Goal: Task Accomplishment & Management: Complete application form

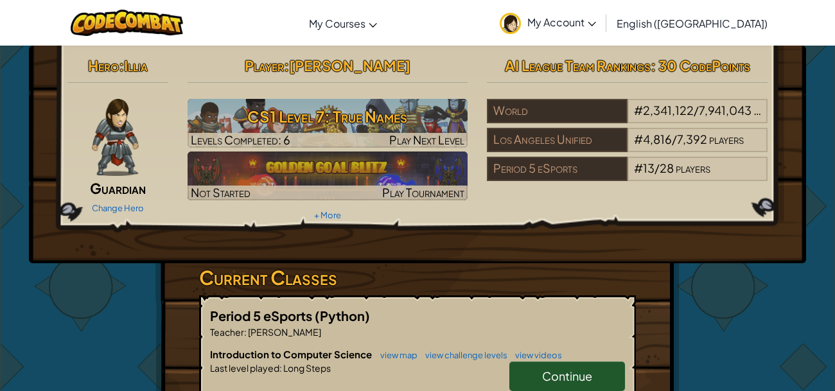
click at [531, 383] on link "Continue" at bounding box center [567, 377] width 116 height 30
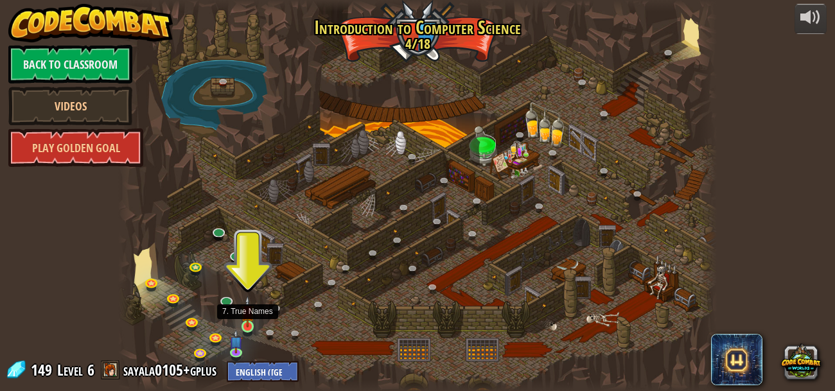
click at [250, 315] on img at bounding box center [247, 311] width 13 height 31
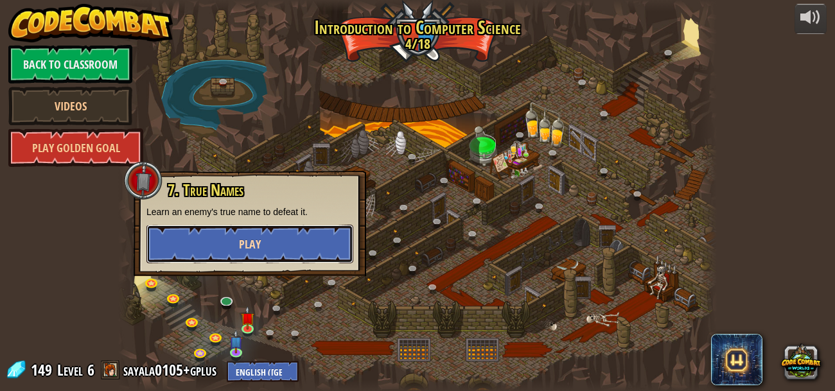
click at [288, 237] on button "Play" at bounding box center [249, 244] width 207 height 39
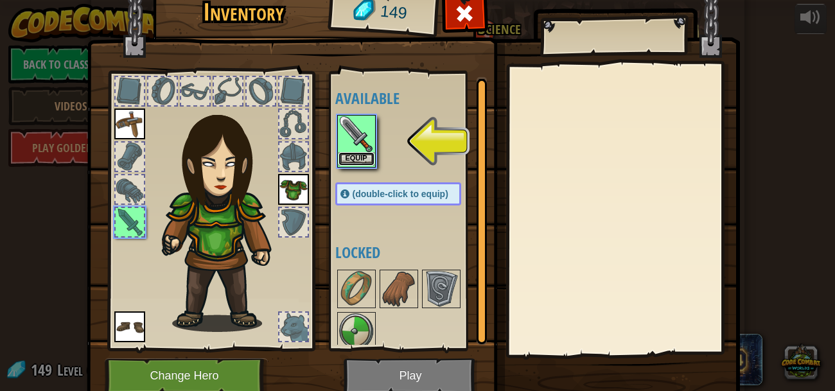
click at [348, 162] on button "Equip" at bounding box center [356, 158] width 36 height 13
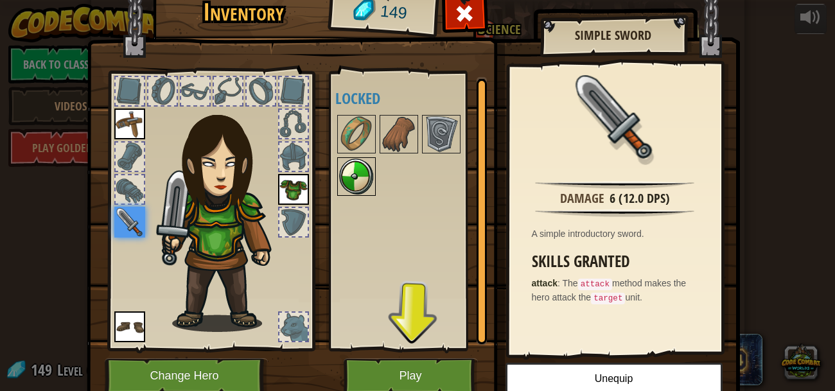
click at [366, 193] on img at bounding box center [356, 177] width 36 height 36
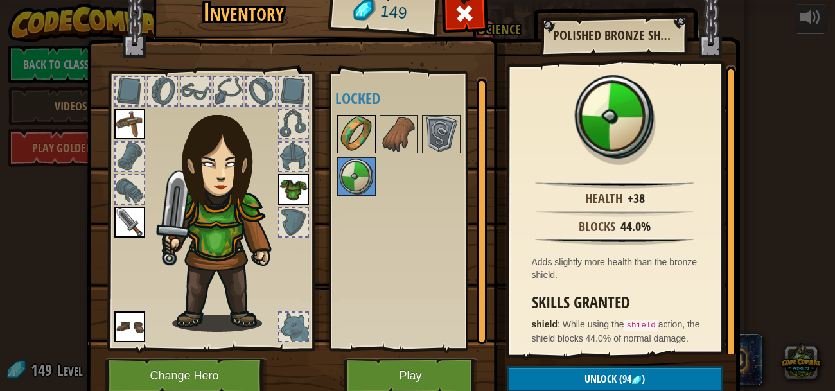
click at [350, 129] on img at bounding box center [356, 134] width 36 height 36
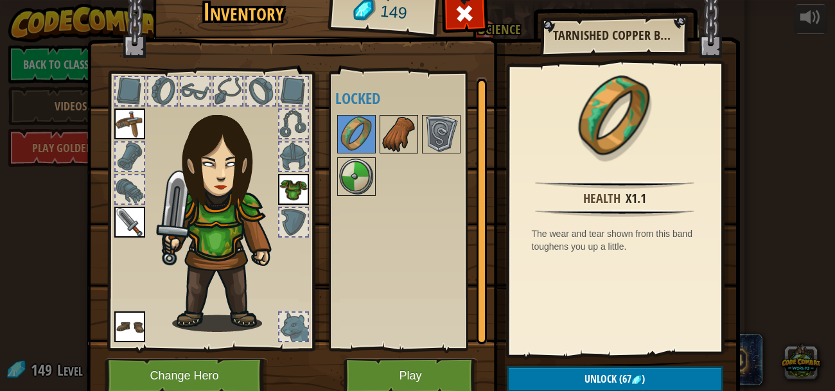
click at [388, 128] on img at bounding box center [399, 134] width 36 height 36
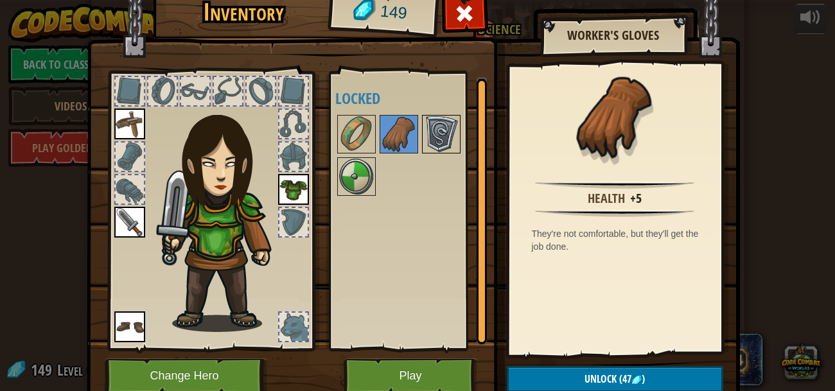
click at [432, 130] on img at bounding box center [441, 134] width 36 height 36
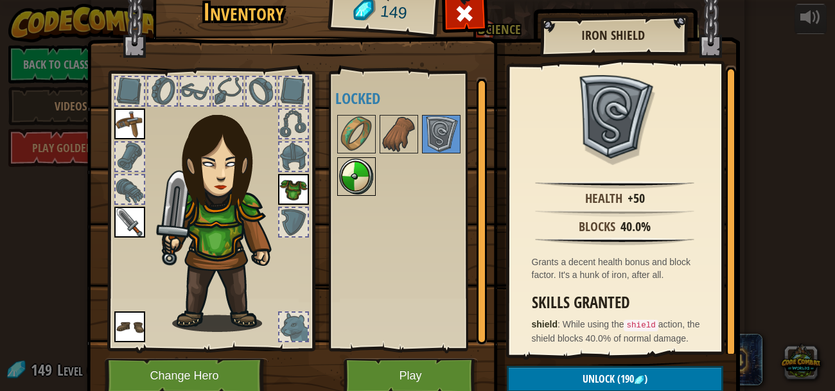
click at [364, 177] on img at bounding box center [356, 177] width 36 height 36
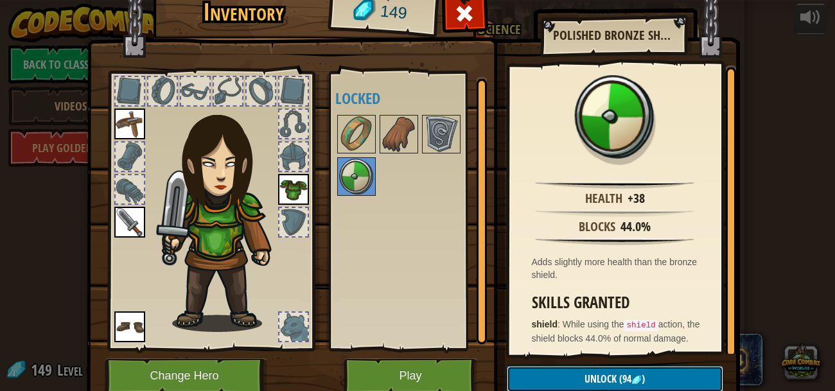
click at [663, 385] on button "Unlock (94 )" at bounding box center [615, 379] width 216 height 26
click at [660, 383] on button "Confirm" at bounding box center [615, 379] width 216 height 26
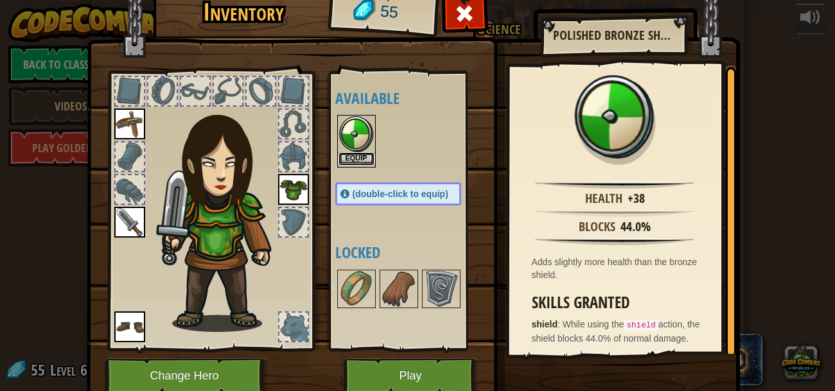
click at [356, 154] on button "Equip" at bounding box center [356, 158] width 36 height 13
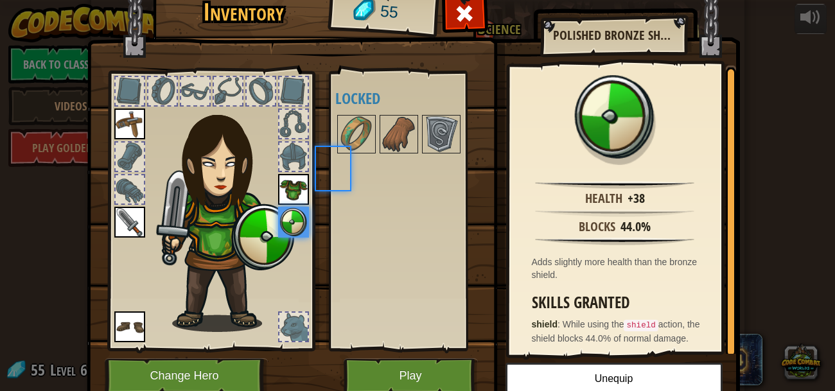
click at [356, 154] on div at bounding box center [411, 134] width 152 height 42
click at [358, 138] on img at bounding box center [356, 134] width 36 height 36
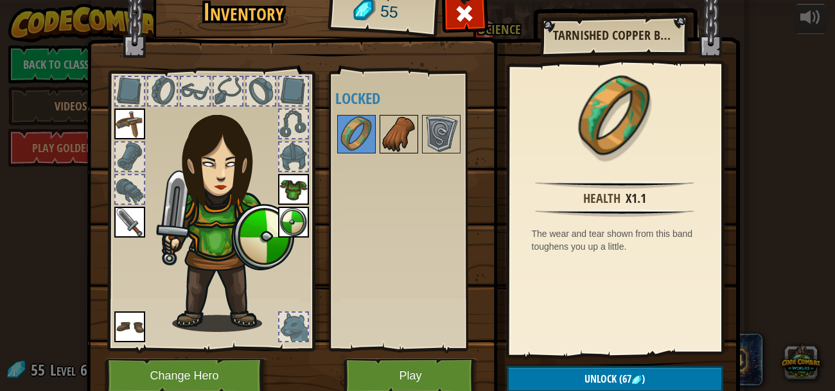
click at [383, 138] on img at bounding box center [399, 134] width 36 height 36
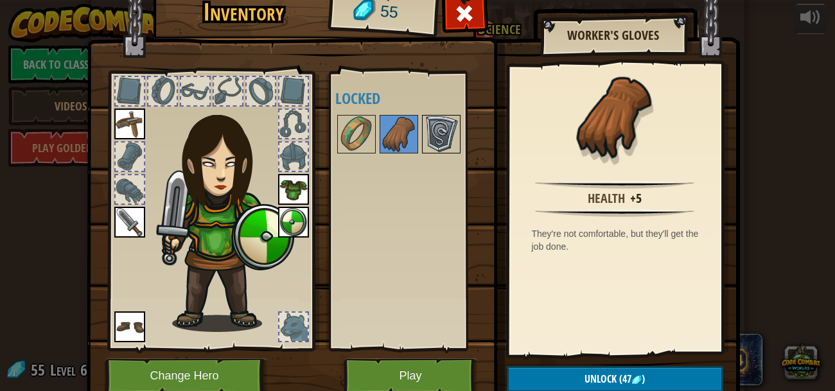
click at [434, 133] on img at bounding box center [441, 134] width 36 height 36
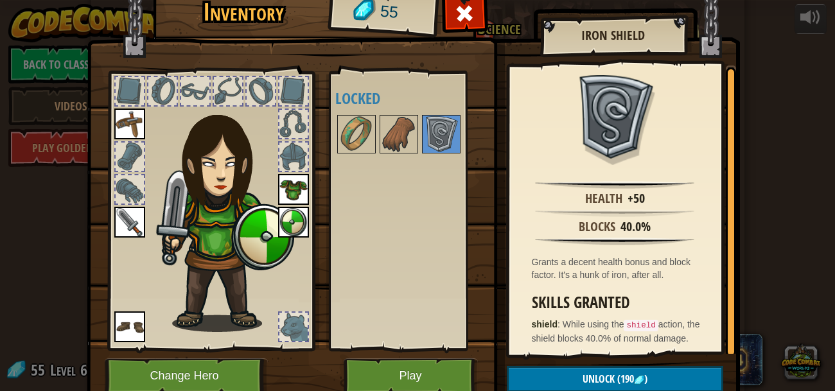
click at [138, 329] on img at bounding box center [129, 326] width 31 height 31
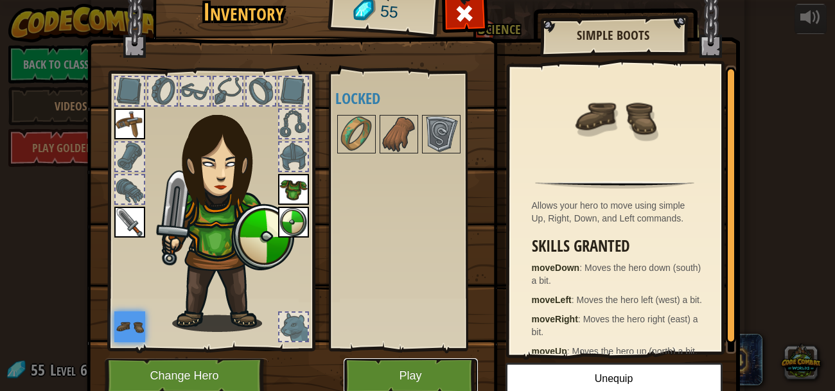
click at [392, 378] on button "Play" at bounding box center [411, 375] width 134 height 35
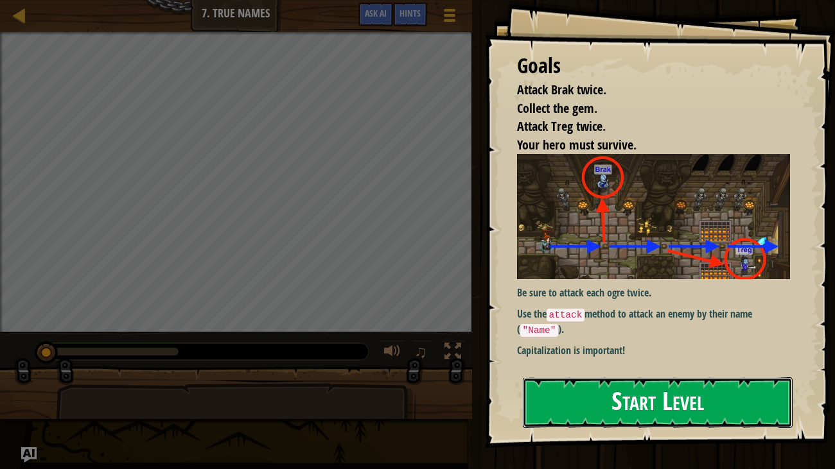
click at [552, 390] on button "Start Level" at bounding box center [658, 403] width 270 height 51
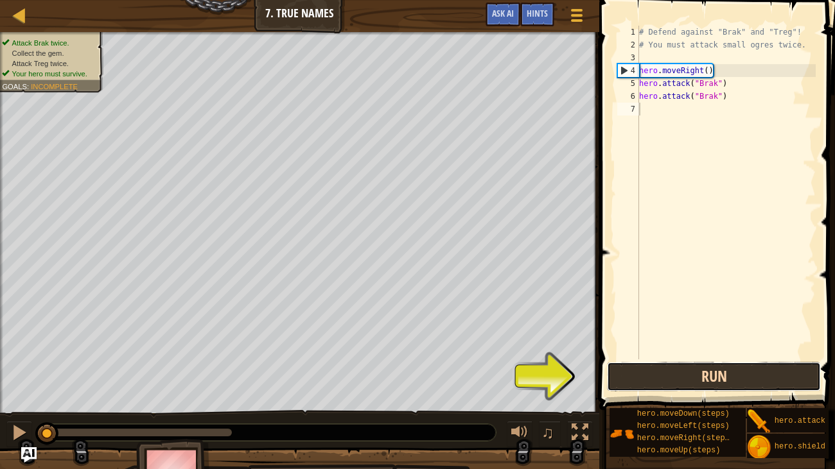
click at [690, 376] on button "Run" at bounding box center [714, 377] width 214 height 30
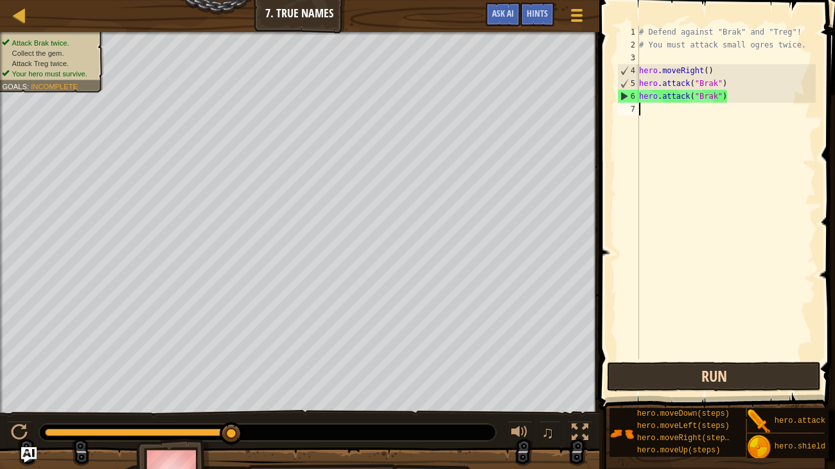
type textarea "h"
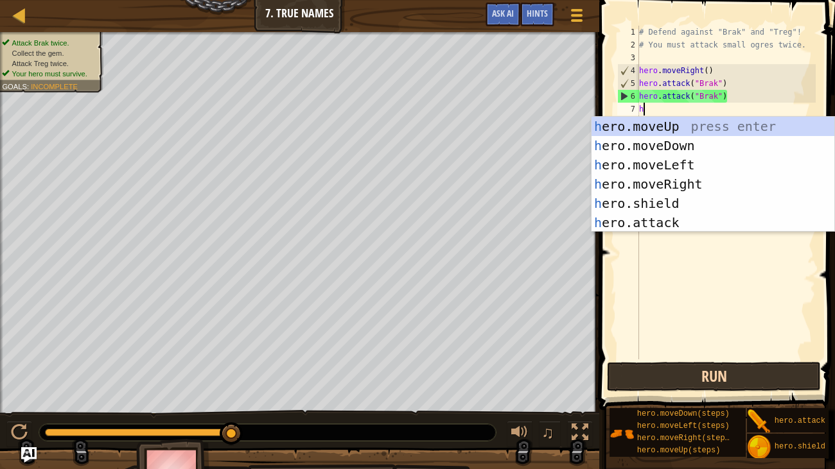
scroll to position [6, 0]
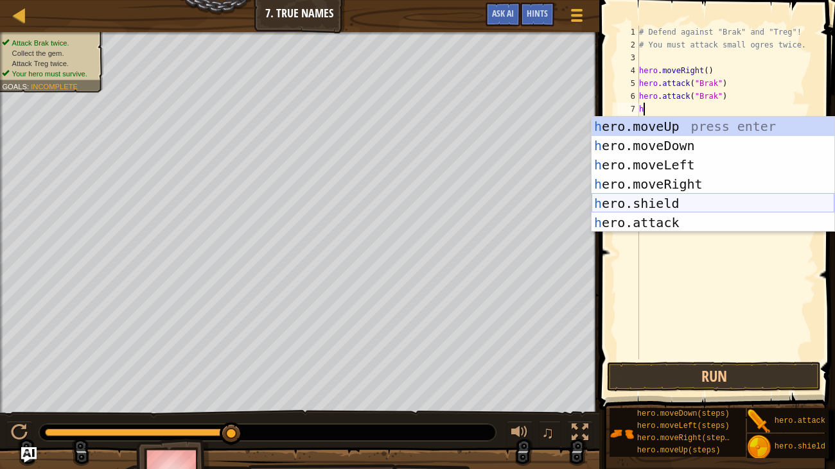
click at [711, 203] on div "h ero.moveUp press enter h ero.moveDown press enter h ero.moveLeft press enter …" at bounding box center [712, 194] width 243 height 154
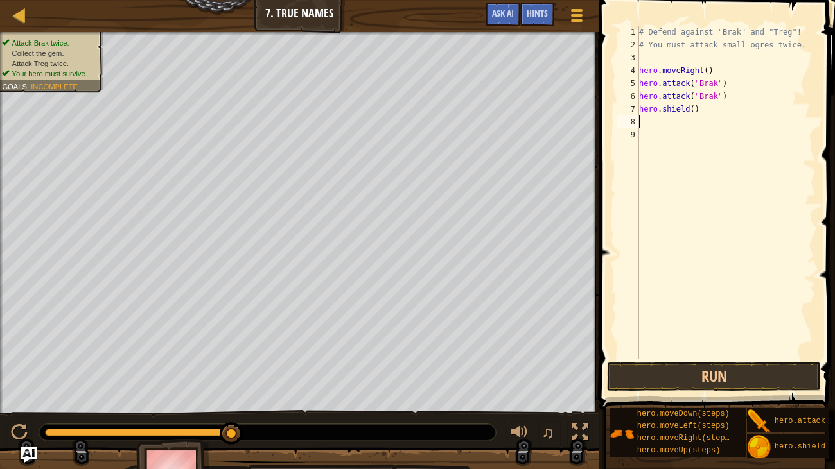
click at [668, 118] on div "# Defend against "Brak" and "Treg"! # You must attack small ogres twice. hero .…" at bounding box center [725, 206] width 179 height 360
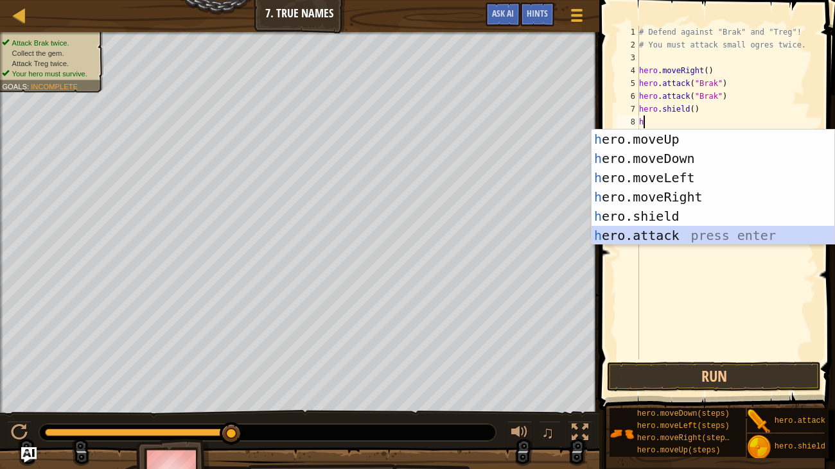
click at [689, 232] on div "h ero.moveUp press enter h ero.moveDown press enter h ero.moveLeft press enter …" at bounding box center [712, 207] width 243 height 154
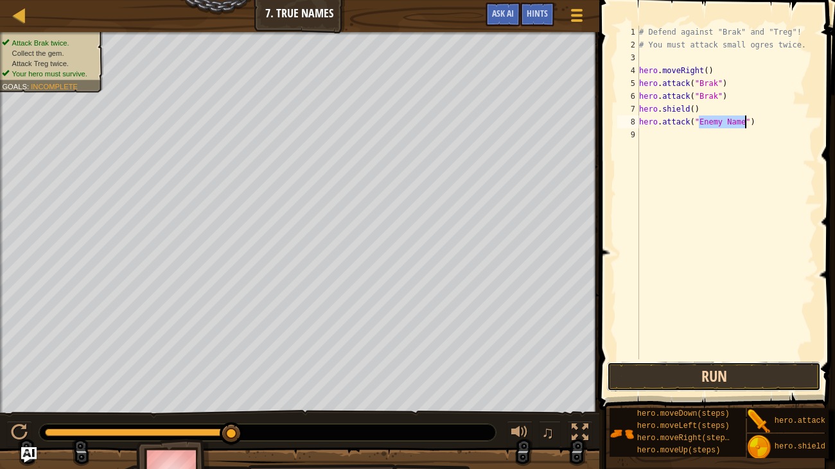
click at [656, 374] on button "Run" at bounding box center [714, 377] width 214 height 30
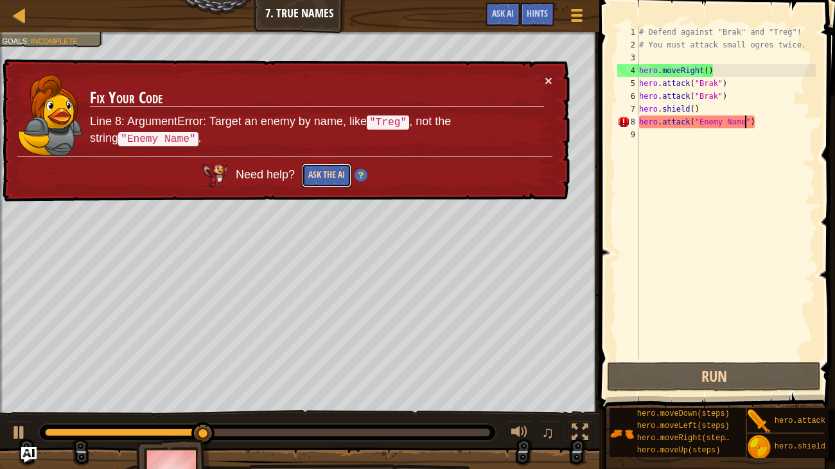
click at [332, 174] on button "Ask the AI" at bounding box center [326, 176] width 49 height 24
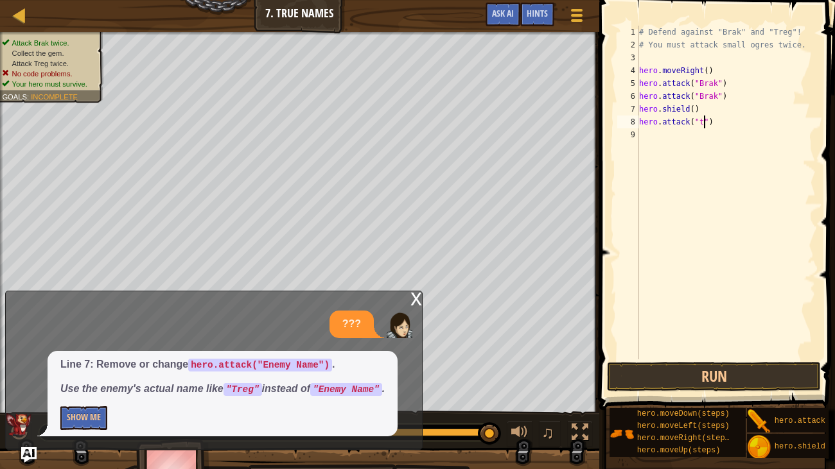
scroll to position [6, 6]
type textarea "hero.attack("treg")"
click at [657, 368] on button "Run" at bounding box center [714, 377] width 214 height 30
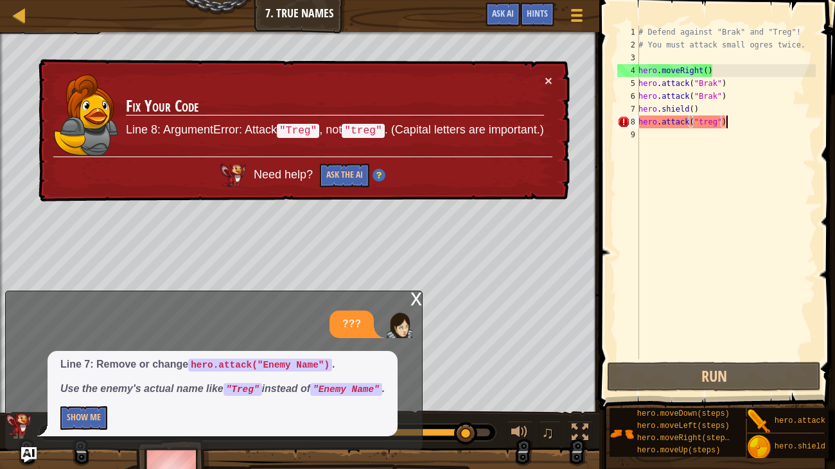
click at [721, 123] on div "# Defend against "Brak" and "Treg"! # You must attack small ogres twice. hero .…" at bounding box center [726, 206] width 180 height 360
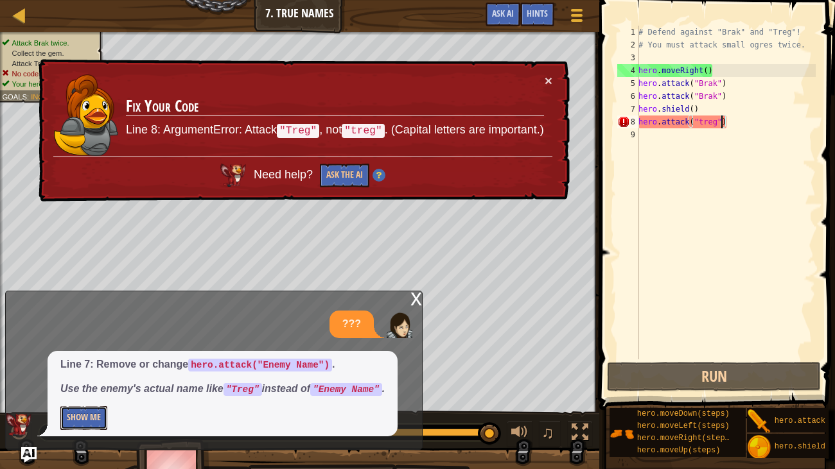
click at [85, 390] on button "Show Me" at bounding box center [83, 419] width 47 height 24
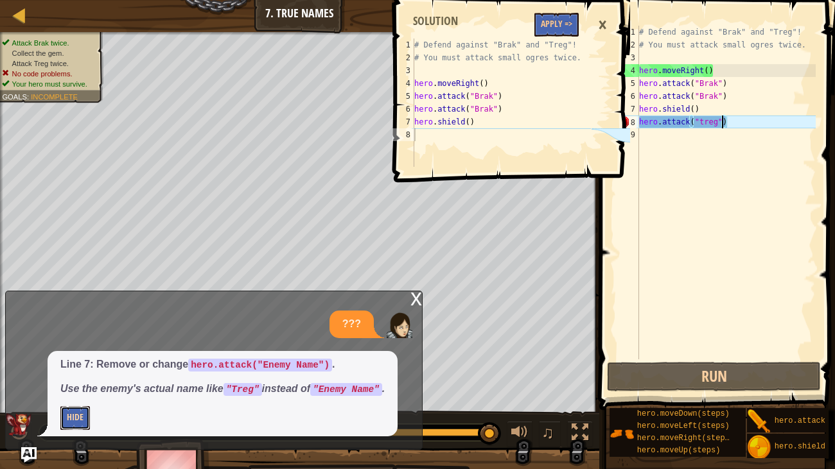
click at [76, 390] on button "Hide" at bounding box center [75, 419] width 30 height 24
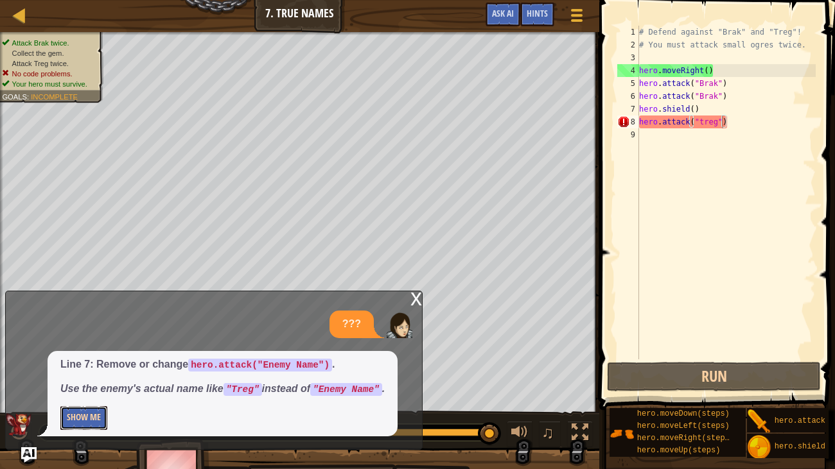
click at [92, 390] on button "Show Me" at bounding box center [83, 419] width 47 height 24
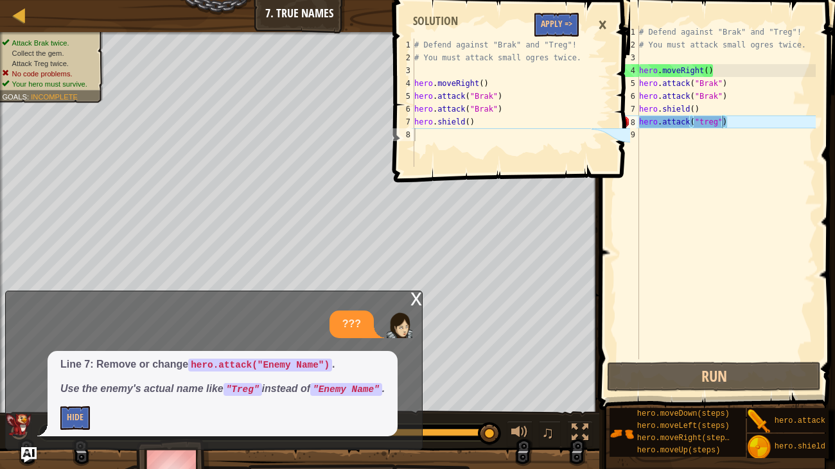
drag, startPoint x: 612, startPoint y: 131, endPoint x: 608, endPoint y: 150, distance: 19.0
click at [608, 150] on icon at bounding box center [610, 103] width 39 height 128
drag, startPoint x: 549, startPoint y: 95, endPoint x: 550, endPoint y: 82, distance: 13.5
click at [550, 82] on div "# Defend against "Brak" and "Treg"! # You must attack small ogres twice. hero .…" at bounding box center [501, 116] width 179 height 154
click at [552, 95] on div "# Defend against "Brak" and "Treg"! # You must attack small ogres twice. hero .…" at bounding box center [501, 103] width 179 height 128
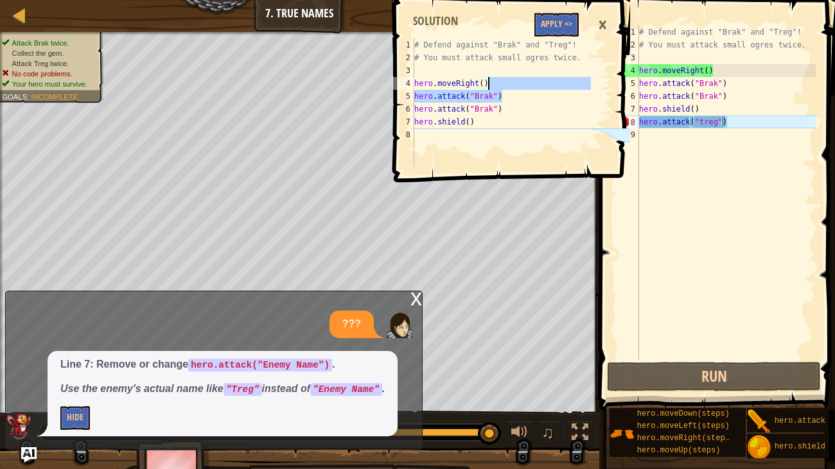
type textarea "hero.attack("Brak")"
click at [705, 150] on div "# Defend against "Brak" and "Treg"! # You must attack small ogres twice. hero .…" at bounding box center [725, 206] width 179 height 360
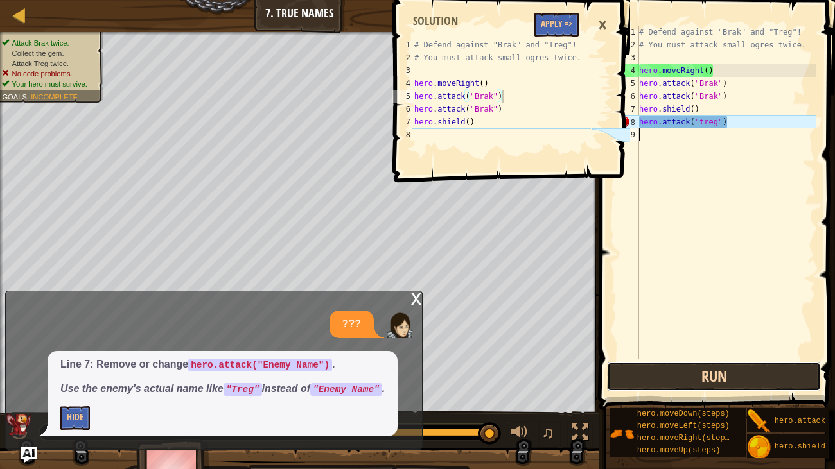
click at [705, 369] on button "Run" at bounding box center [714, 377] width 214 height 30
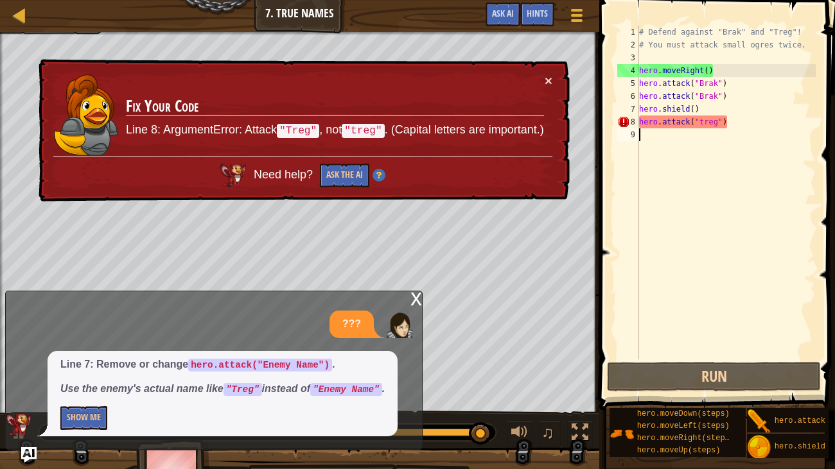
click at [702, 127] on div "# Defend against "Brak" and "Treg"! # You must attack small ogres twice. hero .…" at bounding box center [725, 206] width 179 height 360
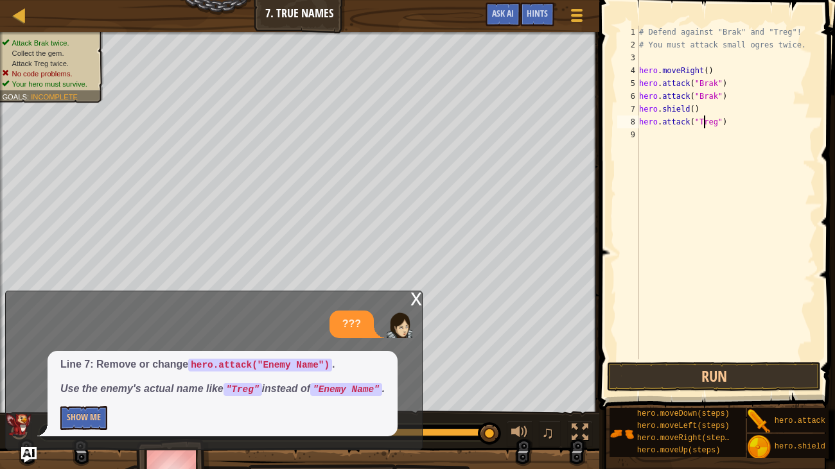
scroll to position [6, 4]
type textarea "hero.attack("Treg")"
click at [748, 377] on button "Run" at bounding box center [714, 377] width 214 height 30
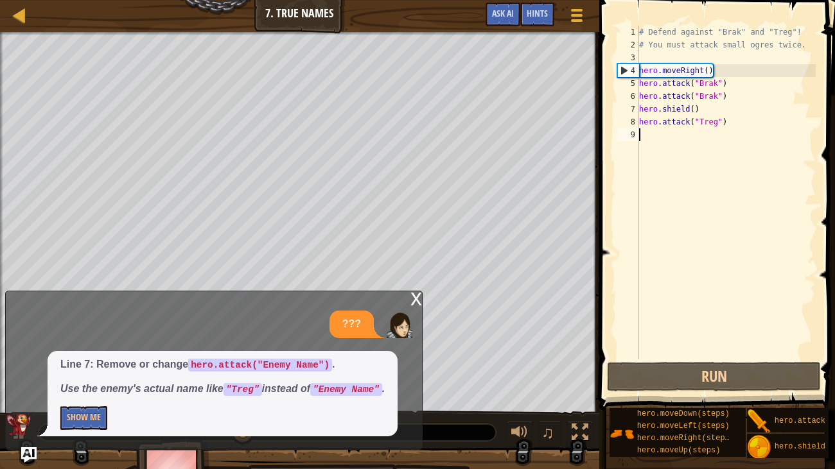
click at [663, 130] on div "# Defend against "Brak" and "Treg"! # You must attack small ogres twice. hero .…" at bounding box center [725, 206] width 179 height 360
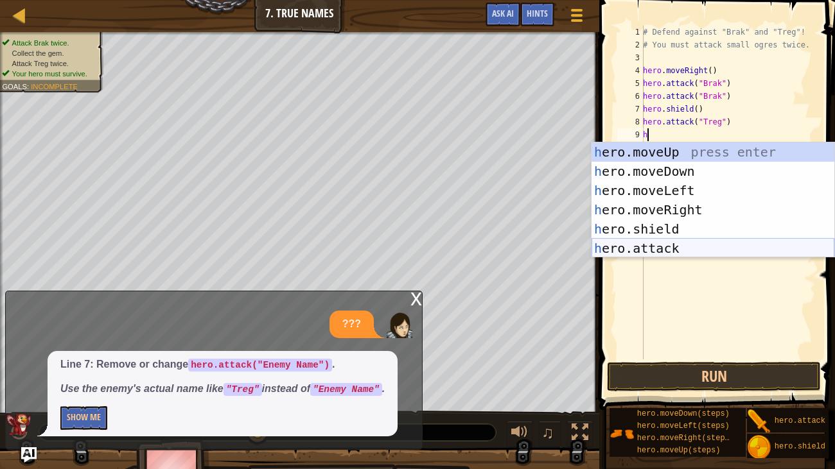
click at [706, 243] on div "h ero.moveUp press enter h ero.moveDown press enter h ero.moveLeft press enter …" at bounding box center [712, 220] width 243 height 154
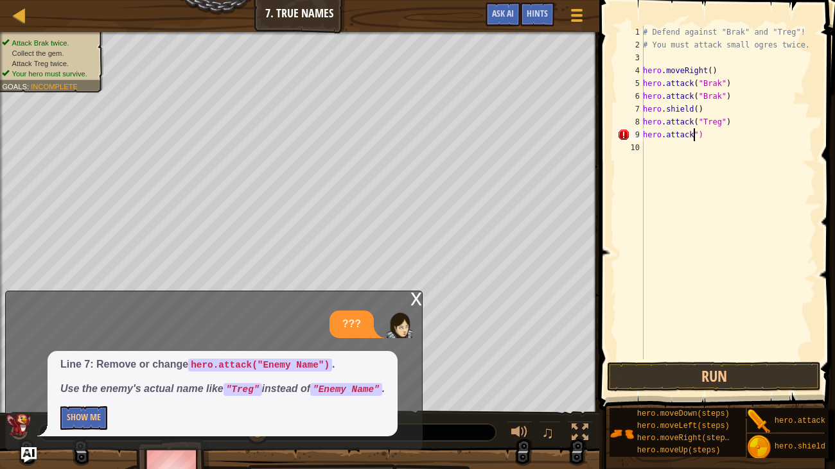
click at [740, 129] on div "# Defend against "Brak" and "Treg"! # You must attack small ogres twice. hero .…" at bounding box center [727, 206] width 175 height 360
type textarea "h"
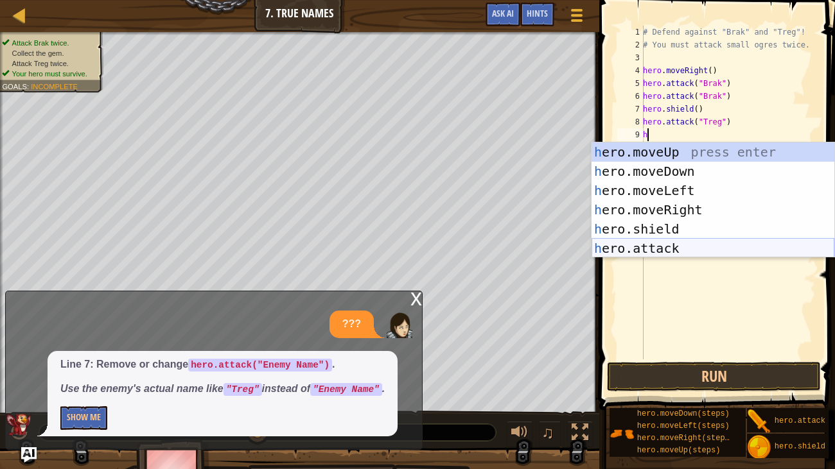
click at [679, 242] on div "h ero.moveUp press enter h ero.moveDown press enter h ero.moveLeft press enter …" at bounding box center [712, 220] width 243 height 154
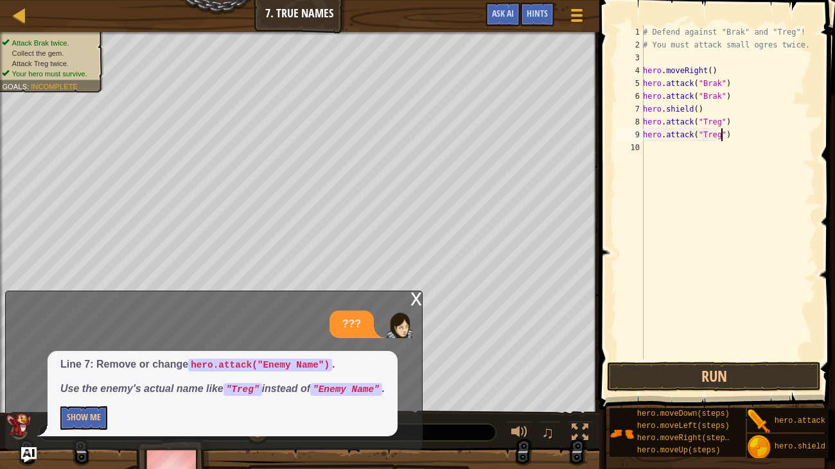
scroll to position [6, 6]
type textarea "hero.attack("Treg")"
click at [673, 367] on button "Run" at bounding box center [714, 377] width 214 height 30
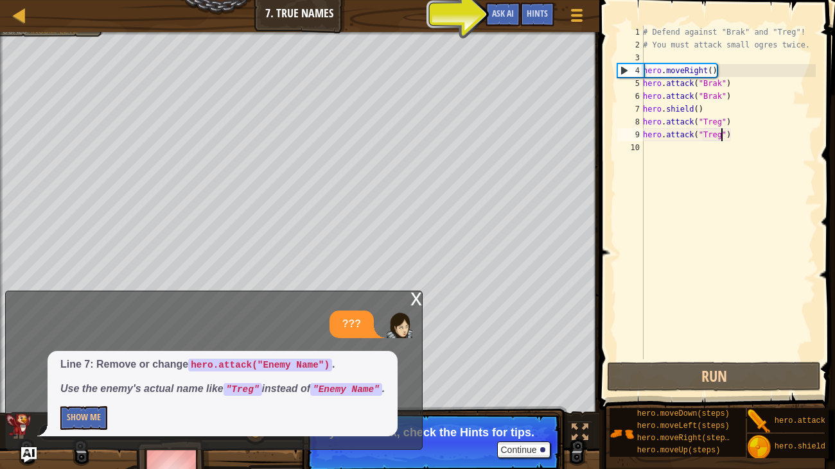
click at [665, 150] on div "# Defend against "Brak" and "Treg"! # You must attack small ogres twice. hero .…" at bounding box center [727, 206] width 175 height 360
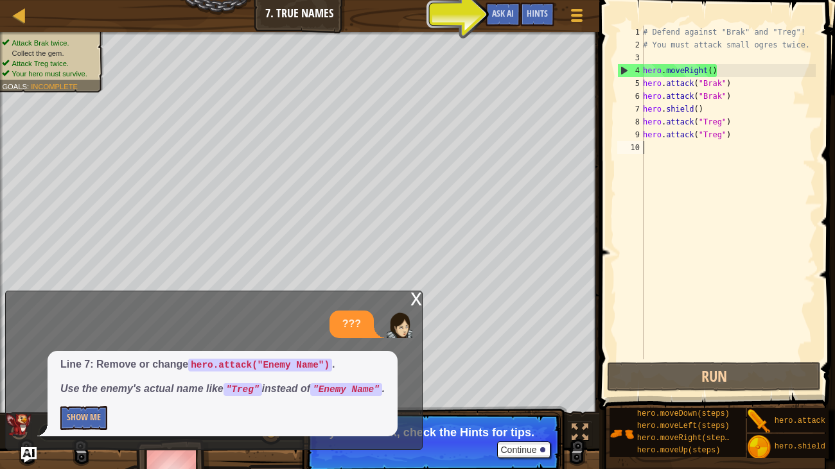
type textarea "h"
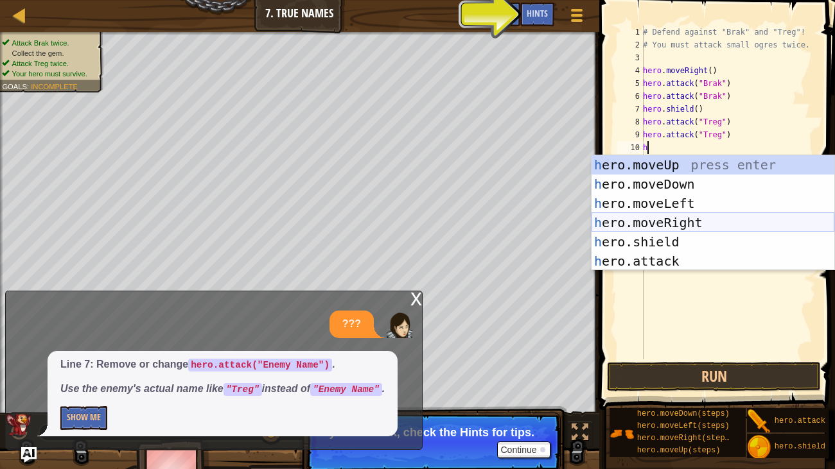
click at [680, 217] on div "h ero.moveUp press enter h ero.moveDown press enter h ero.moveLeft press enter …" at bounding box center [712, 232] width 243 height 154
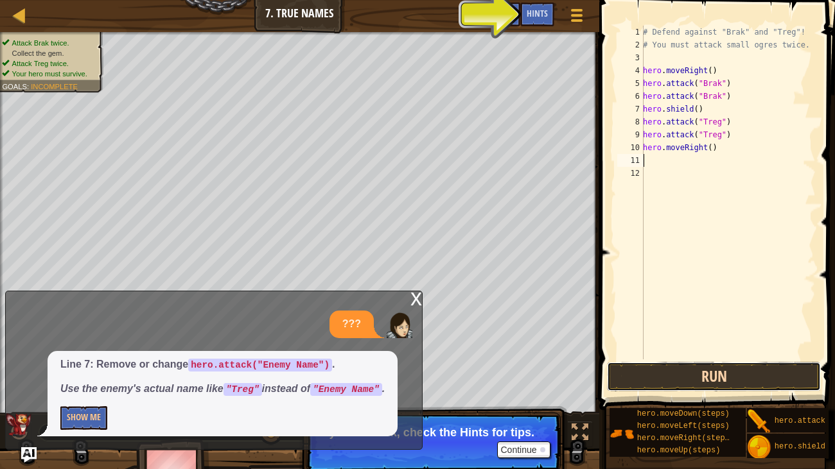
click at [700, 375] on button "Run" at bounding box center [714, 377] width 214 height 30
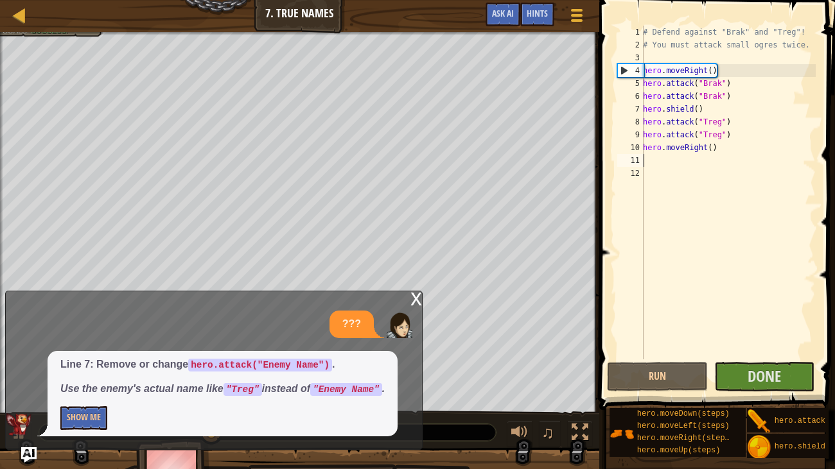
click at [416, 295] on div "x" at bounding box center [416, 298] width 12 height 13
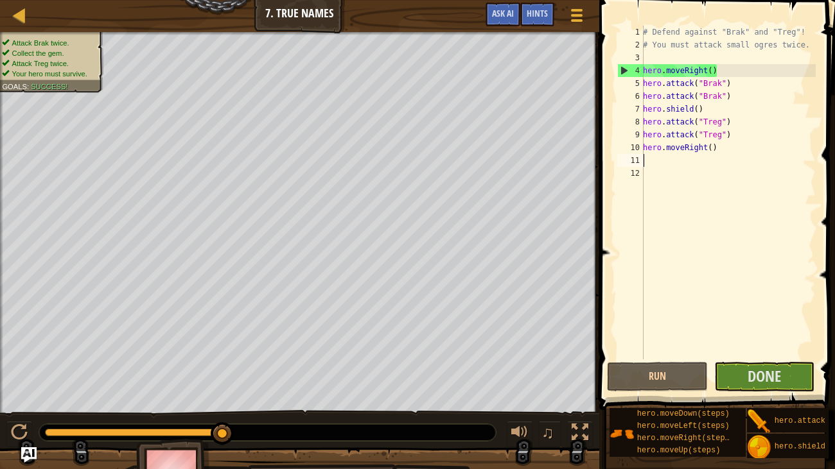
click at [699, 159] on div "# Defend against "Brak" and "Treg"! # You must attack small ogres twice. hero .…" at bounding box center [727, 206] width 175 height 360
type textarea "h"
click at [710, 148] on div "# Defend against "Brak" and "Treg"! # You must attack small ogres twice. hero .…" at bounding box center [727, 206] width 175 height 360
click at [714, 149] on div "# Defend against "Brak" and "Treg"! # You must attack small ogres twice. hero .…" at bounding box center [727, 206] width 175 height 360
type textarea "hero.moveRight(2)"
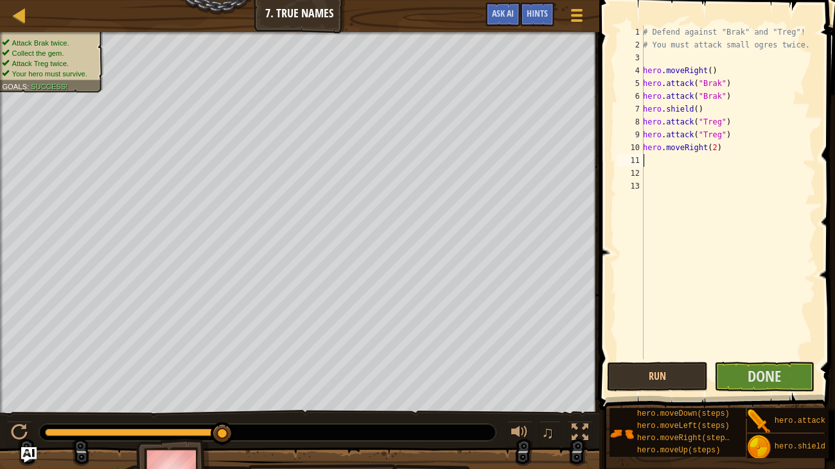
type textarea "hero.moveRight(2)"
click at [733, 358] on div "# Defend against "Brak" and "Treg"! # You must attack small ogres twice. hero .…" at bounding box center [727, 206] width 175 height 360
click at [738, 371] on button "Done" at bounding box center [764, 377] width 101 height 30
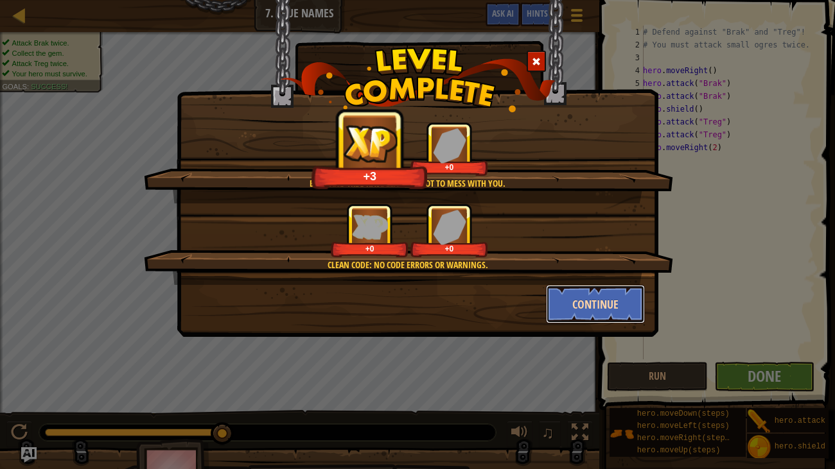
click at [618, 311] on button "Continue" at bounding box center [596, 304] width 100 height 39
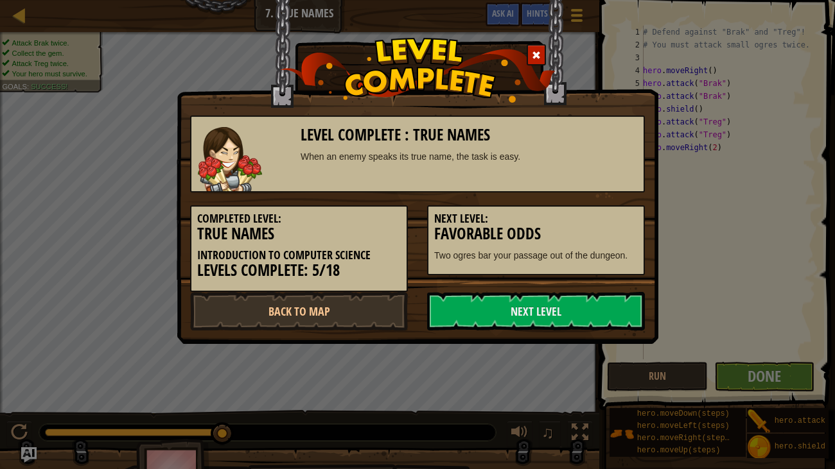
click at [618, 311] on link "Next Level" at bounding box center [536, 311] width 218 height 39
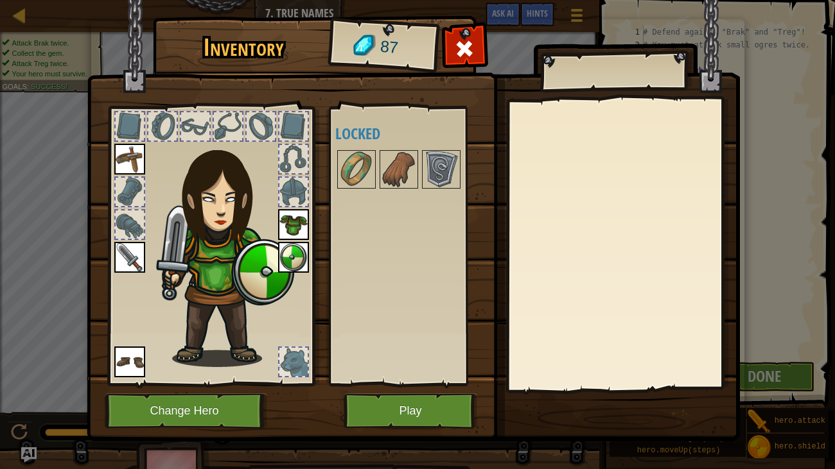
click at [618, 311] on div at bounding box center [622, 245] width 227 height 288
click at [433, 390] on button "Play" at bounding box center [411, 411] width 134 height 35
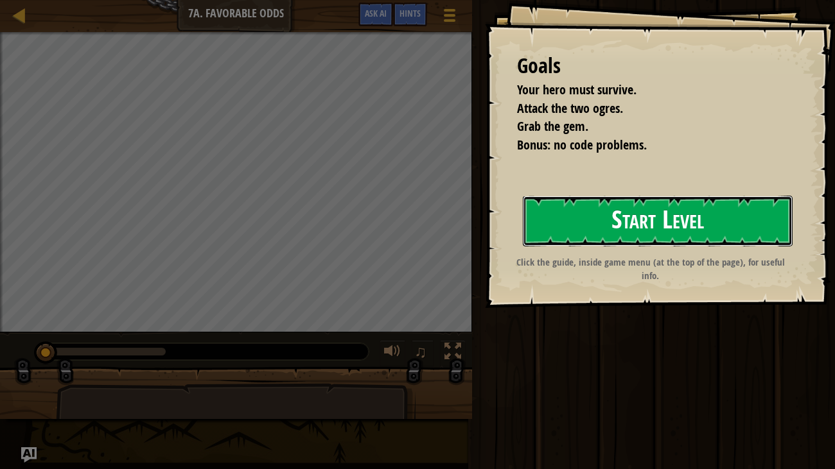
click at [538, 228] on button "Start Level" at bounding box center [658, 221] width 270 height 51
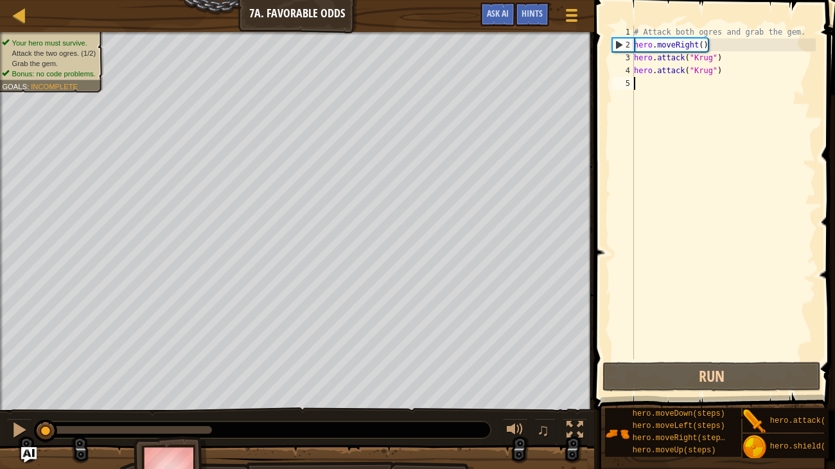
click at [685, 82] on div "# Attack both ogres and grab the gem. hero . moveRight ( ) hero . attack ( "[PE…" at bounding box center [723, 206] width 184 height 360
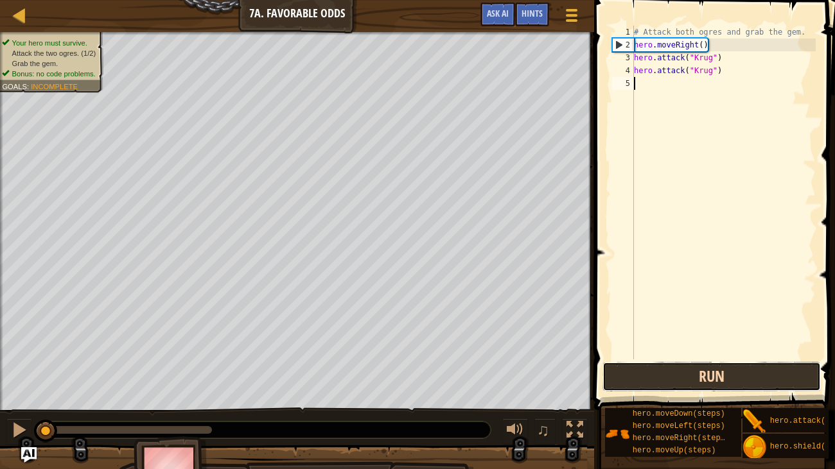
click at [693, 378] on button "Run" at bounding box center [711, 377] width 218 height 30
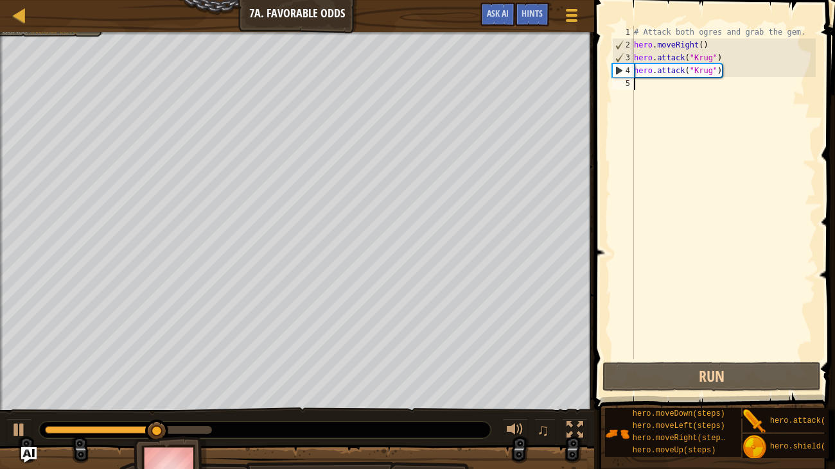
type textarea "h"
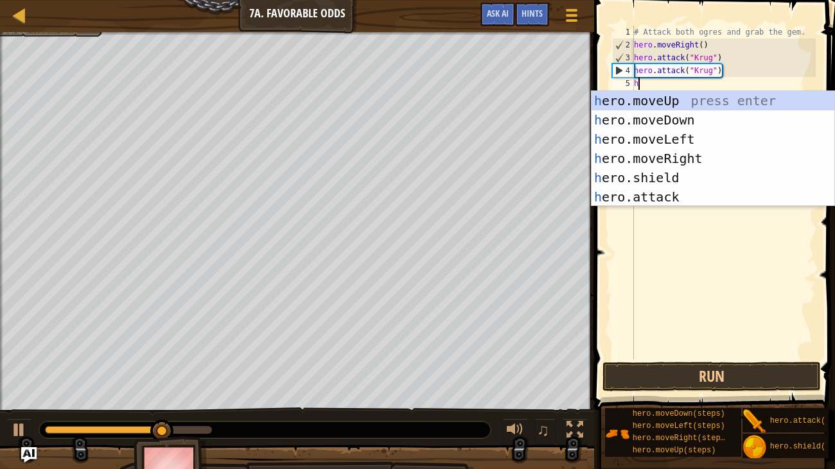
scroll to position [6, 0]
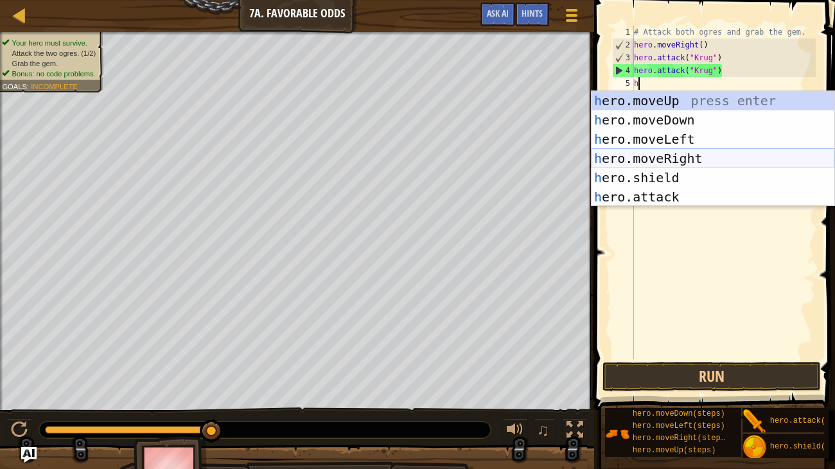
click at [687, 158] on div "h ero.moveUp press enter h ero.moveDown press enter h ero.moveLeft press enter …" at bounding box center [712, 168] width 243 height 154
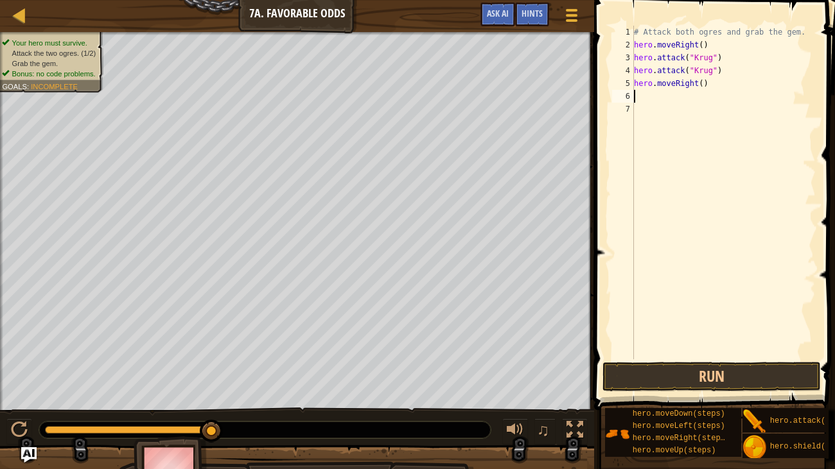
type textarea "h"
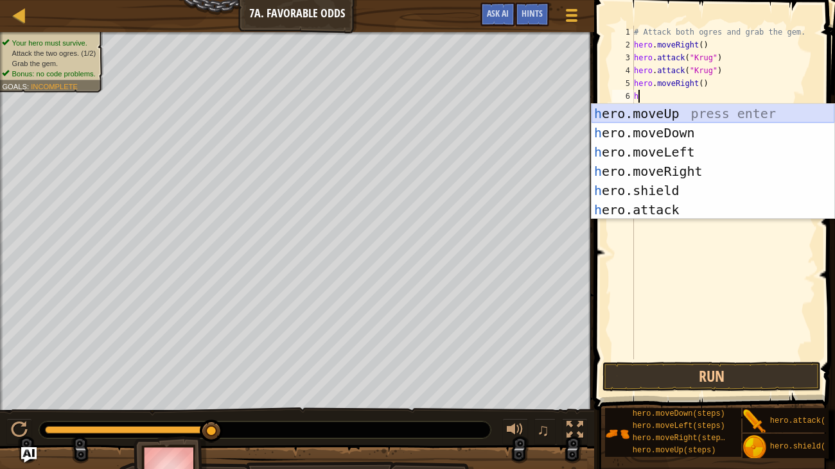
click at [680, 112] on div "h ero.moveUp press enter h ero.moveDown press enter h ero.moveLeft press enter …" at bounding box center [712, 181] width 243 height 154
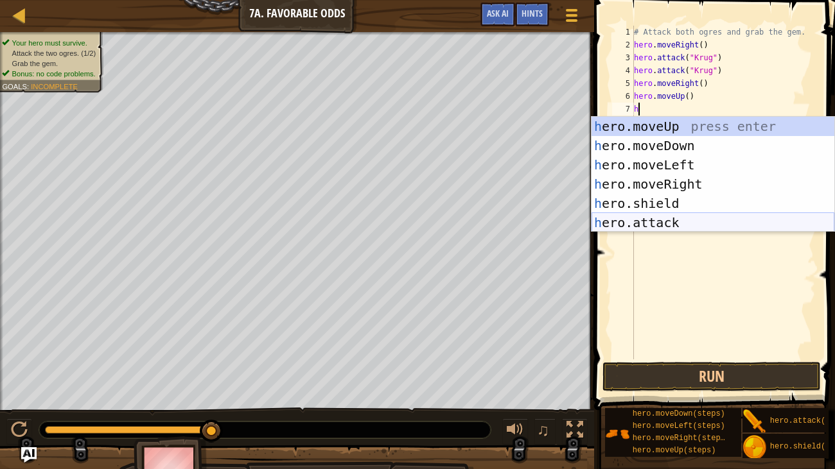
click at [688, 219] on div "h ero.moveUp press enter h ero.moveDown press enter h ero.moveLeft press enter …" at bounding box center [712, 194] width 243 height 154
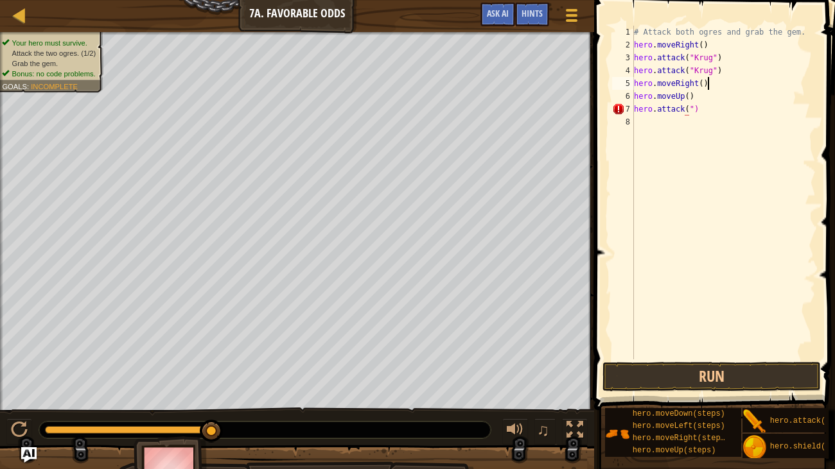
click at [740, 79] on div "# Attack both ogres and grab the gem. hero . moveRight ( ) hero . attack ( "[PE…" at bounding box center [723, 206] width 184 height 360
click at [733, 112] on div "# Attack both ogres and grab the gem. hero . moveRight ( ) hero . attack ( "[PE…" at bounding box center [723, 206] width 184 height 360
type textarea "h"
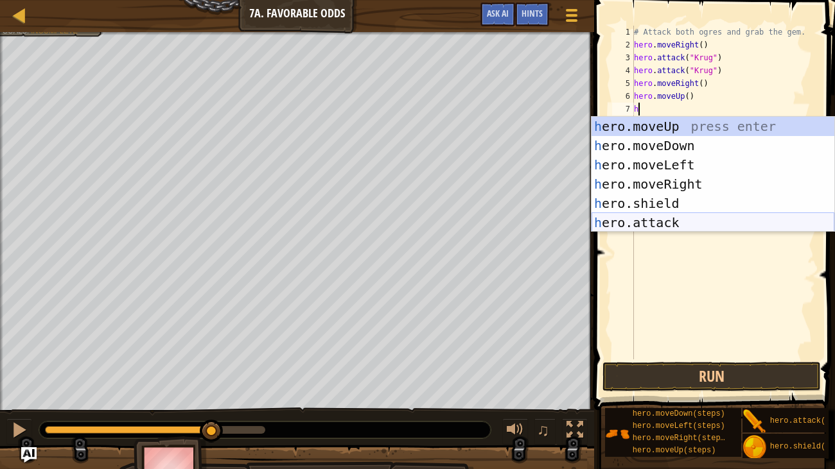
click at [704, 227] on div "h ero.moveUp press enter h ero.moveDown press enter h ero.moveLeft press enter …" at bounding box center [712, 194] width 243 height 154
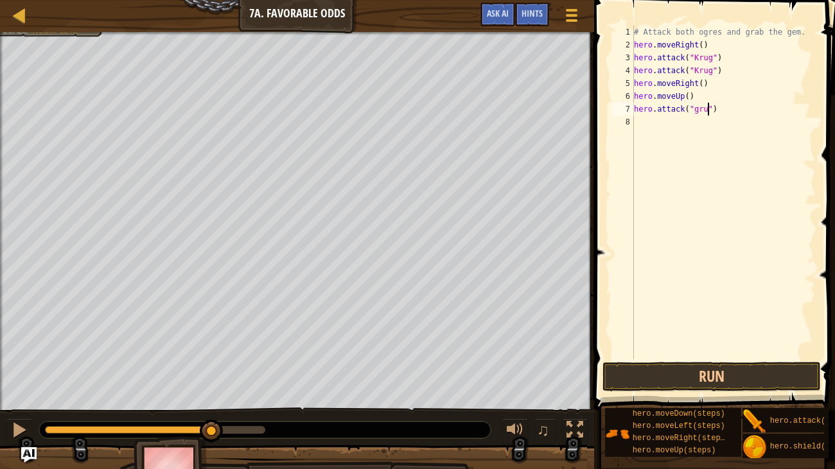
scroll to position [6, 6]
click at [697, 114] on div "# Attack both ogres and grab the gem. hero . moveRight ( ) hero . attack ( "[PE…" at bounding box center [723, 206] width 184 height 360
type textarea "hero.attack("Grump")"
click at [723, 371] on button "Run" at bounding box center [711, 377] width 218 height 30
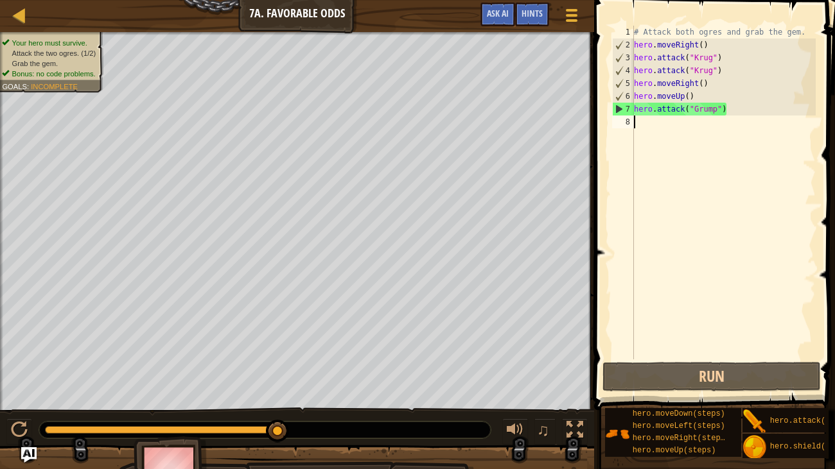
click at [735, 119] on div "# Attack both ogres and grab the gem. hero . moveRight ( ) hero . attack ( "[PE…" at bounding box center [723, 206] width 184 height 360
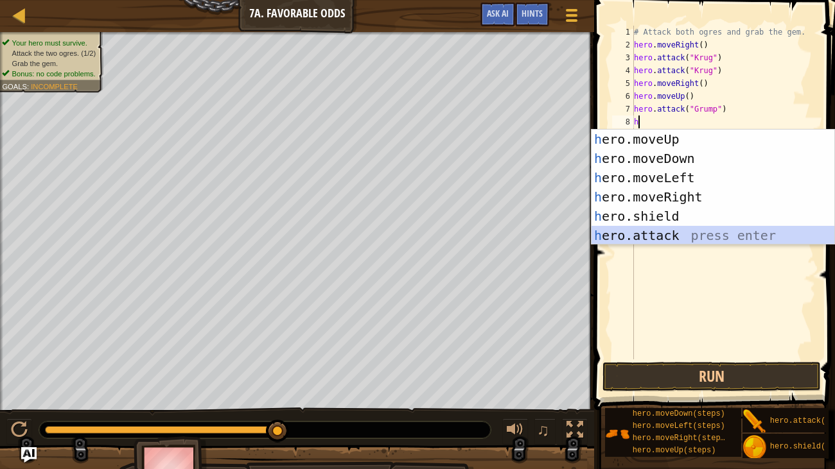
click at [692, 240] on div "h ero.moveUp press enter h ero.moveDown press enter h ero.moveLeft press enter …" at bounding box center [712, 207] width 243 height 154
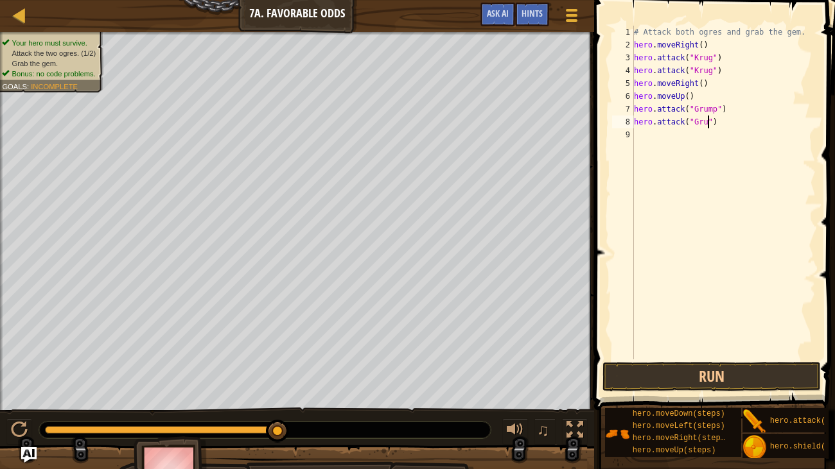
scroll to position [6, 6]
type textarea "hero.attack("Grump")"
click at [708, 141] on div "# Attack both ogres and grab the gem. hero . moveRight ( ) hero . attack ( "[PE…" at bounding box center [723, 206] width 184 height 360
type textarea "h"
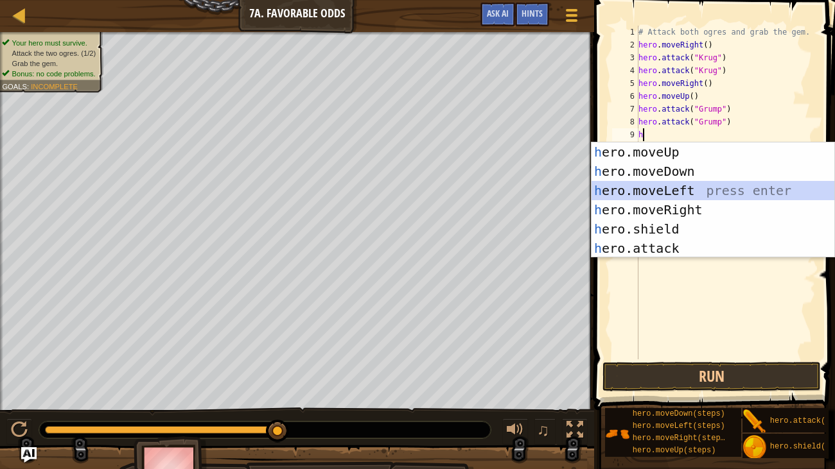
click at [682, 193] on div "h ero.moveUp press enter h ero.moveDown press enter h ero.moveLeft press enter …" at bounding box center [712, 220] width 243 height 154
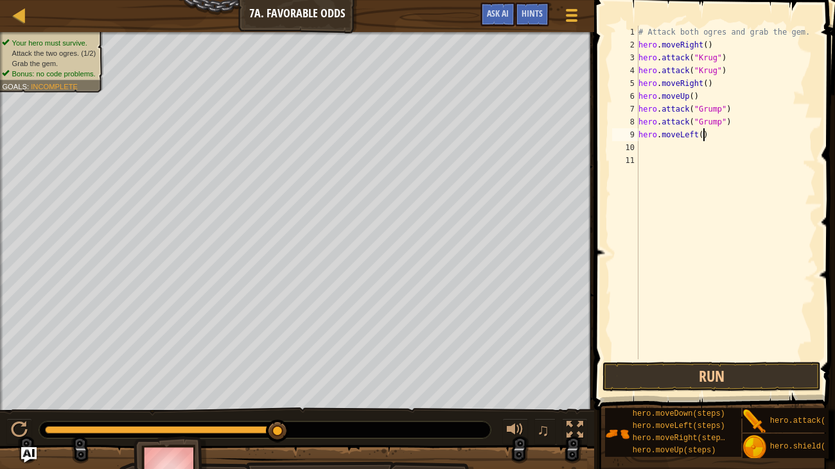
click at [701, 139] on div "# Attack both ogres and grab the gem. hero . moveRight ( ) hero . attack ( "[PE…" at bounding box center [726, 206] width 180 height 360
type textarea "hero.moveLeft(2)"
type textarea "\"
type textarea "hero.moveLeft(2)"
click at [690, 374] on button "Run" at bounding box center [711, 377] width 218 height 30
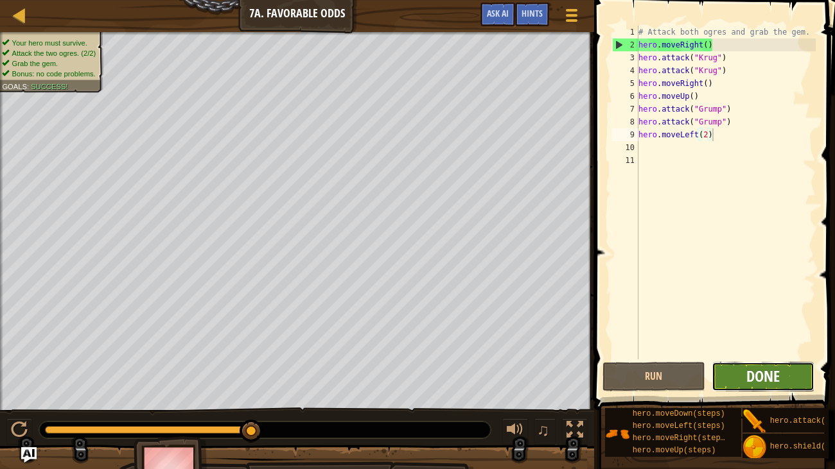
click at [762, 375] on span "Done" at bounding box center [762, 376] width 33 height 21
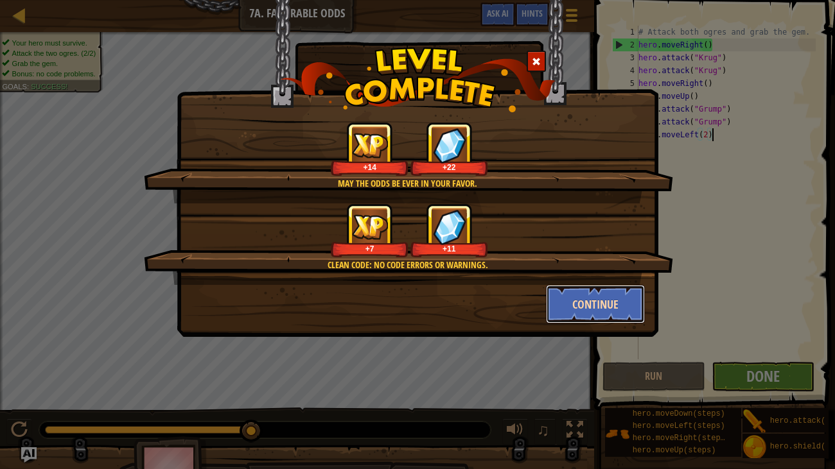
click at [620, 299] on button "Continue" at bounding box center [596, 304] width 100 height 39
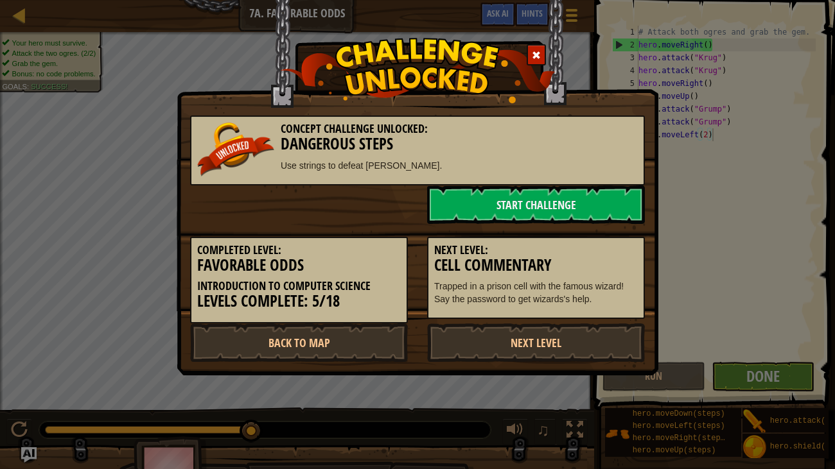
click at [620, 299] on p "Trapped in a prison cell with the famous wizard! Say the password to get wizard…" at bounding box center [536, 293] width 204 height 26
click at [505, 193] on link "Start Challenge" at bounding box center [536, 205] width 218 height 39
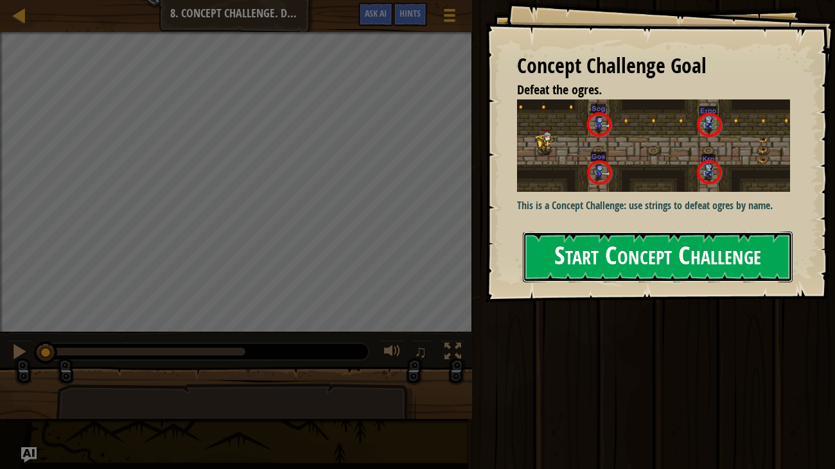
click at [600, 240] on button "Start Concept Challenge" at bounding box center [658, 257] width 270 height 51
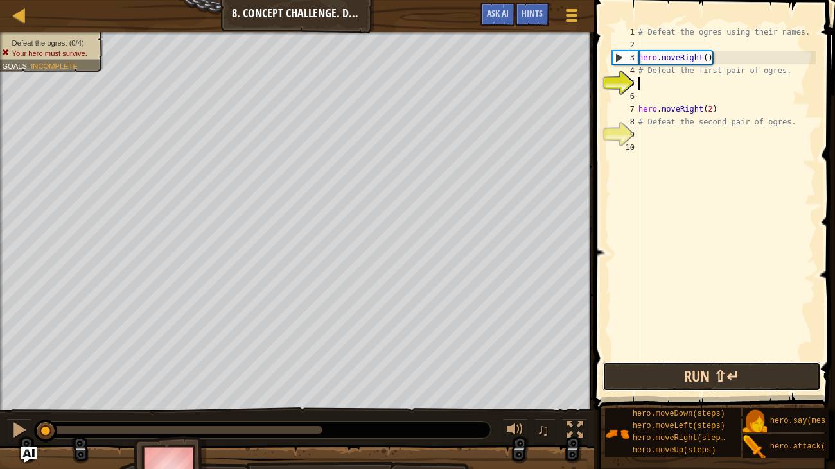
click at [754, 380] on button "Run ⇧↵" at bounding box center [711, 377] width 218 height 30
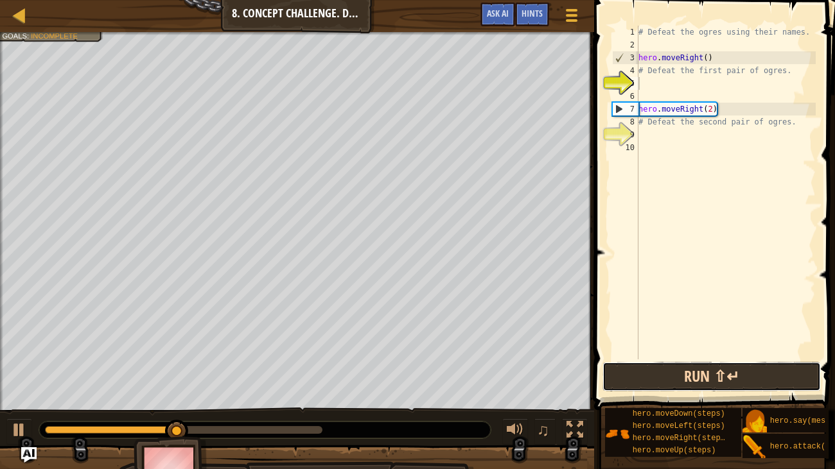
click at [754, 380] on button "Run ⇧↵" at bounding box center [711, 377] width 218 height 30
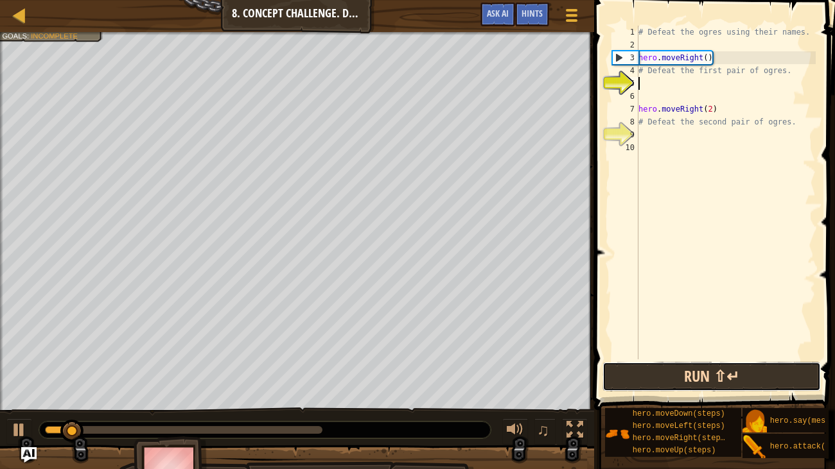
click at [754, 380] on button "Run ⇧↵" at bounding box center [711, 377] width 218 height 30
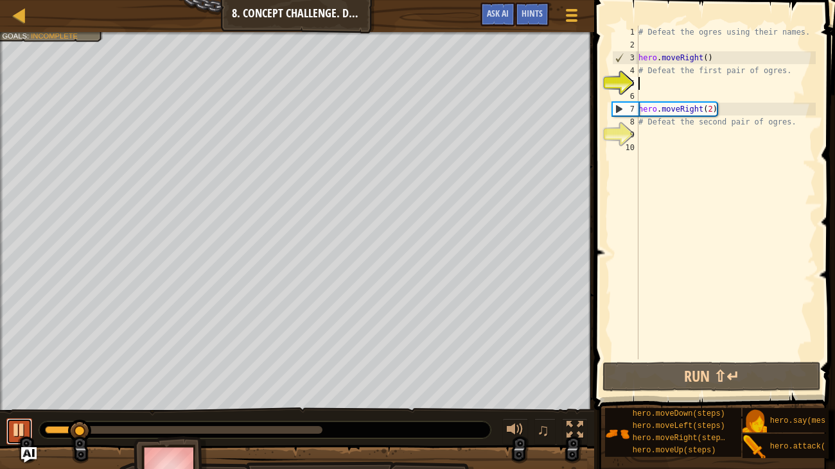
click at [19, 390] on div at bounding box center [19, 430] width 17 height 17
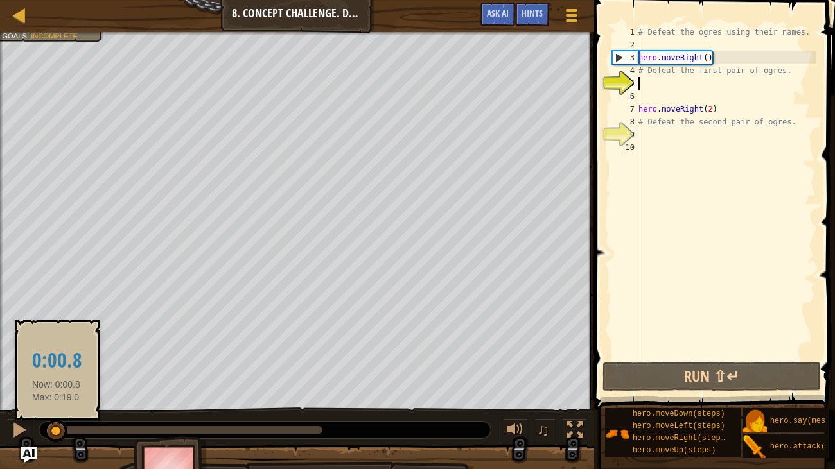
drag, startPoint x: 85, startPoint y: 431, endPoint x: 52, endPoint y: 433, distance: 32.8
click at [52, 390] on div at bounding box center [55, 431] width 23 height 23
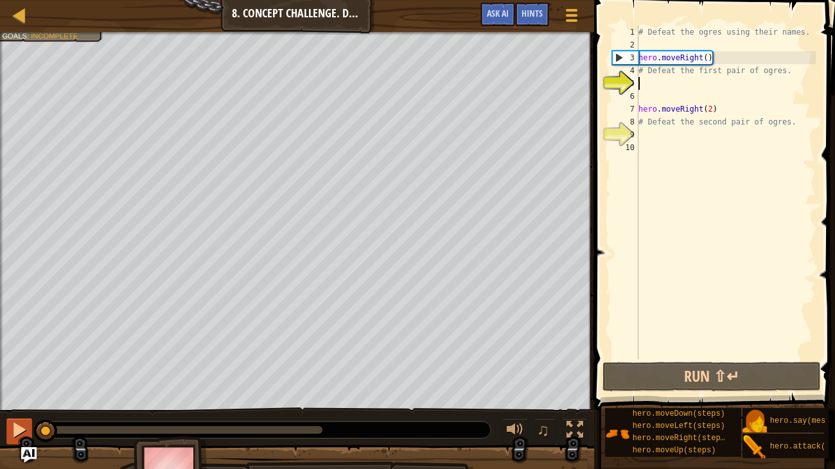
drag, startPoint x: 52, startPoint y: 433, endPoint x: 27, endPoint y: 432, distance: 25.1
click at [27, 390] on div "♫" at bounding box center [297, 427] width 594 height 39
click at [646, 85] on div "# Defeat the ogres using their names. hero . moveRight ( ) # Defeat the first p…" at bounding box center [726, 206] width 180 height 360
click at [647, 46] on div "# Defeat the ogres using their names. hero . moveRight ( ) # Defeat the first p…" at bounding box center [726, 206] width 180 height 360
type textarea "h"
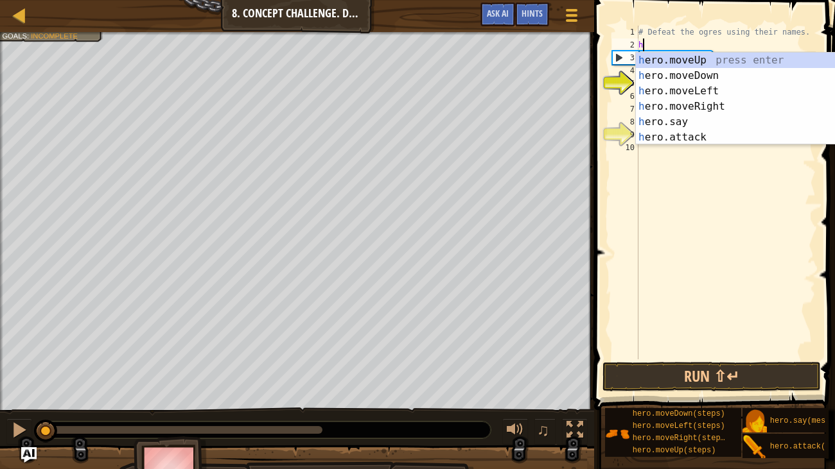
scroll to position [6, 0]
click at [705, 106] on div "h ero.moveUp press enter h ero.moveDown press enter h ero.moveLeft press enter …" at bounding box center [757, 114] width 243 height 123
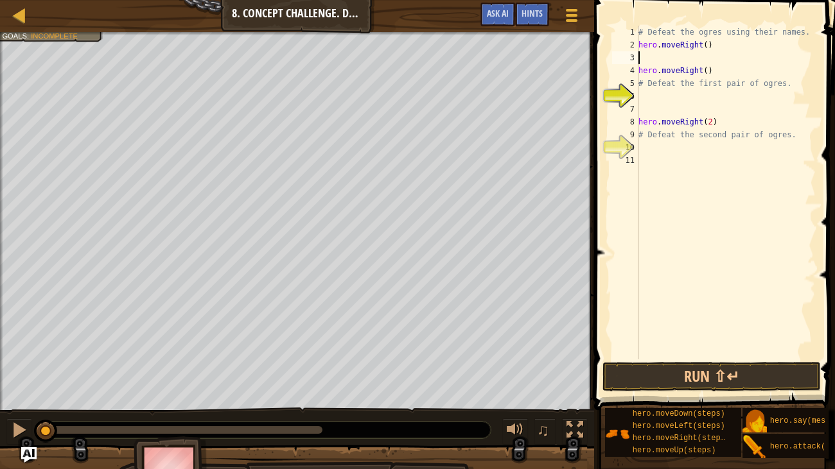
click at [713, 71] on div "# Defeat the ogres using their names. hero . moveRight ( ) hero . moveRight ( )…" at bounding box center [726, 206] width 180 height 360
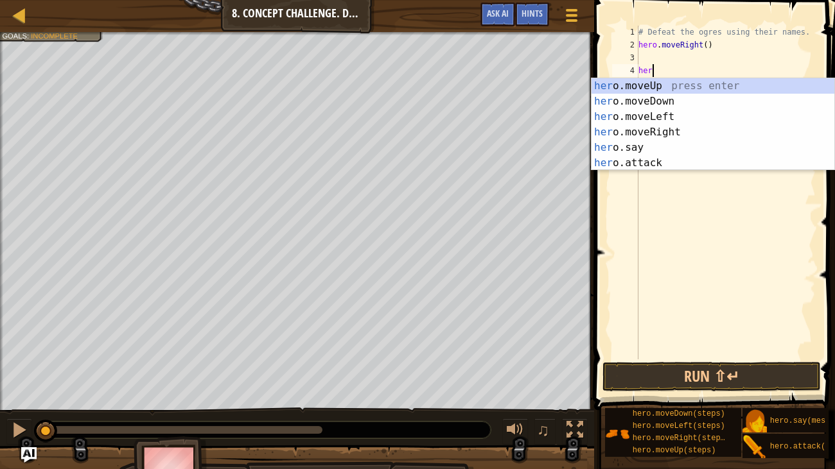
type textarea "h"
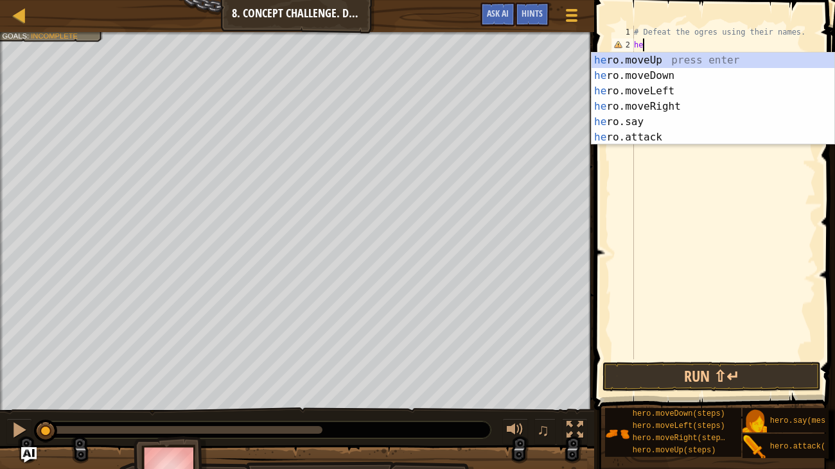
type textarea "h"
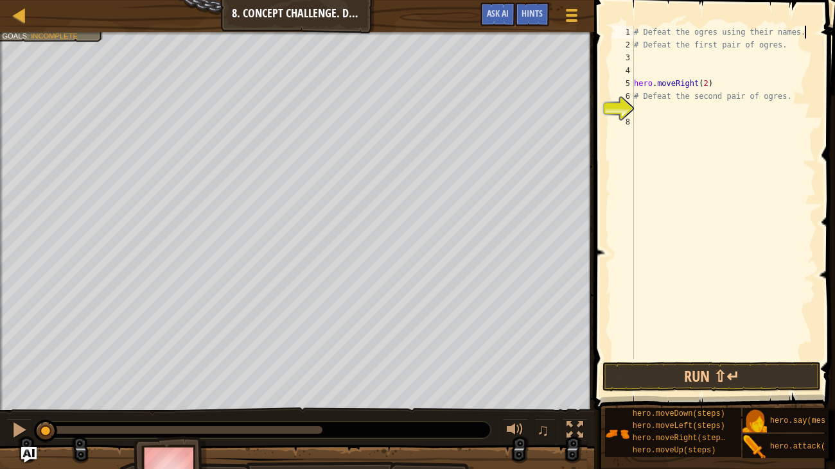
click at [719, 82] on div "# Defeat the ogres using their names. # Defeat the first pair of ogres. hero . …" at bounding box center [723, 206] width 185 height 360
type textarea "hero.moveRight(2"
click at [743, 374] on button "Run ⇧↵" at bounding box center [711, 377] width 218 height 30
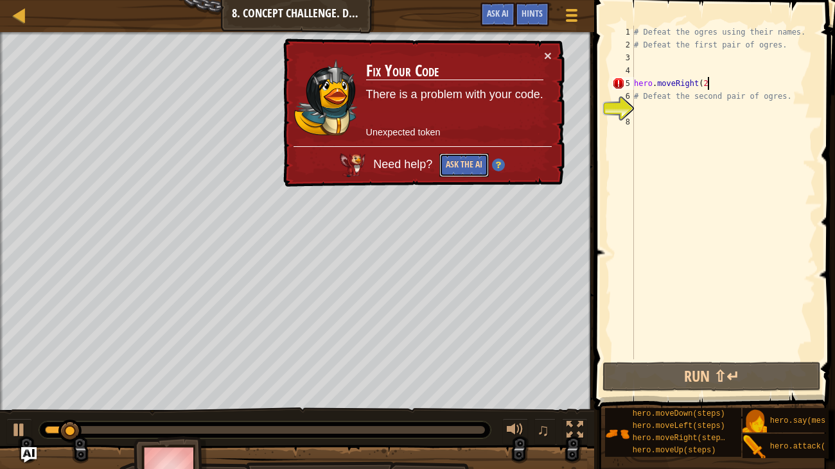
click at [470, 166] on button "Ask the AI" at bounding box center [463, 165] width 49 height 24
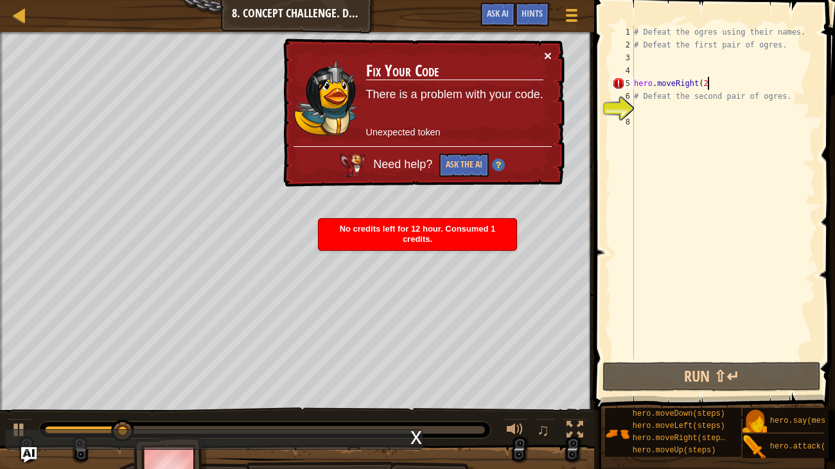
click at [546, 57] on button "×" at bounding box center [548, 55] width 8 height 13
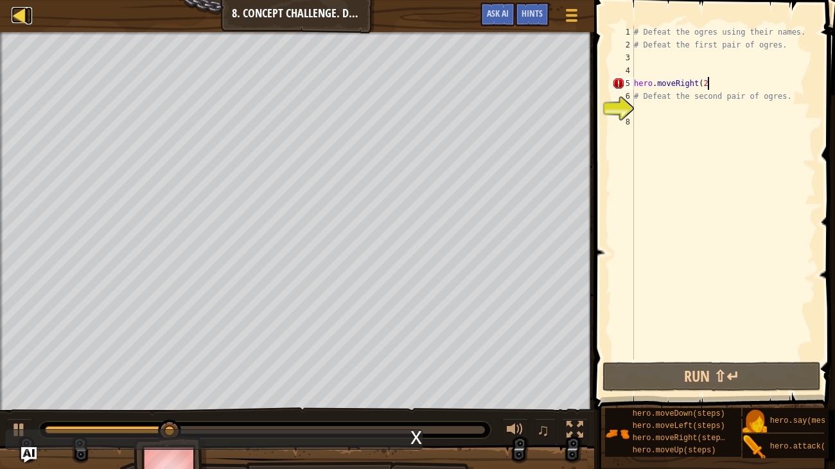
click at [15, 15] on div at bounding box center [20, 15] width 16 height 16
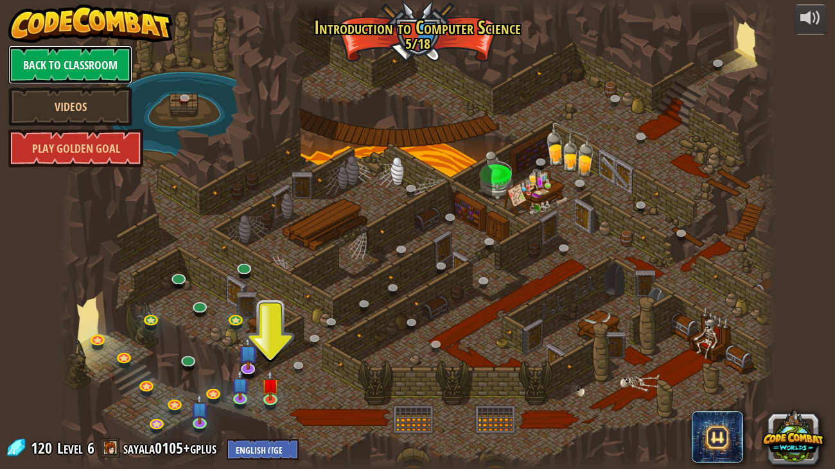
click at [76, 69] on link "Back to Classroom" at bounding box center [70, 65] width 124 height 39
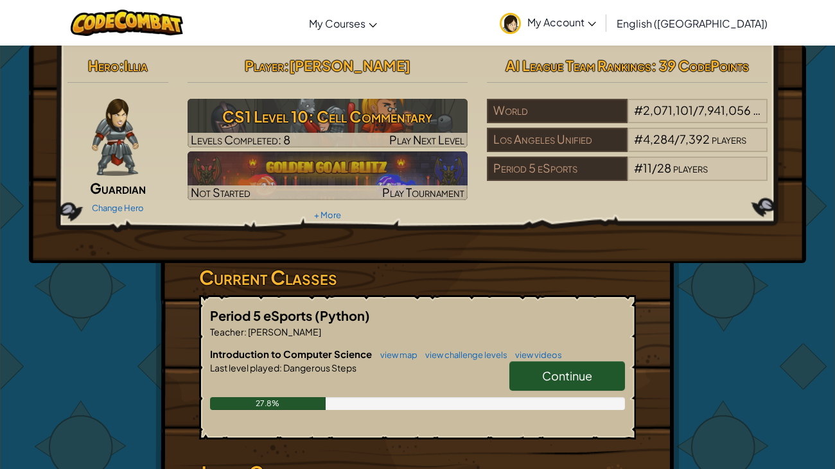
click at [328, 231] on div "Hero : Illia Guardian Change Hero Player : [PERSON_NAME] CS1 Level 10: Cell Com…" at bounding box center [417, 155] width 777 height 218
click at [574, 364] on link "Continue" at bounding box center [567, 377] width 116 height 30
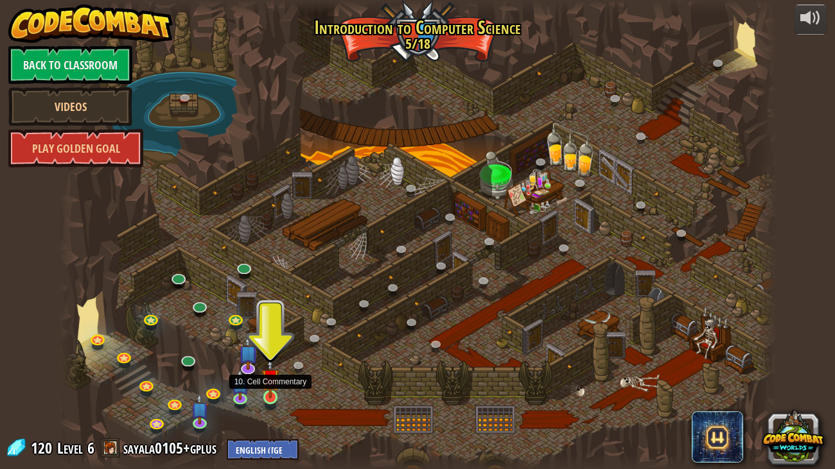
click at [274, 390] on img at bounding box center [270, 378] width 18 height 41
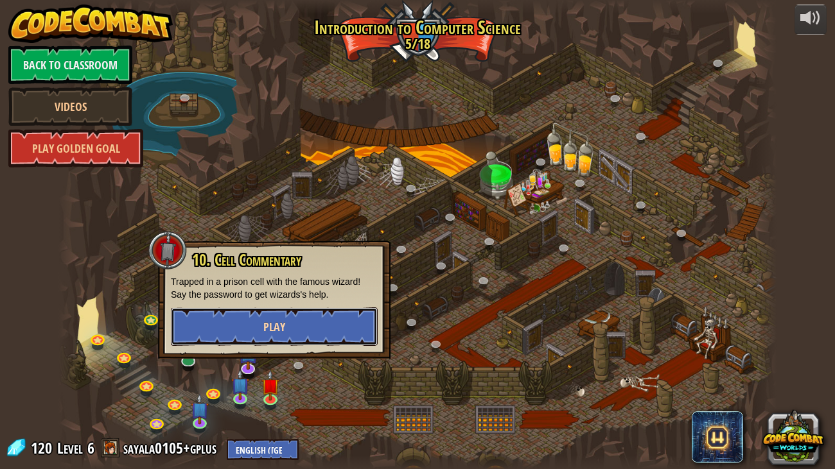
click at [261, 320] on button "Play" at bounding box center [274, 327] width 207 height 39
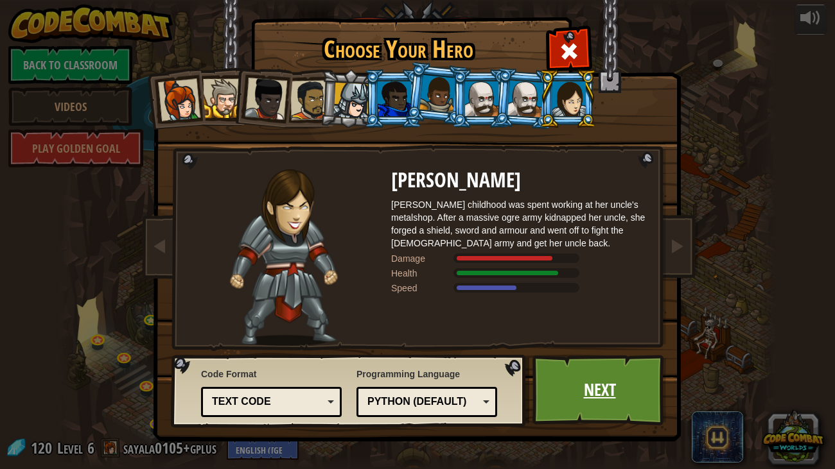
click at [617, 374] on link "Next" at bounding box center [599, 390] width 134 height 71
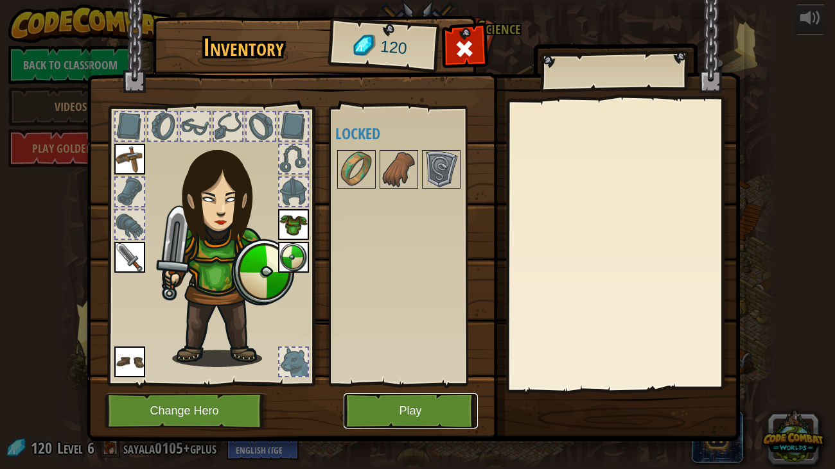
click at [457, 390] on button "Play" at bounding box center [411, 411] width 134 height 35
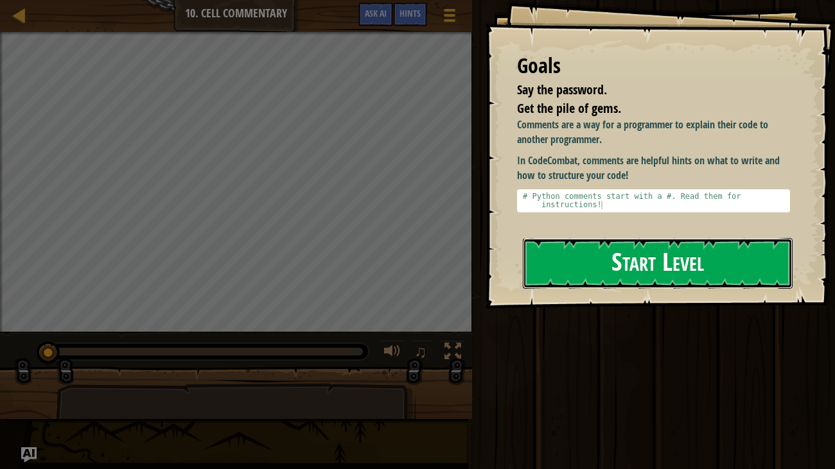
click at [557, 261] on button "Start Level" at bounding box center [658, 263] width 270 height 51
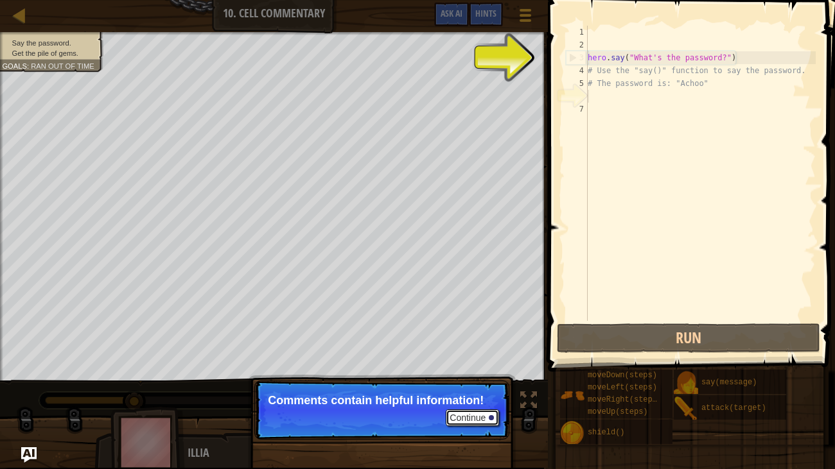
click at [467, 390] on button "Continue" at bounding box center [472, 418] width 53 height 17
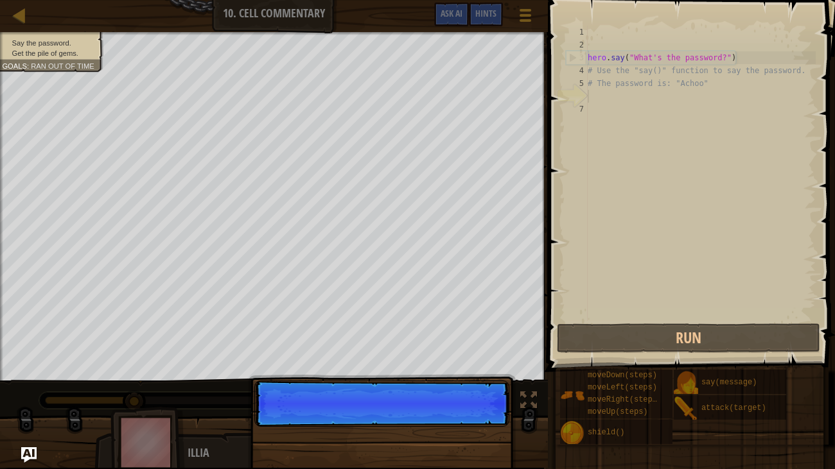
scroll to position [6, 0]
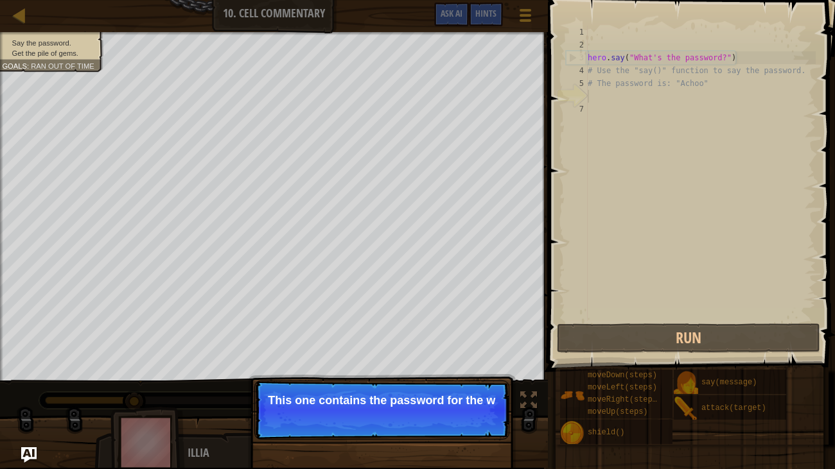
click at [464, 390] on p "Continue This one contains the password for the w" at bounding box center [381, 410] width 255 height 59
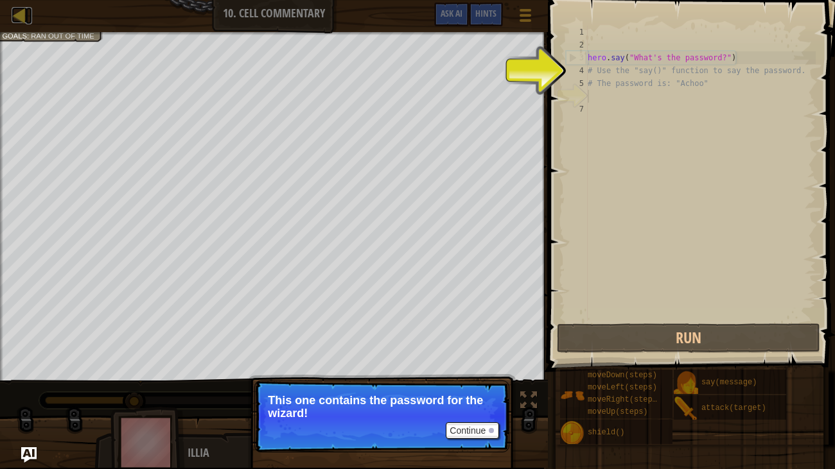
click at [13, 8] on div at bounding box center [20, 15] width 16 height 16
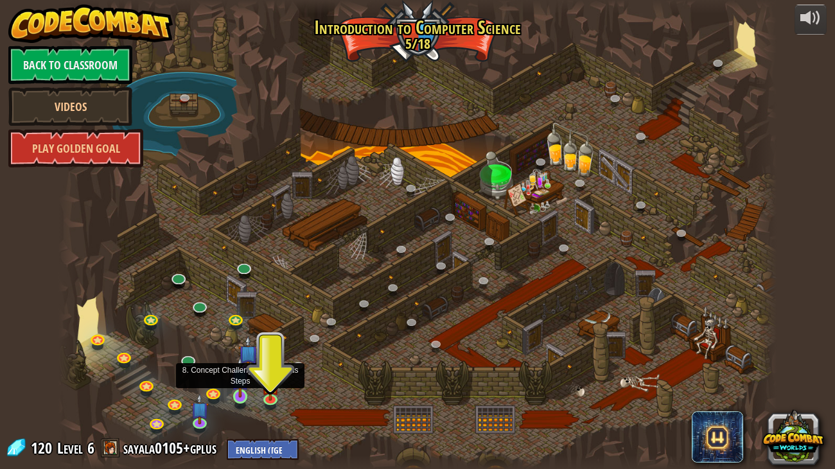
click at [240, 390] on img at bounding box center [240, 377] width 18 height 41
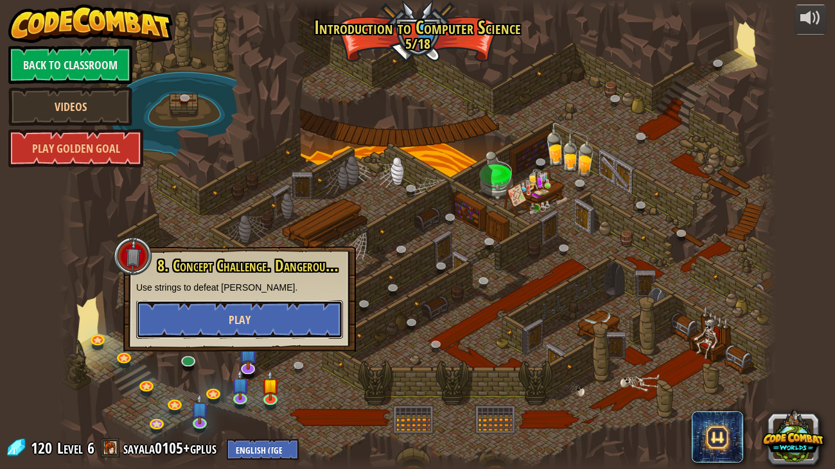
click at [243, 313] on span "Play" at bounding box center [240, 320] width 22 height 16
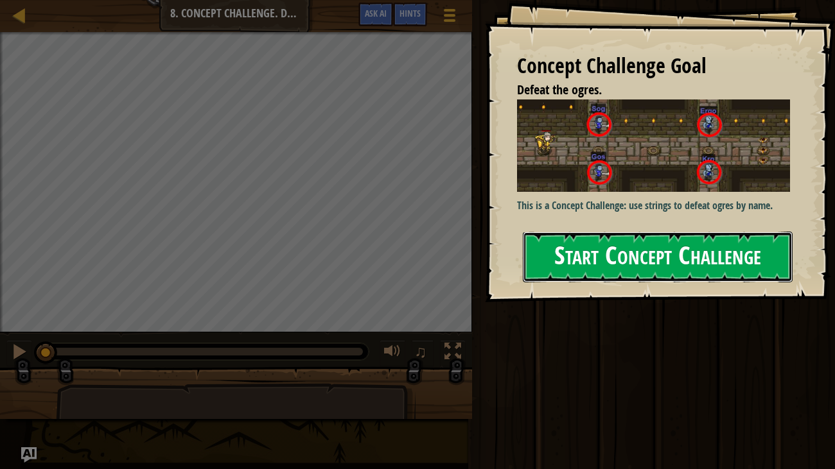
click at [570, 254] on button "Start Concept Challenge" at bounding box center [658, 257] width 270 height 51
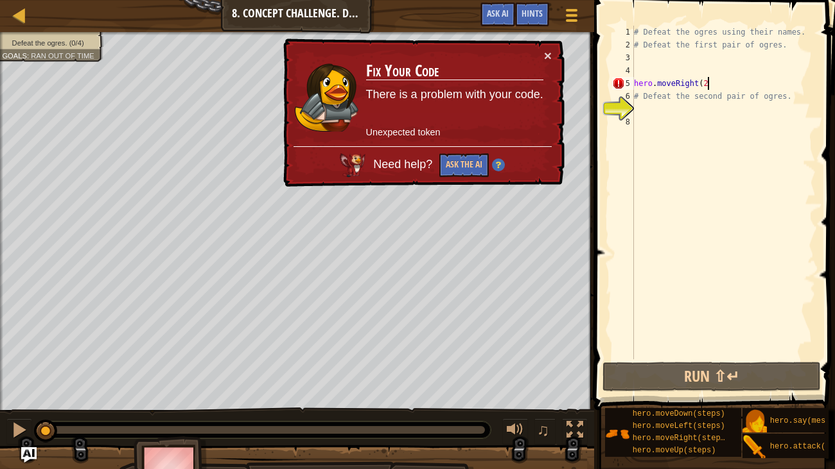
click at [724, 86] on div "# Defeat the ogres using their names. # Defeat the first pair of ogres. hero . …" at bounding box center [723, 206] width 184 height 360
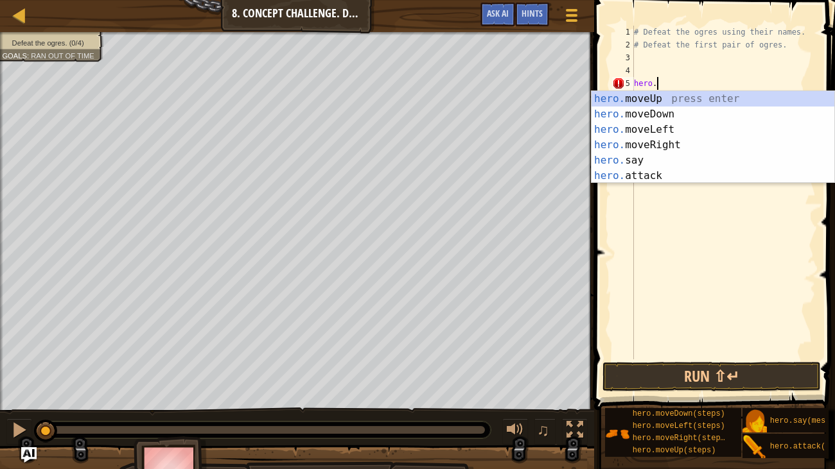
type textarea "h"
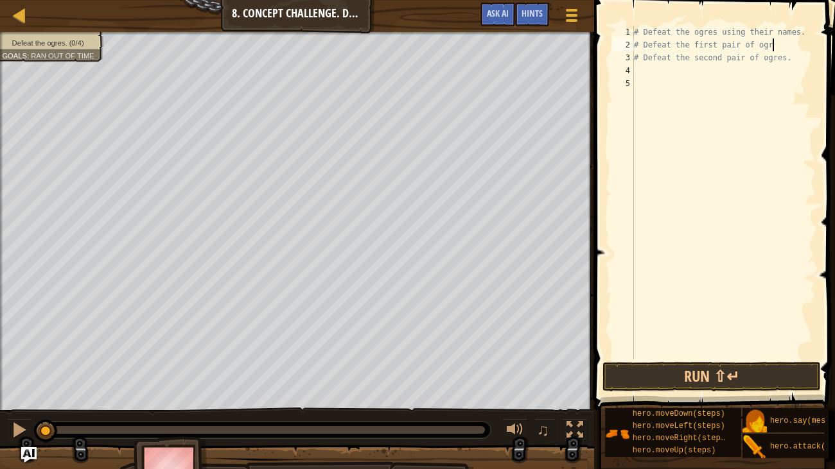
click at [789, 58] on div "# Defeat the ogres using their names. # Defeat the first pair of ogr # Defeat t…" at bounding box center [723, 206] width 184 height 360
type textarea "#"
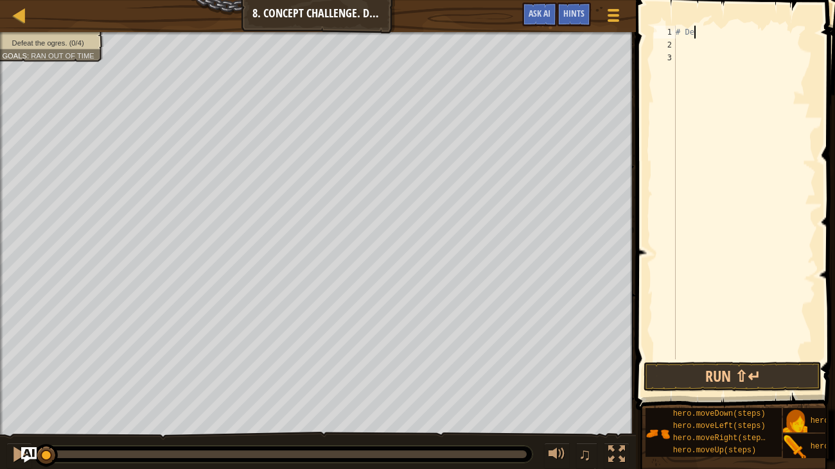
type textarea "#"
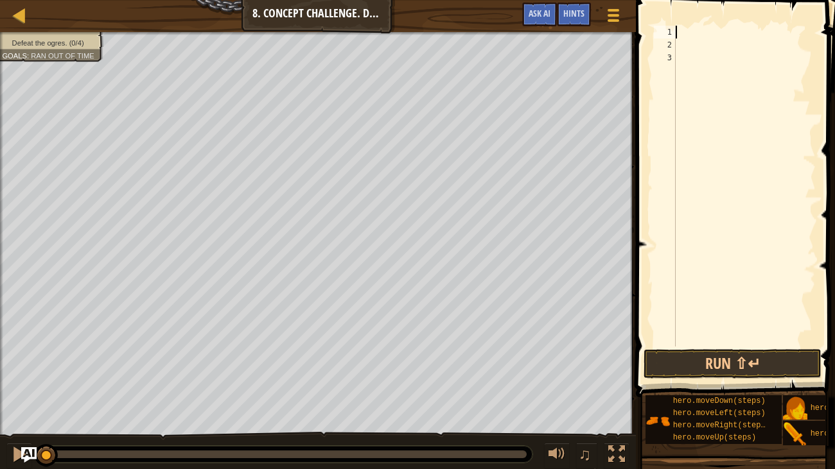
click at [71, 42] on span "Defeat the ogres. (0/4)" at bounding box center [48, 43] width 72 height 8
click at [685, 33] on div at bounding box center [744, 199] width 143 height 347
click at [753, 0] on span at bounding box center [736, 180] width 209 height 435
click at [619, 6] on div at bounding box center [613, 15] width 17 height 19
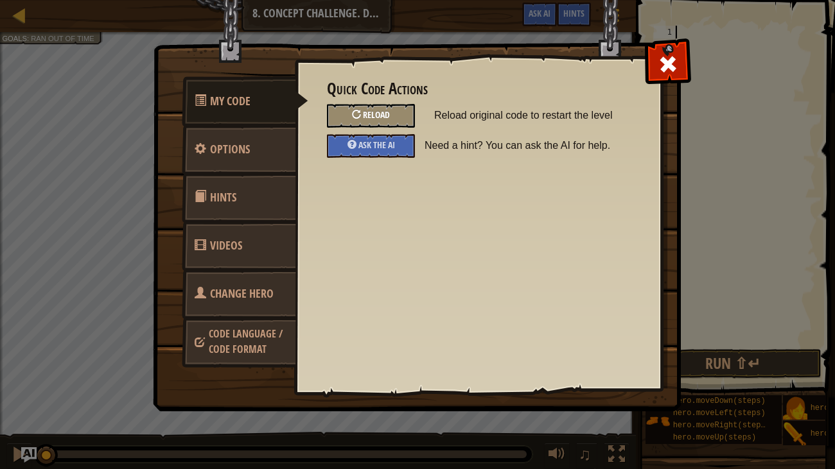
click at [393, 117] on div "Reload" at bounding box center [371, 116] width 88 height 24
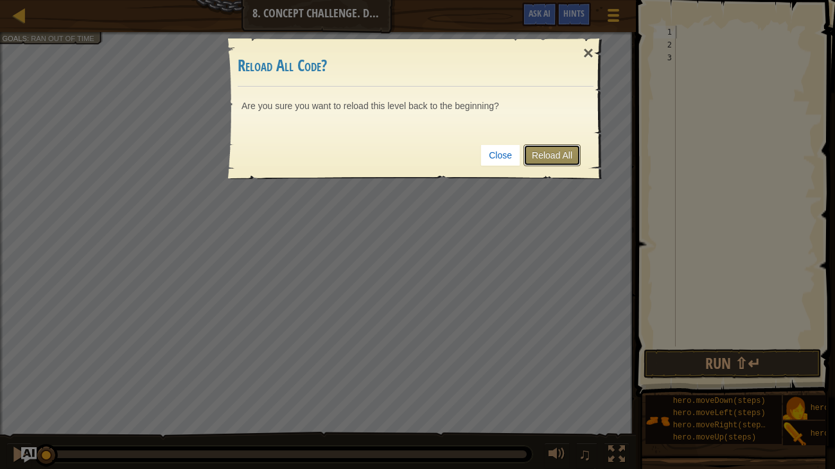
click at [565, 151] on link "Reload All" at bounding box center [551, 156] width 57 height 22
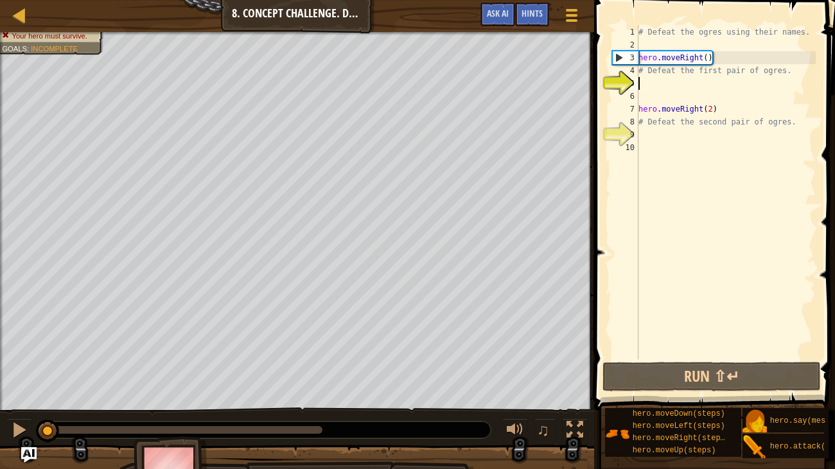
click at [723, 58] on div "# Defeat the ogres using their names. hero . moveRight ( ) # Defeat the first p…" at bounding box center [726, 206] width 180 height 360
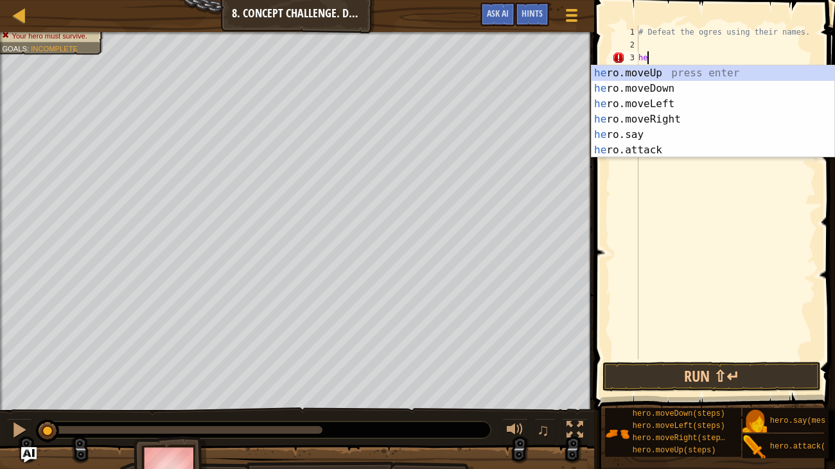
type textarea "h"
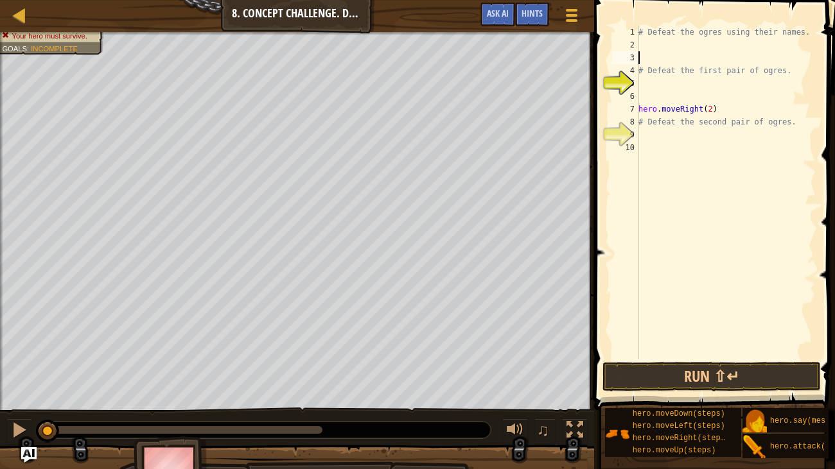
click at [678, 47] on div "# Defeat the ogres using their names. # Defeat the first pair of ogres. hero . …" at bounding box center [726, 206] width 180 height 360
type textarea "h"
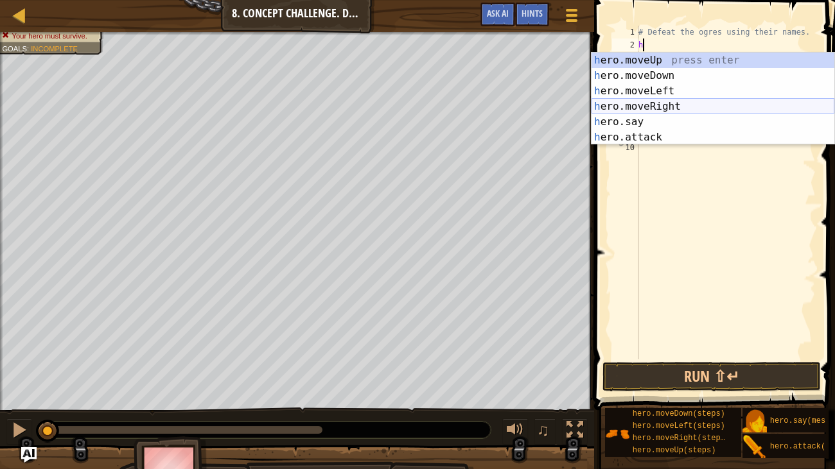
click at [688, 110] on div "h ero.moveUp press enter h ero.moveDown press enter h ero.moveLeft press enter …" at bounding box center [712, 114] width 243 height 123
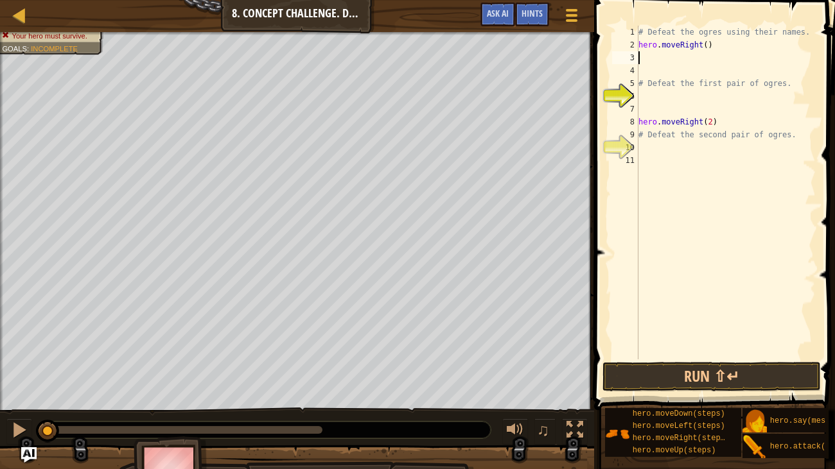
click at [648, 74] on div "# Defeat the ogres using their names. hero . moveRight ( ) # Defeat the first p…" at bounding box center [726, 206] width 180 height 360
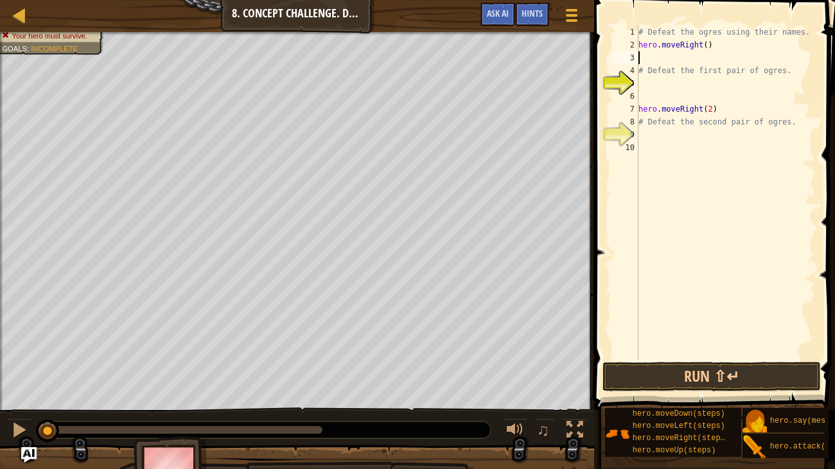
type textarea "hero.moveRight()"
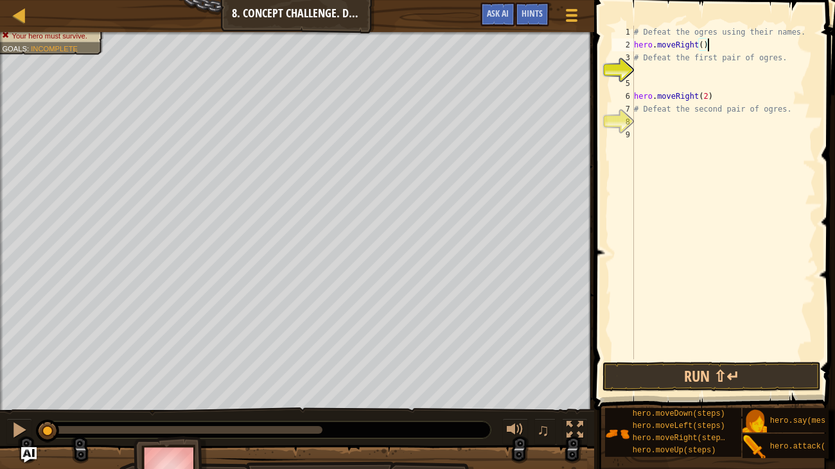
click at [647, 83] on div "# Defeat the ogres using their names. hero . moveRight ( ) # Defeat the first p…" at bounding box center [723, 206] width 185 height 360
type textarea "# Defeat the first pair of ogres."
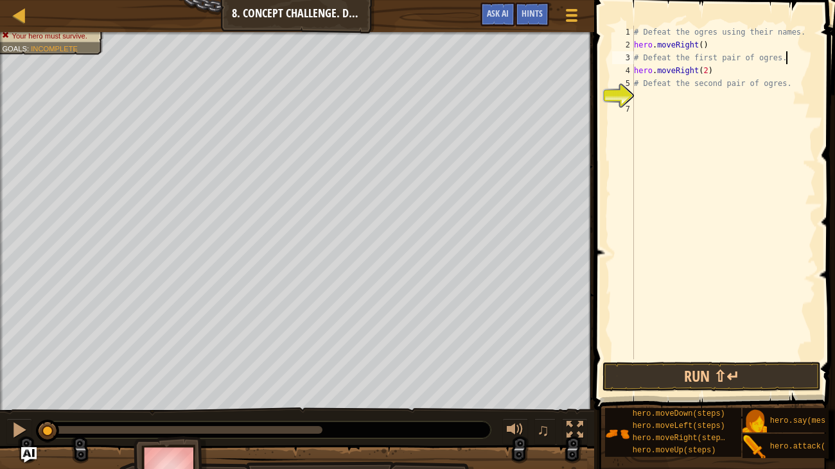
click at [662, 92] on div "# Defeat the ogres using their names. hero . moveRight ( ) # Defeat the first p…" at bounding box center [723, 206] width 185 height 360
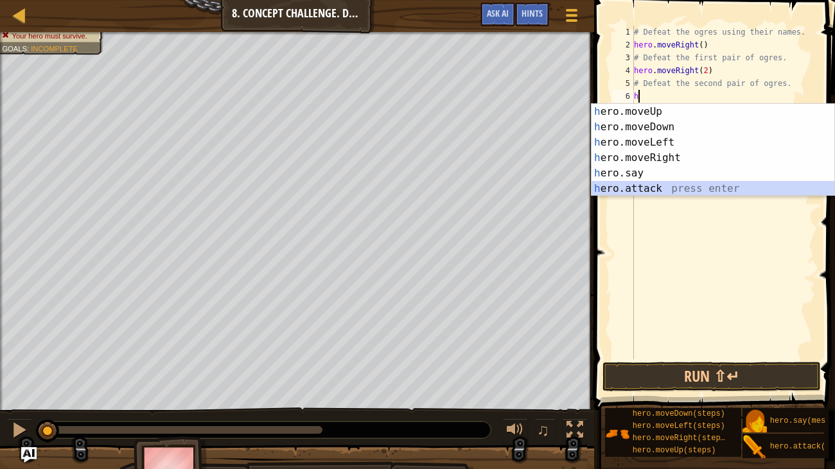
click at [682, 184] on div "h ero.moveUp press enter h ero.moveDown press enter h ero.moveLeft press enter …" at bounding box center [712, 165] width 243 height 123
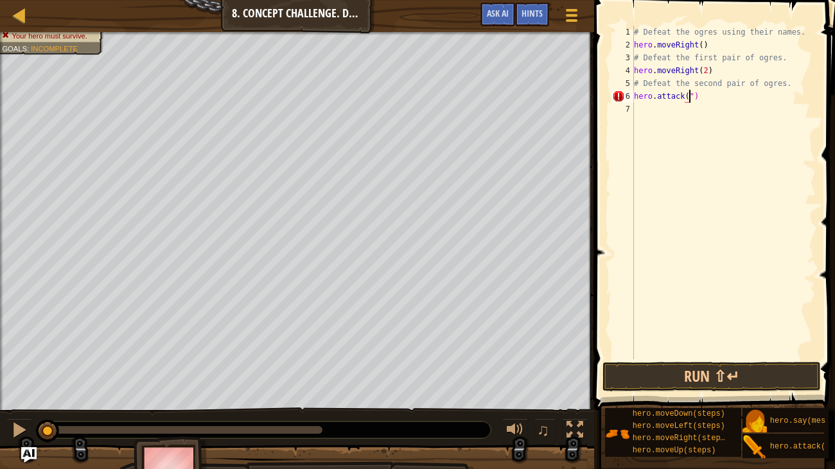
click at [708, 100] on div "# Defeat the ogres using their names. hero . moveRight ( ) # Defeat the first p…" at bounding box center [723, 206] width 185 height 360
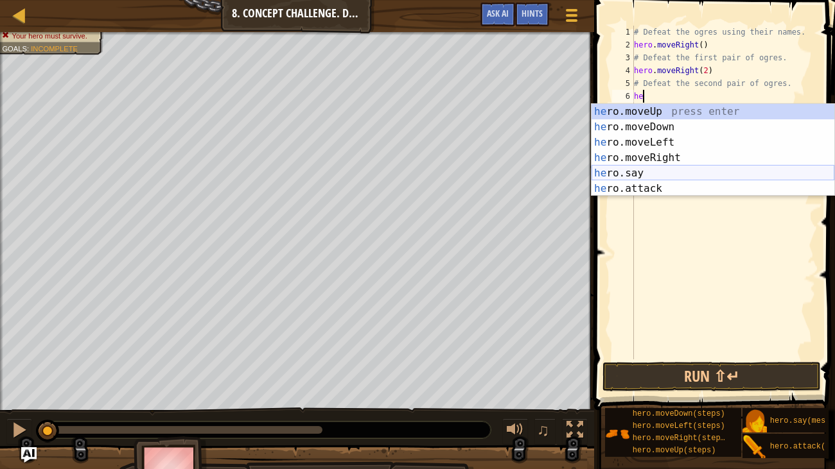
click at [721, 181] on div "he ro.moveUp press enter he ro.moveDown press enter he ro.moveLeft press enter …" at bounding box center [712, 165] width 243 height 123
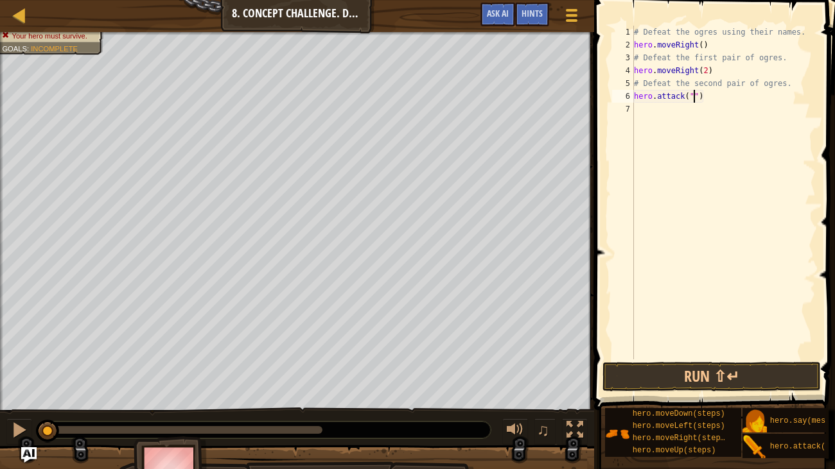
scroll to position [6, 5]
type textarea "hero.attack("Sog")"
click at [668, 118] on div "# Defeat the ogres using their names. hero . moveRight ( ) # Defeat the first p…" at bounding box center [723, 206] width 185 height 360
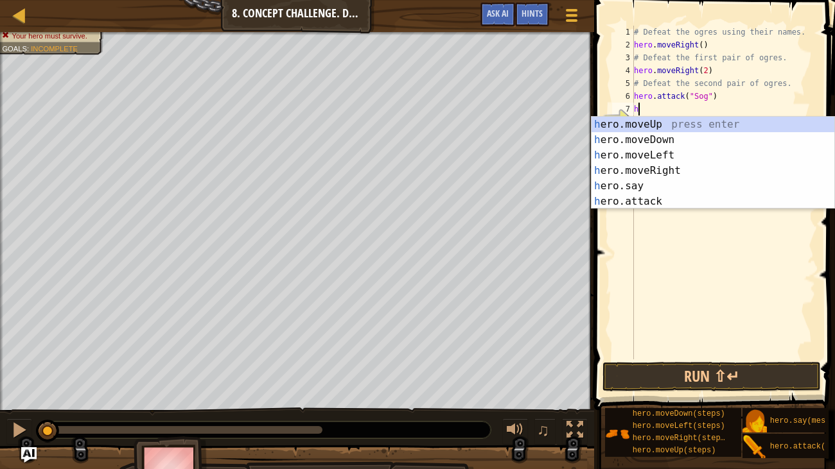
scroll to position [6, 0]
click at [688, 194] on div "her o.moveUp press enter her o.moveDown press enter her o.moveLeft press enter …" at bounding box center [712, 178] width 243 height 123
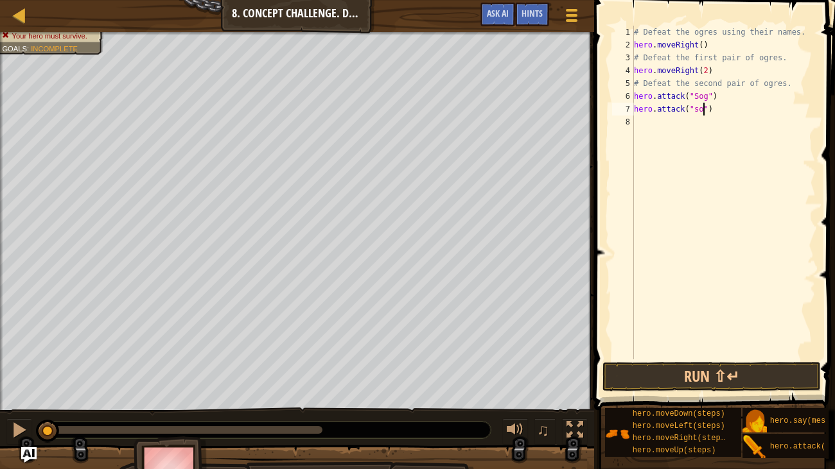
scroll to position [6, 6]
type textarea "hero.attack("Sog")"
click at [730, 119] on div "# Defeat the ogres using their names. hero . moveRight ( ) # Defeat the first p…" at bounding box center [723, 206] width 185 height 360
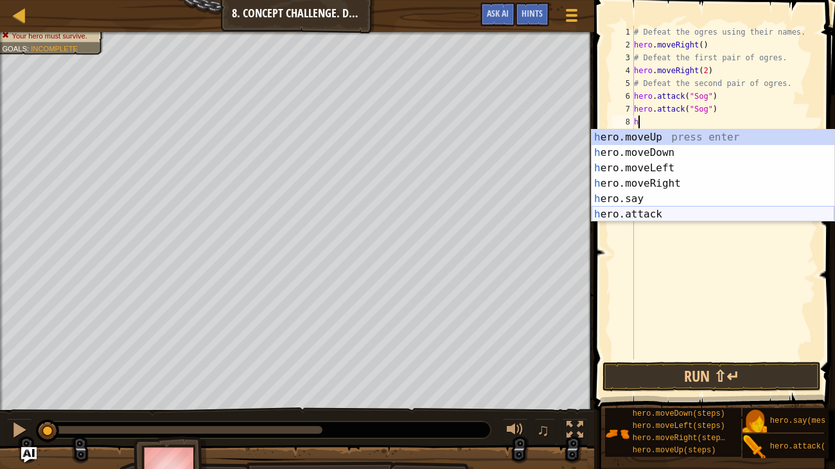
click at [685, 208] on div "h ero.moveUp press enter h ero.moveDown press enter h ero.moveLeft press enter …" at bounding box center [712, 191] width 243 height 123
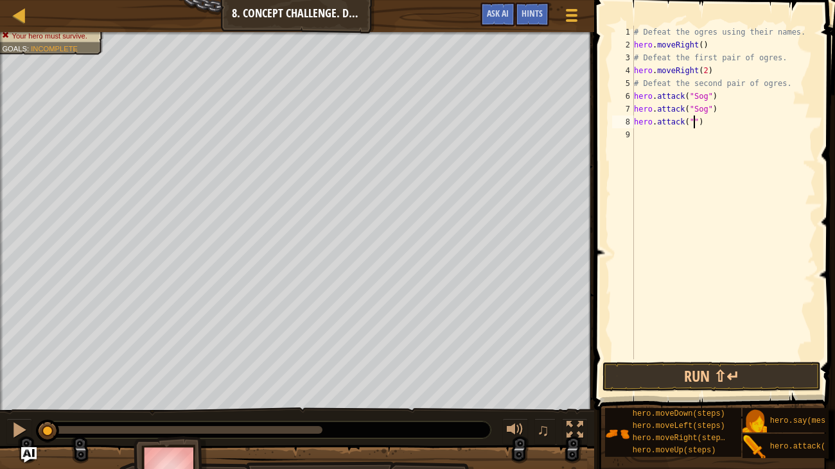
scroll to position [6, 5]
type textarea "hero.attack("Gos")"
click at [672, 126] on div "# Defeat the ogres using their names. hero . moveRight ( ) # Defeat the first p…" at bounding box center [723, 206] width 185 height 360
click at [672, 132] on div "# Defeat the ogres using their names. hero . moveRight ( ) # Defeat the first p…" at bounding box center [723, 206] width 185 height 360
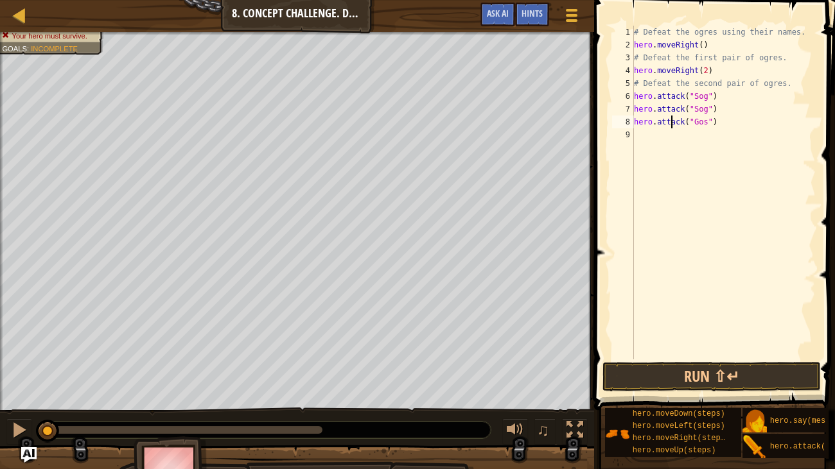
scroll to position [6, 0]
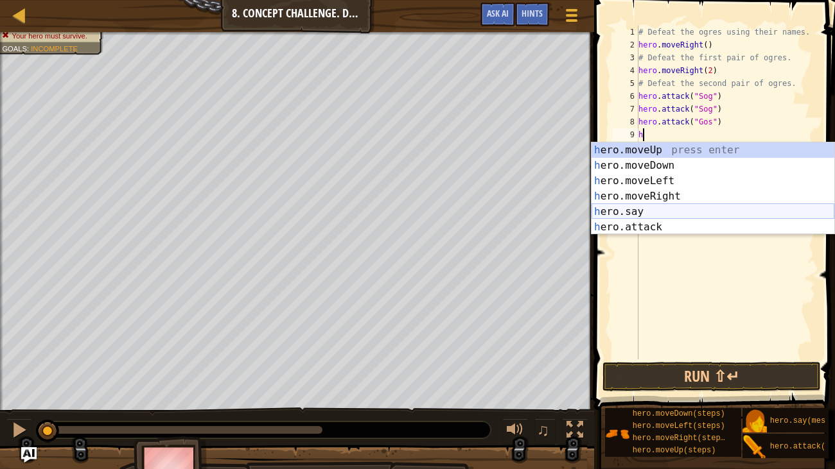
click at [683, 218] on div "h ero.moveUp press enter h ero.moveDown press enter h ero.moveLeft press enter …" at bounding box center [712, 204] width 243 height 123
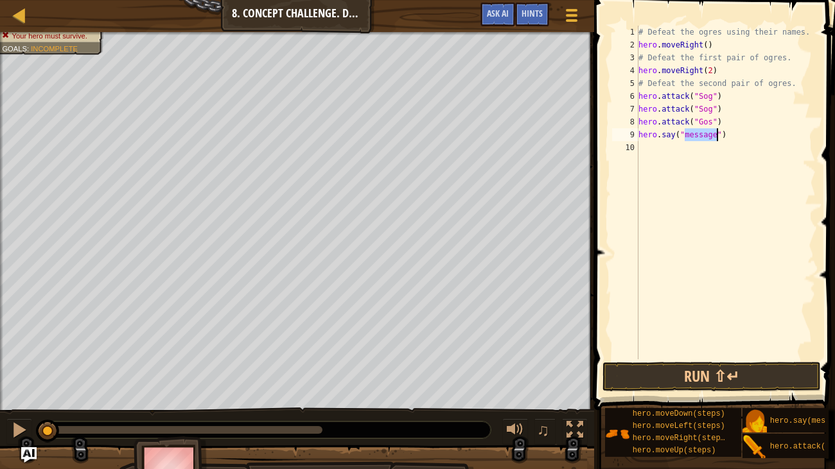
type textarea "hero.say("")"
click at [715, 145] on div "# Defeat the ogres using their names. hero . moveRight ( ) # Defeat the first p…" at bounding box center [726, 206] width 180 height 360
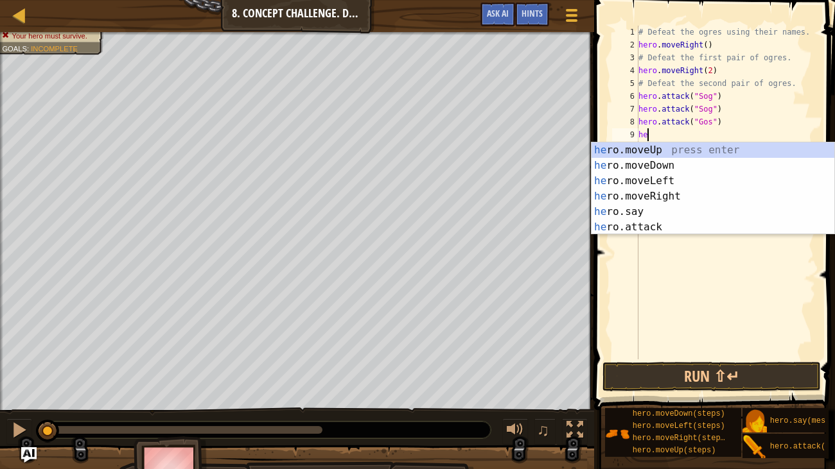
type textarea "h"
click at [699, 225] on div "h ero.moveUp press enter h ero.moveDown press enter h ero.moveLeft press enter …" at bounding box center [712, 204] width 243 height 123
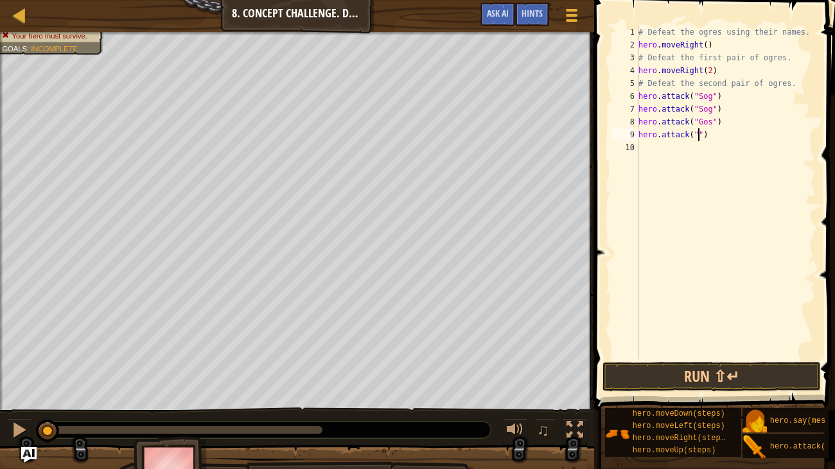
scroll to position [6, 4]
type textarea "hero.attack("Gos")"
click at [699, 149] on div "# Defeat the ogres using their names. hero . moveRight ( ) # Defeat the first p…" at bounding box center [726, 206] width 180 height 360
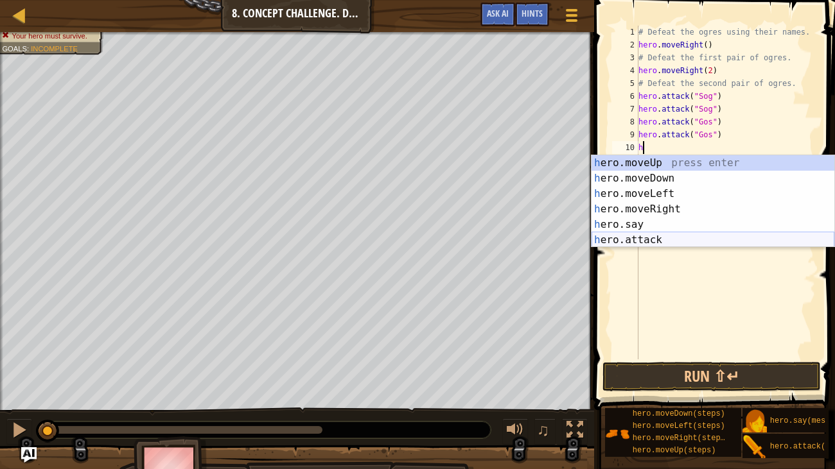
click at [694, 236] on div "h ero.moveUp press enter h ero.moveDown press enter h ero.moveLeft press enter …" at bounding box center [712, 216] width 243 height 123
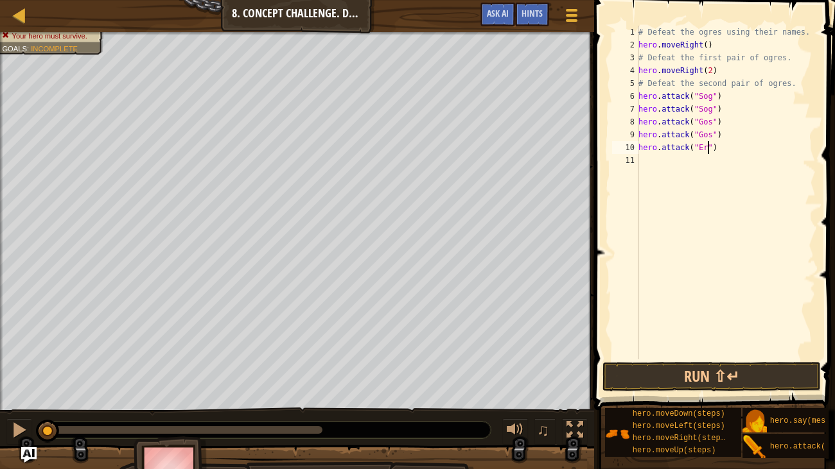
scroll to position [6, 6]
type textarea "hero.attack("Ergo")"
click at [735, 168] on div "# Defeat the ogres using their names. hero . moveRight ( ) # Defeat the first p…" at bounding box center [726, 206] width 180 height 360
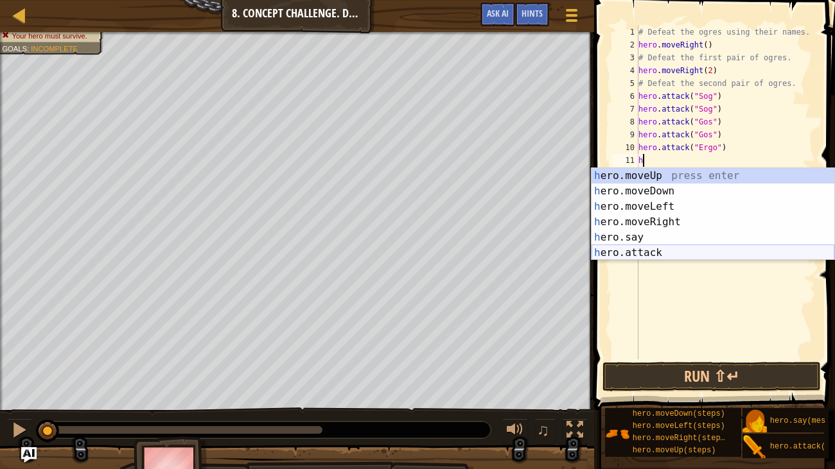
click at [684, 250] on div "h ero.moveUp press enter h ero.moveDown press enter h ero.moveLeft press enter …" at bounding box center [712, 229] width 243 height 123
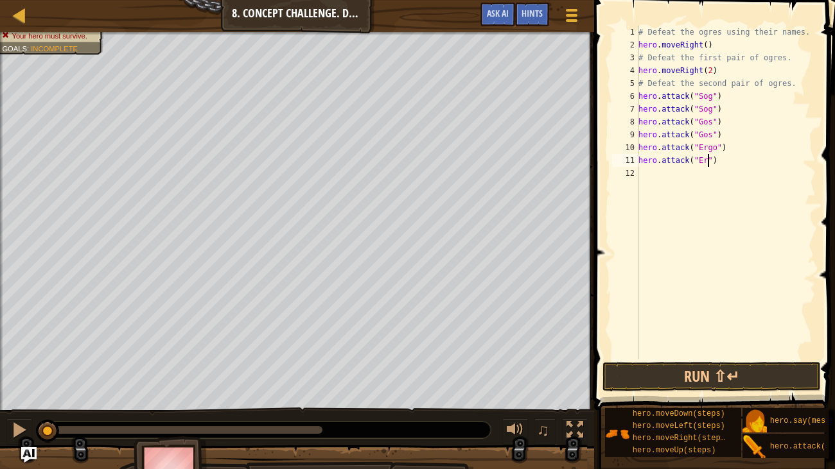
scroll to position [6, 6]
type textarea "hero.attack("Ergo")"
click at [665, 169] on div "# Defeat the ogres using their names. hero . moveRight ( ) # Defeat the first p…" at bounding box center [726, 206] width 180 height 360
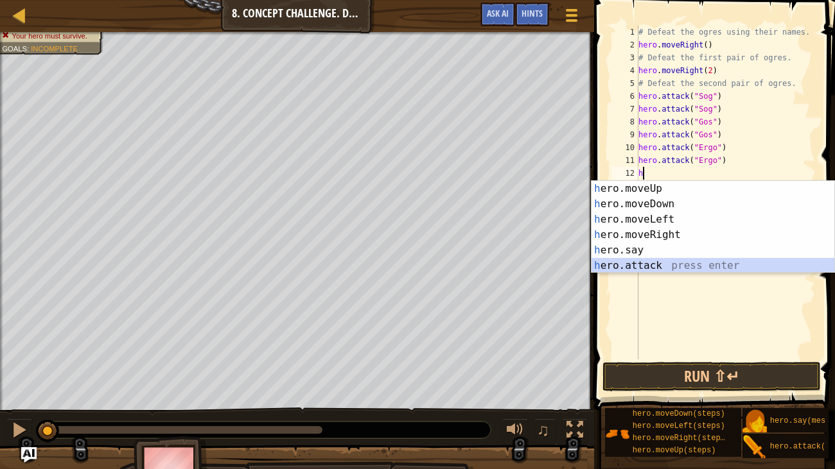
click at [667, 261] on div "h ero.moveUp press enter h ero.moveDown press enter h ero.moveLeft press enter …" at bounding box center [712, 242] width 243 height 123
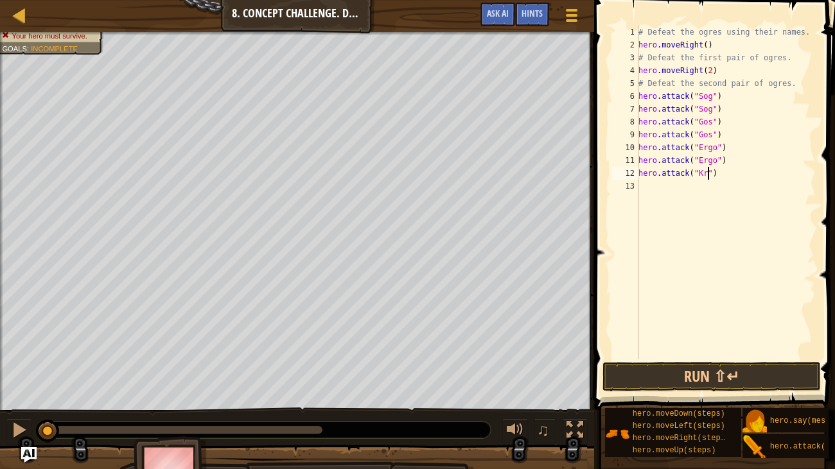
scroll to position [6, 6]
type textarea "hero.attack("Kro")"
click at [643, 184] on div "# Defeat the ogres using their names. hero . moveRight ( ) # Defeat the first p…" at bounding box center [726, 206] width 180 height 360
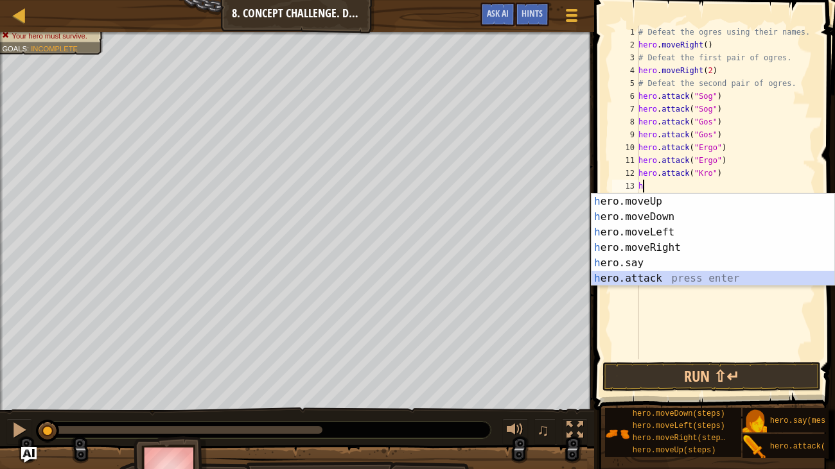
click at [658, 280] on div "h ero.moveUp press enter h ero.moveDown press enter h ero.moveLeft press enter …" at bounding box center [712, 255] width 243 height 123
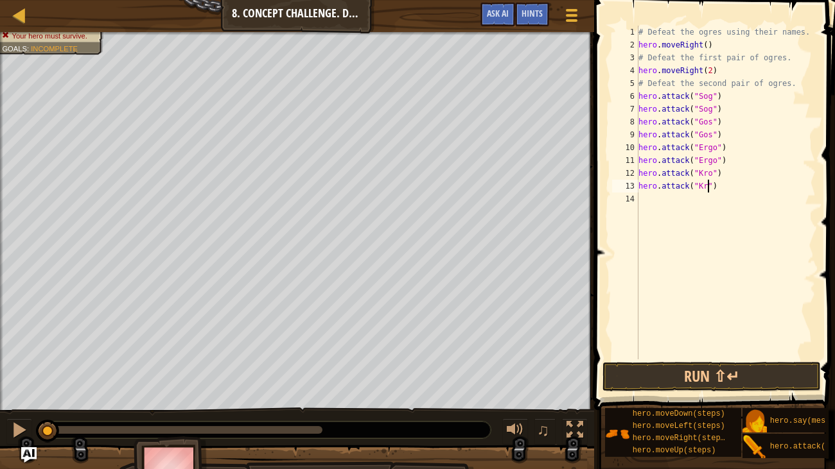
scroll to position [6, 6]
type textarea "hero.attack("Kro")"
click at [690, 370] on button "Run ⇧↵" at bounding box center [711, 377] width 218 height 30
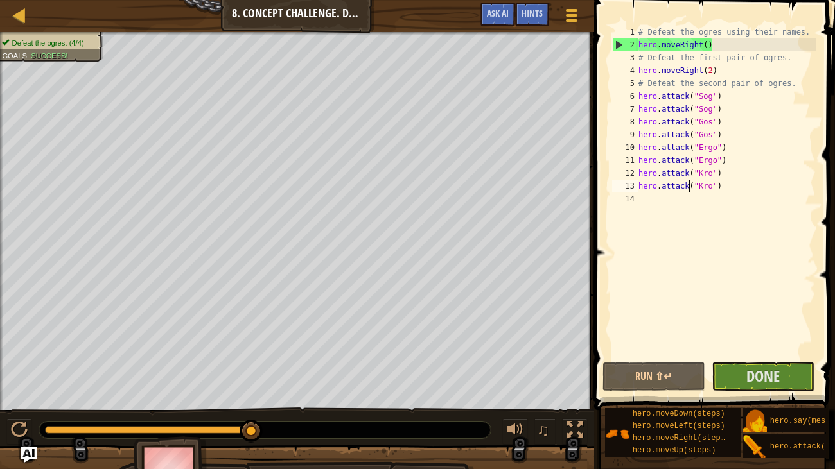
click at [690, 191] on div "# Defeat the ogres using their names. hero . moveRight ( ) # Defeat the first p…" at bounding box center [726, 206] width 180 height 360
click at [690, 198] on div "# Defeat the ogres using their names. hero . moveRight ( ) # Defeat the first p…" at bounding box center [726, 206] width 180 height 360
type textarea "h"
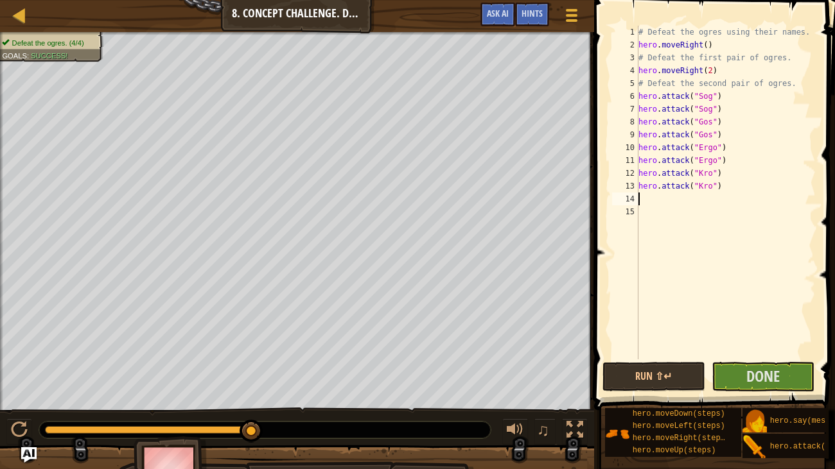
click at [731, 139] on div "# Defeat the ogres using their names. hero . moveRight ( ) # Defeat the first p…" at bounding box center [726, 206] width 180 height 360
type textarea "hero.attack("Gos")"
type textarea "h"
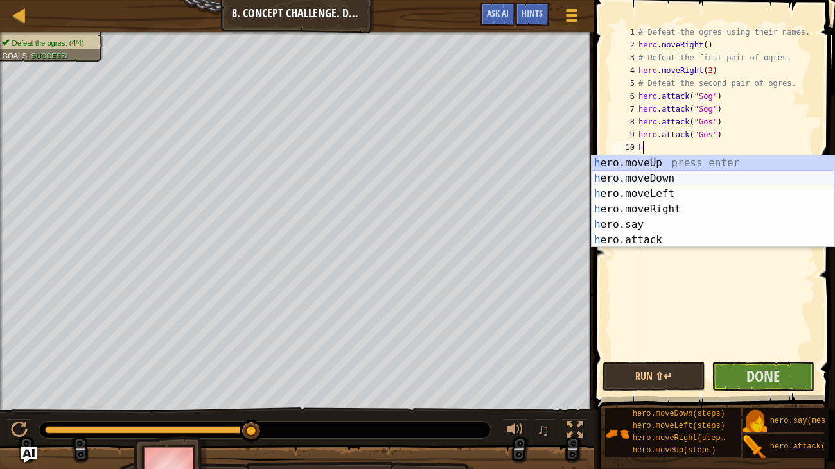
click at [703, 179] on div "h ero.moveUp press enter h ero.moveDown press enter h ero.moveLeft press enter …" at bounding box center [712, 216] width 243 height 123
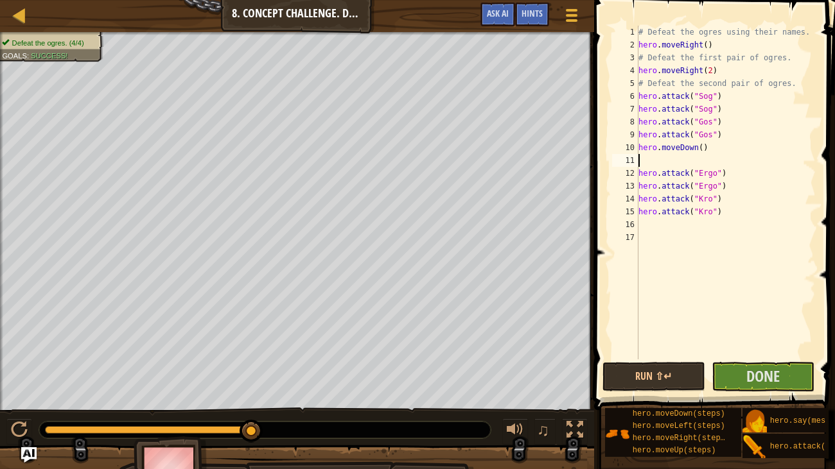
click at [703, 179] on div "# Defeat the ogres using their names. hero . moveRight ( ) # Defeat the first p…" at bounding box center [726, 206] width 180 height 360
type textarea "hero.attack("Ergo")"
click at [678, 162] on div "# Defeat the ogres using their names. hero . moveRight ( ) # Defeat the first p…" at bounding box center [726, 206] width 180 height 360
type textarea "h"
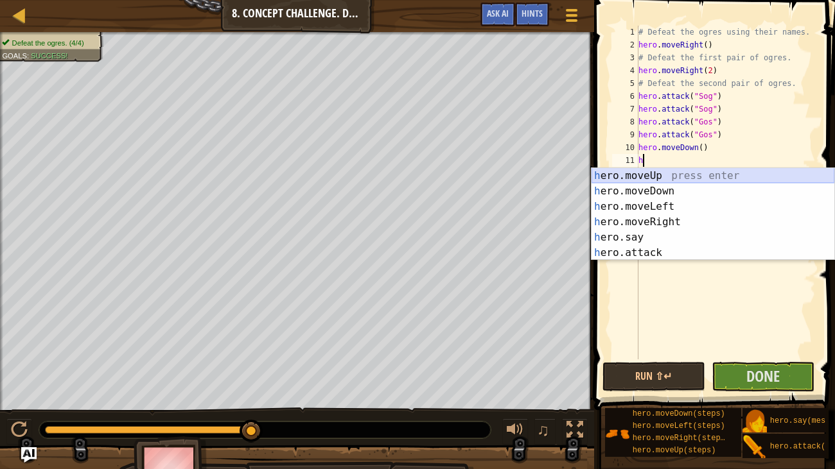
click at [665, 170] on div "h ero.moveUp press enter h ero.moveDown press enter h ero.moveLeft press enter …" at bounding box center [712, 229] width 243 height 123
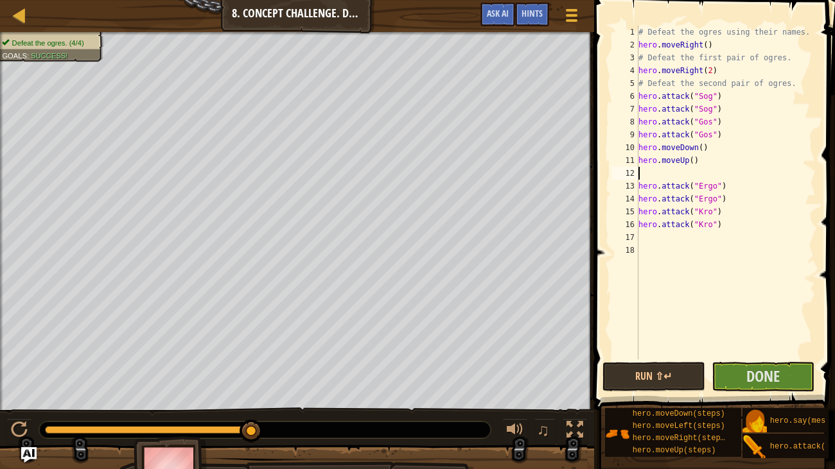
type textarea "hero.moveUp()"
click at [664, 229] on div "# Defeat the ogres using their names. hero . moveRight ( ) # Defeat the first p…" at bounding box center [726, 206] width 180 height 360
type textarea "h"
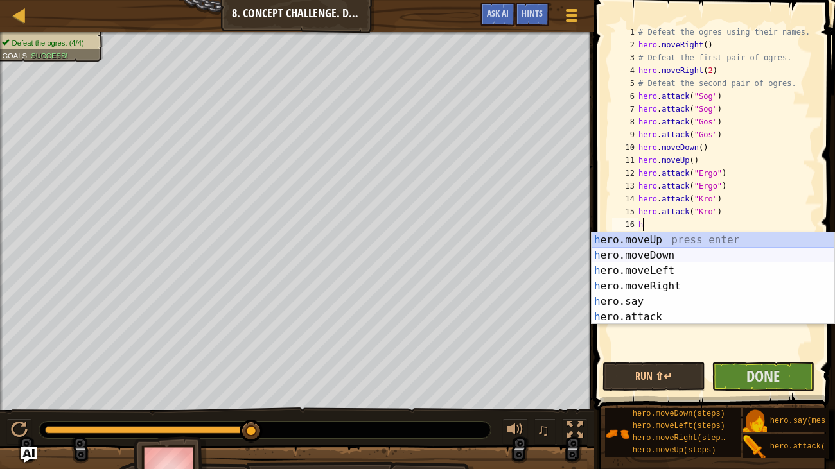
click at [667, 251] on div "h ero.moveUp press enter h ero.moveDown press enter h ero.moveLeft press enter …" at bounding box center [712, 293] width 243 height 123
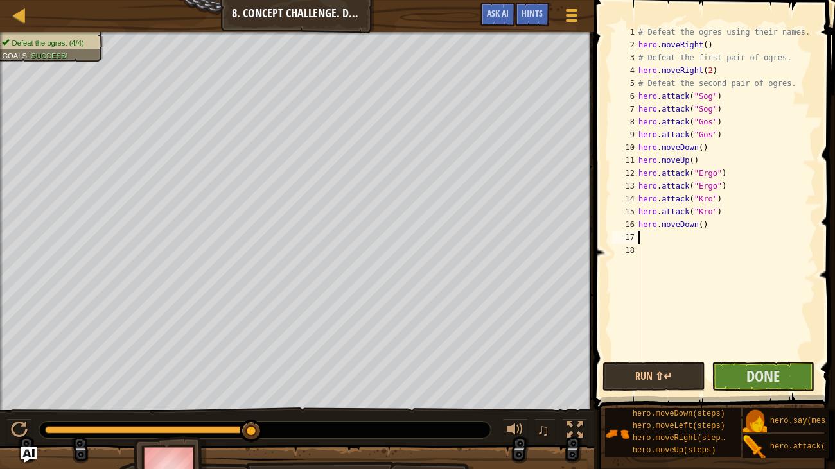
type textarea "h"
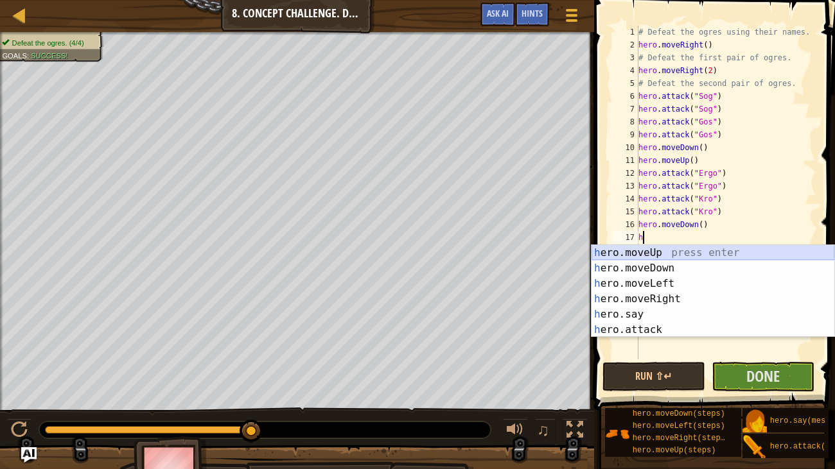
click at [658, 250] on div "h ero.moveUp press enter h ero.moveDown press enter h ero.moveLeft press enter …" at bounding box center [712, 306] width 243 height 123
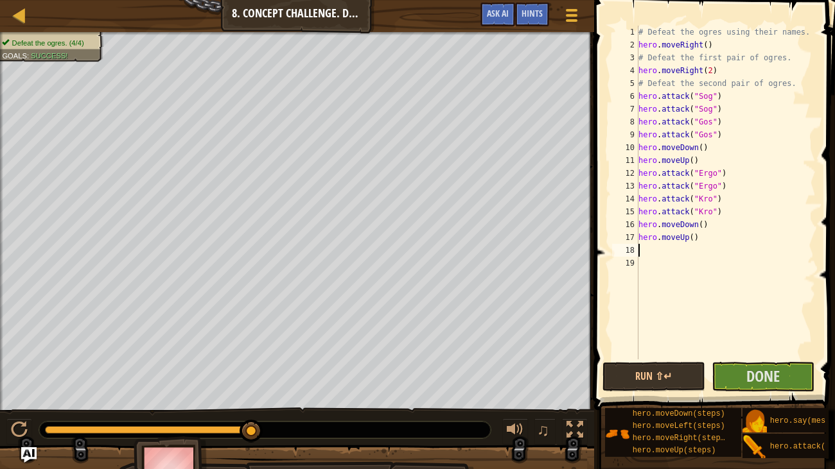
click at [664, 261] on div "# Defeat the ogres using their names. hero . moveRight ( ) # Defeat the first p…" at bounding box center [726, 206] width 180 height 360
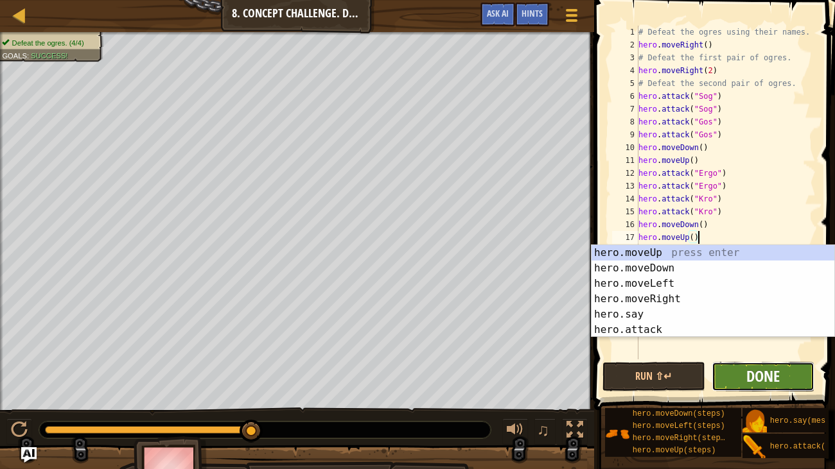
click at [748, 380] on span "Done" at bounding box center [762, 376] width 33 height 21
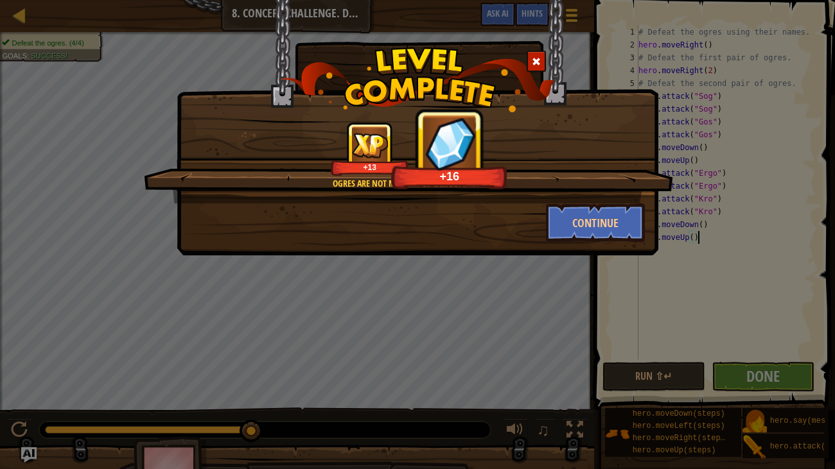
click at [537, 60] on span at bounding box center [536, 61] width 9 height 9
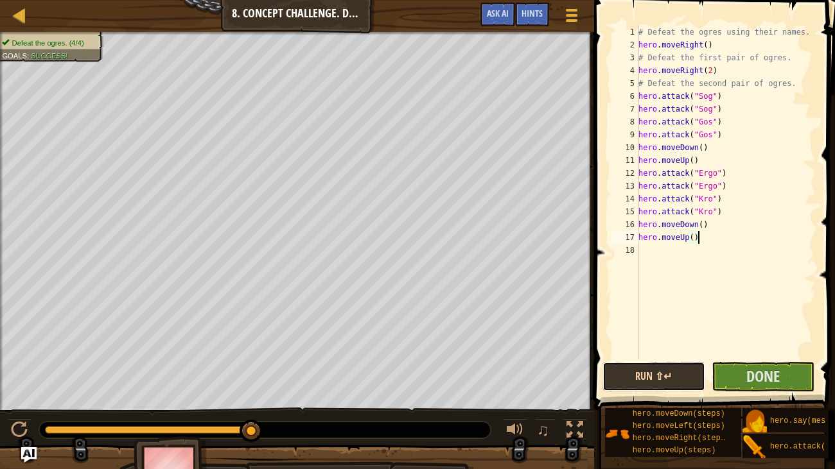
click at [633, 371] on button "Run ⇧↵" at bounding box center [653, 377] width 103 height 30
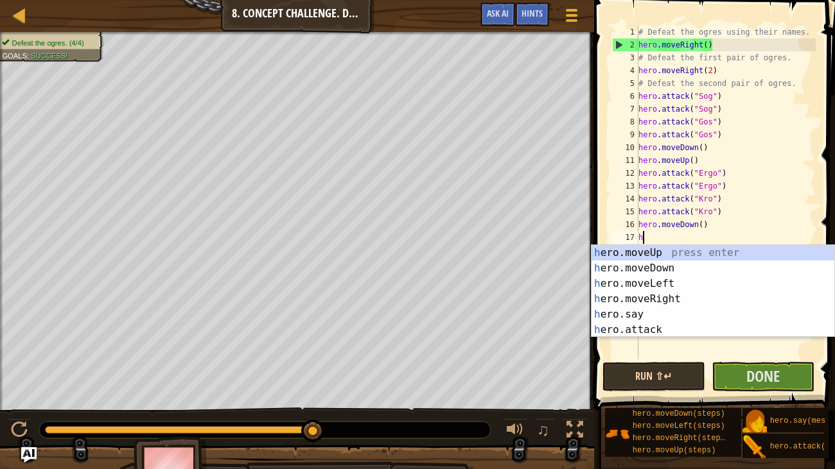
type textarea "h"
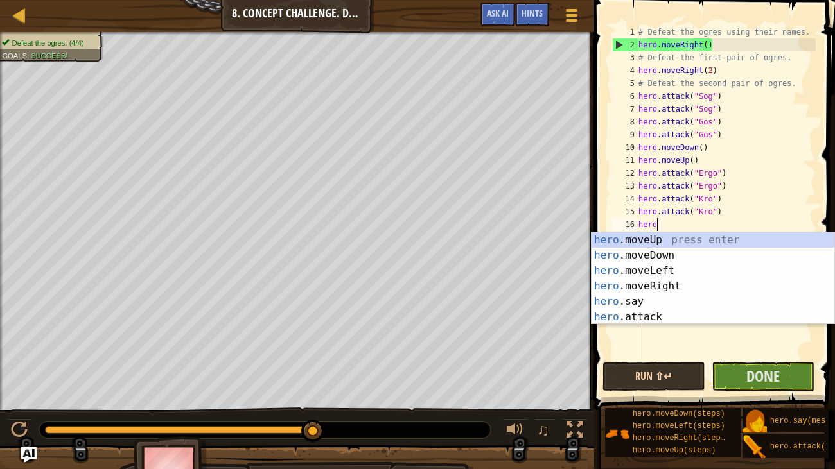
type textarea "h"
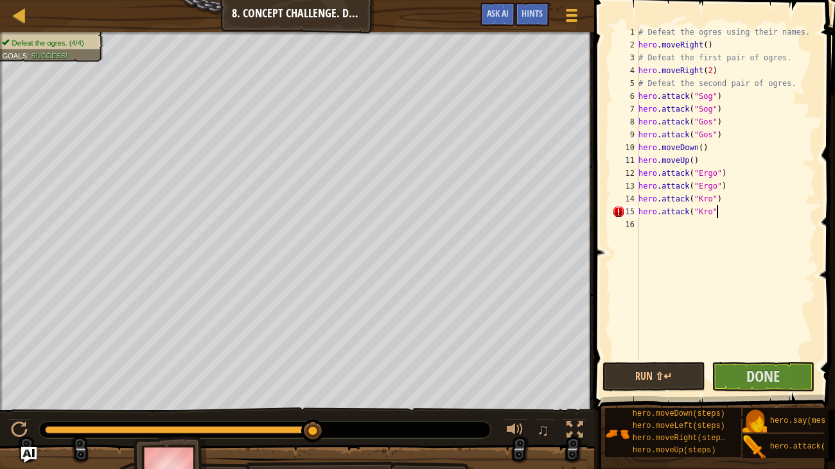
click at [714, 164] on div "# Defeat the ogres using their names. hero . moveRight ( ) # Defeat the first p…" at bounding box center [726, 206] width 180 height 360
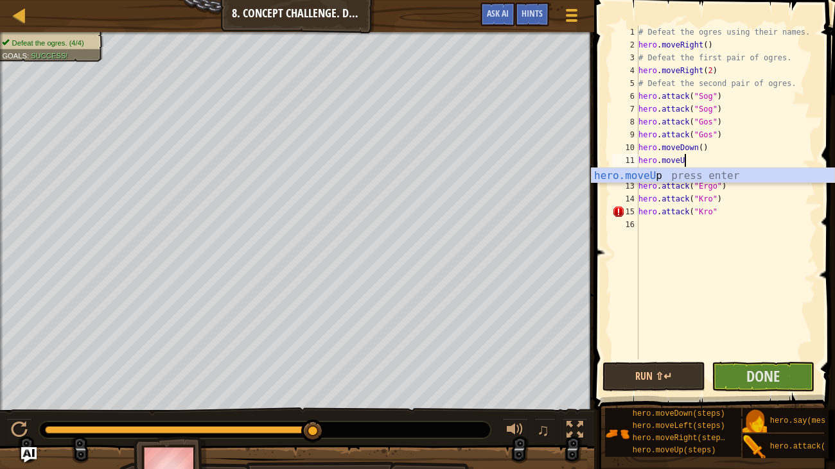
type textarea "hero.m"
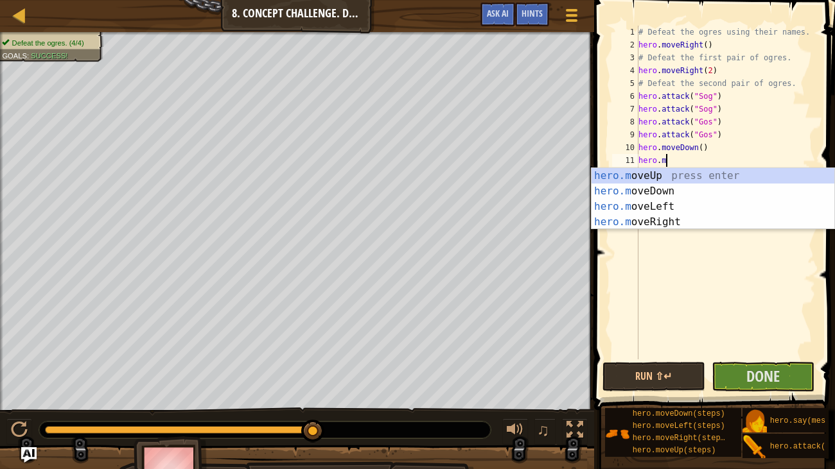
click at [716, 244] on div "# Defeat the ogres using their names. hero . moveRight ( ) # Defeat the first p…" at bounding box center [726, 206] width 180 height 360
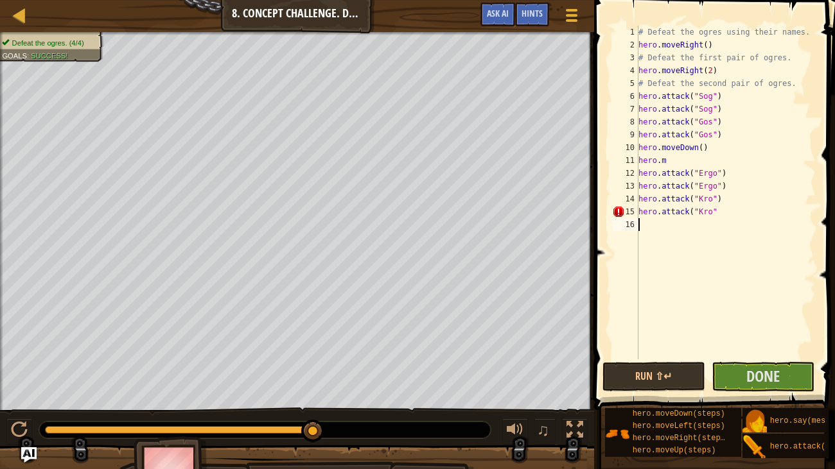
click at [725, 215] on div "# Defeat the ogres using their names. hero . moveRight ( ) # Defeat the first p…" at bounding box center [726, 206] width 180 height 360
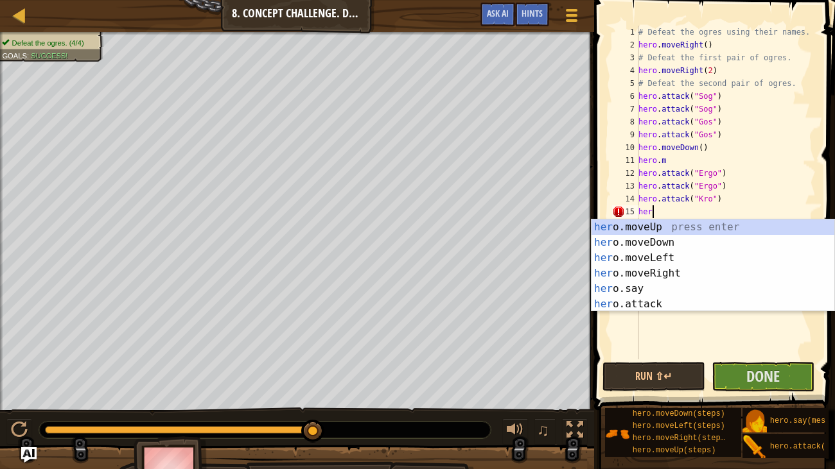
type textarea "h"
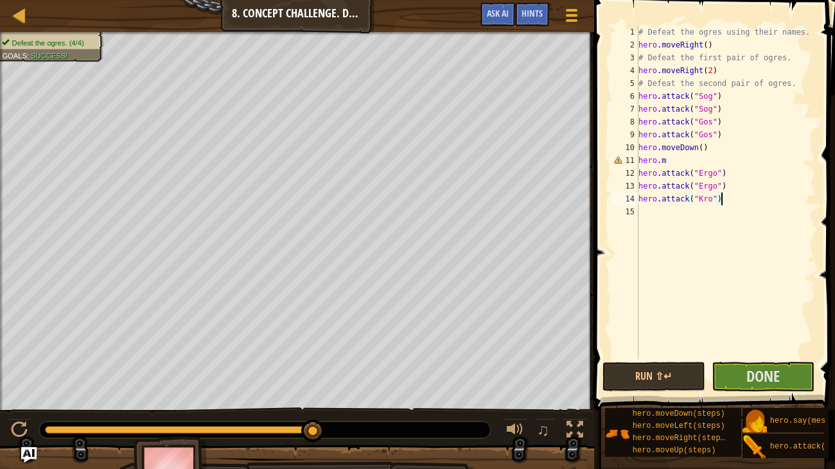
click at [700, 163] on div "# Defeat the ogres using their names. hero . moveRight ( ) # Defeat the first p…" at bounding box center [726, 206] width 180 height 360
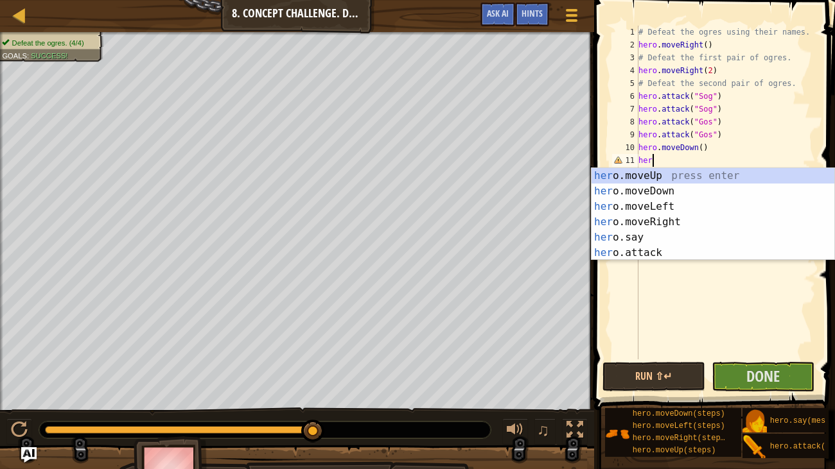
type textarea "h"
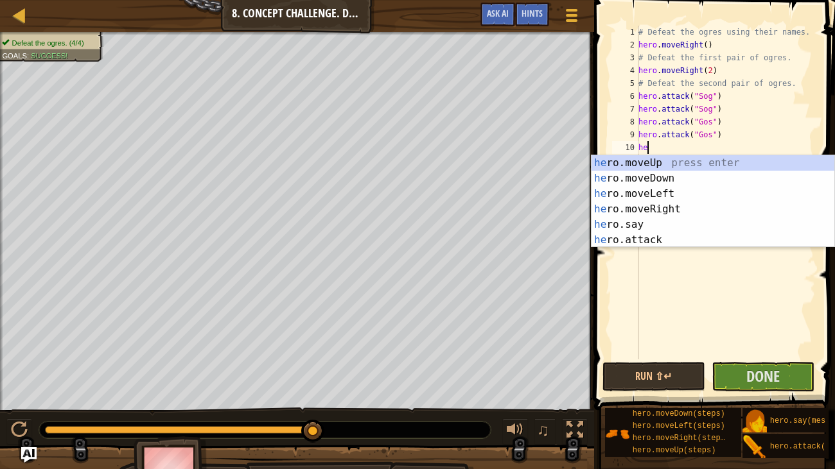
type textarea "h"
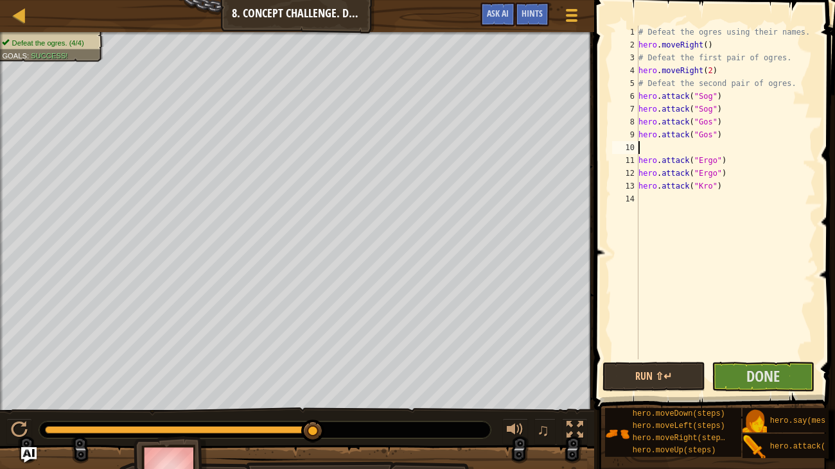
type textarea "hero.attack("Gos")"
click at [708, 183] on div "# Defeat the ogres using their names. hero . moveRight ( ) # Defeat the first p…" at bounding box center [726, 206] width 180 height 360
type textarea "h"
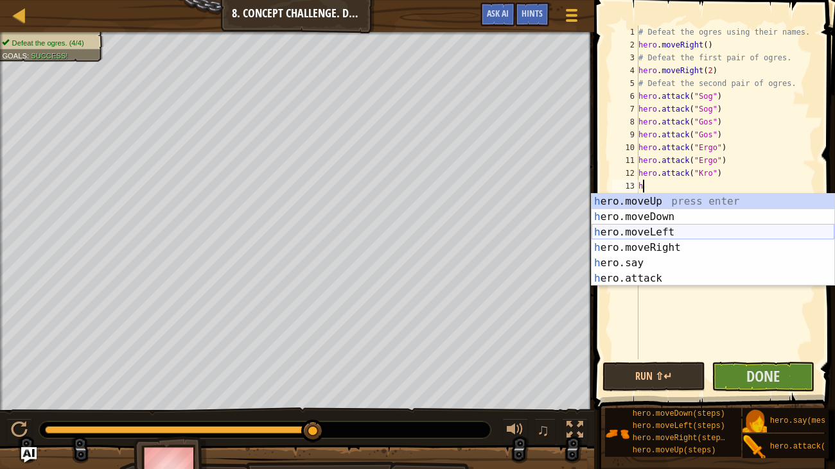
click at [726, 232] on div "h ero.moveUp press enter h ero.moveDown press enter h ero.moveLeft press enter …" at bounding box center [712, 255] width 243 height 123
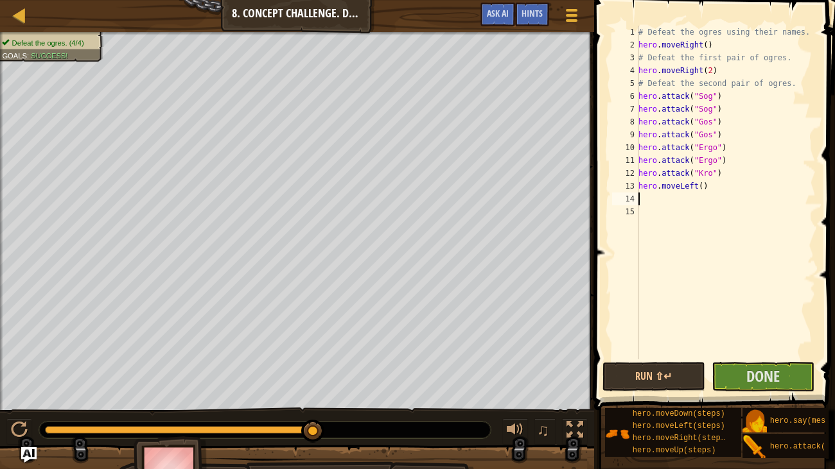
click at [701, 190] on div "# Defeat the ogres using their names. hero . moveRight ( ) # Defeat the first p…" at bounding box center [726, 206] width 180 height 360
type textarea "hero.moveLeft(2)"
click at [653, 198] on div "# Defeat the ogres using their names. hero . moveRight ( ) # Defeat the first p…" at bounding box center [726, 206] width 180 height 360
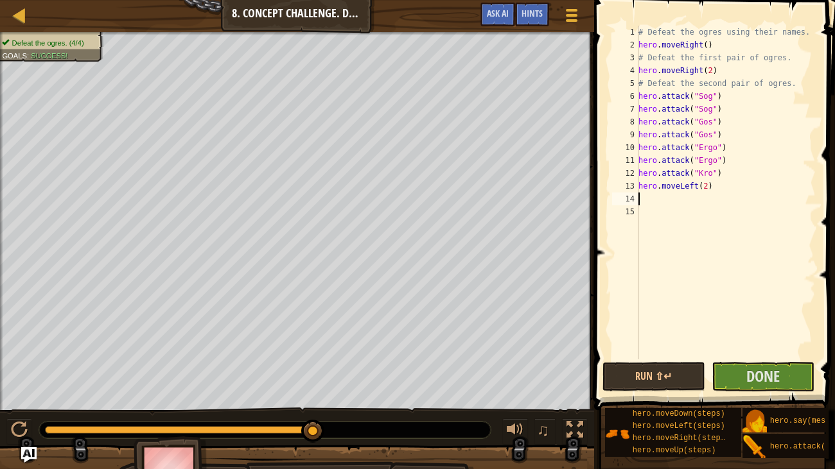
type textarea "h"
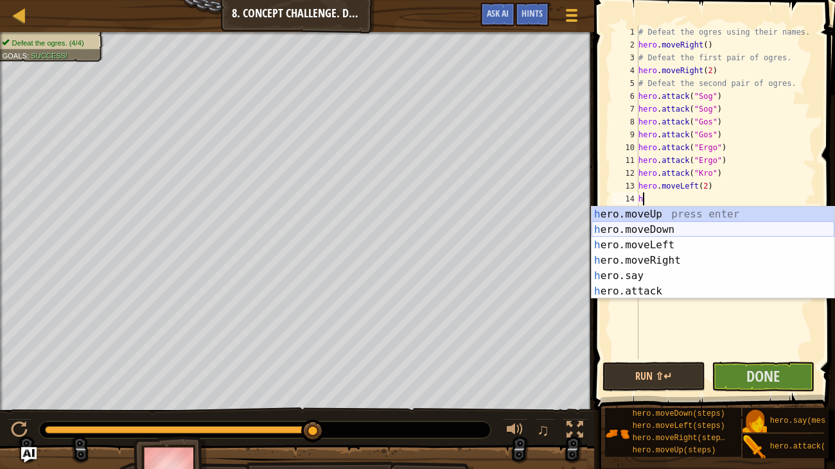
click at [681, 228] on div "h ero.moveUp press enter h ero.moveDown press enter h ero.moveLeft press enter …" at bounding box center [712, 268] width 243 height 123
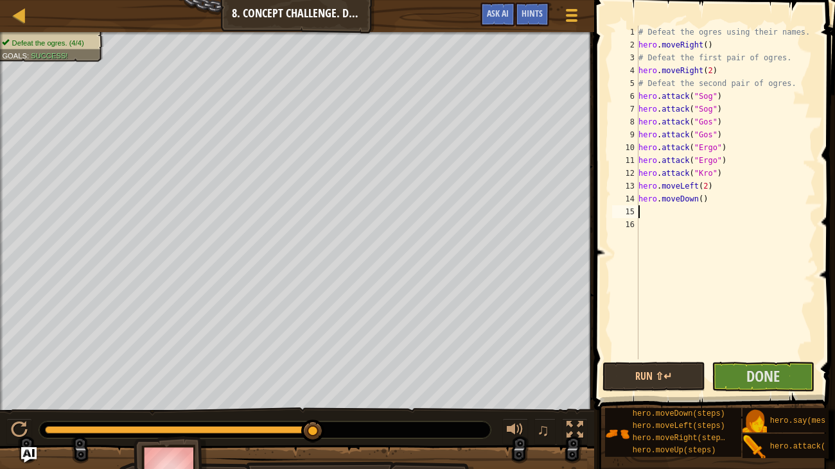
type textarea "h"
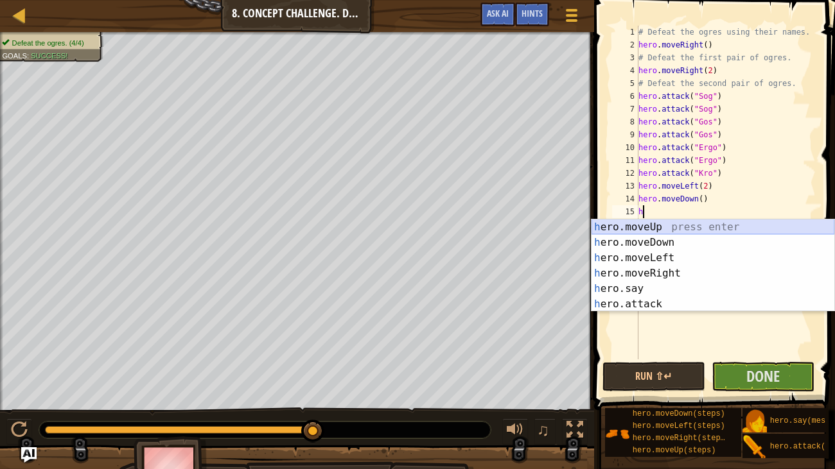
click at [674, 228] on div "h ero.moveUp press enter h ero.moveDown press enter h ero.moveLeft press enter …" at bounding box center [712, 281] width 243 height 123
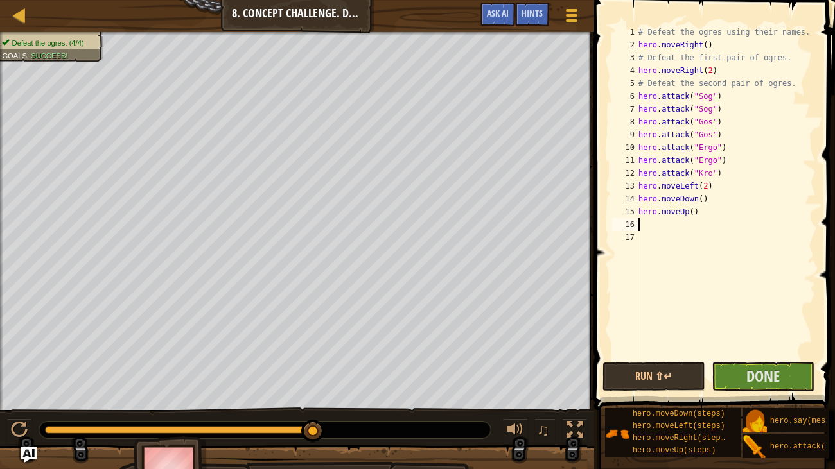
type textarea "h"
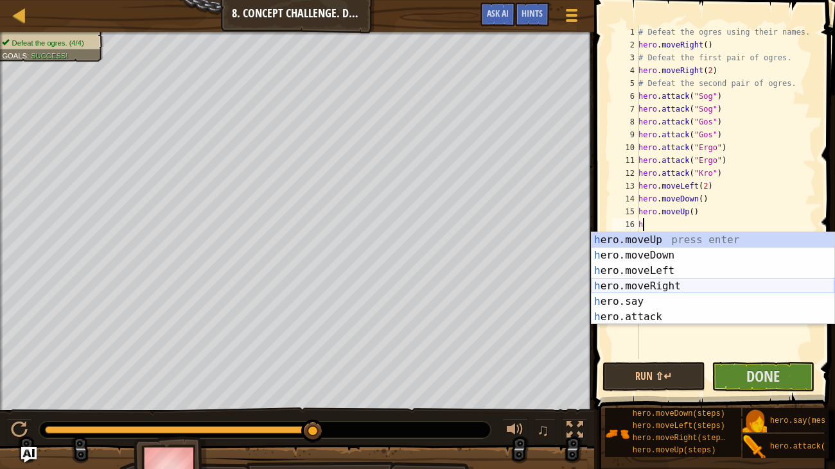
click at [674, 286] on div "h ero.moveUp press enter h ero.moveDown press enter h ero.moveLeft press enter …" at bounding box center [712, 293] width 243 height 123
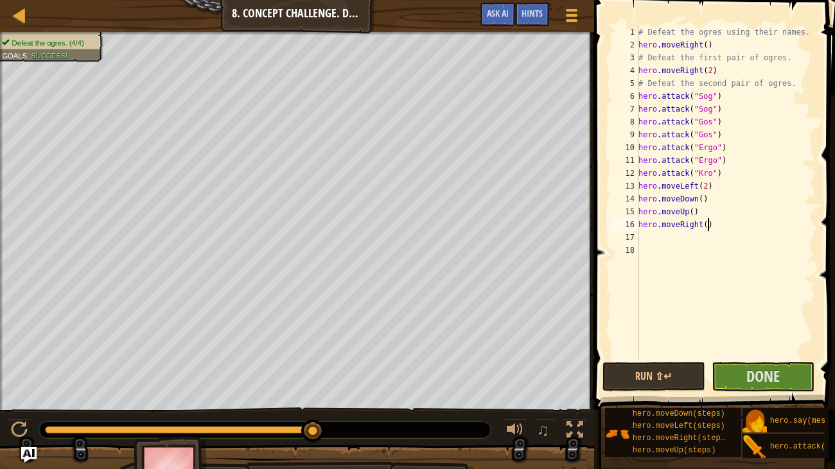
click at [710, 229] on div "# Defeat the ogres using their names. hero . moveRight ( ) # Defeat the first p…" at bounding box center [726, 206] width 180 height 360
type textarea "hero.moveRight(2)"
click at [697, 240] on div "# Defeat the ogres using their names. hero . moveRight ( ) # Defeat the first p…" at bounding box center [726, 206] width 180 height 360
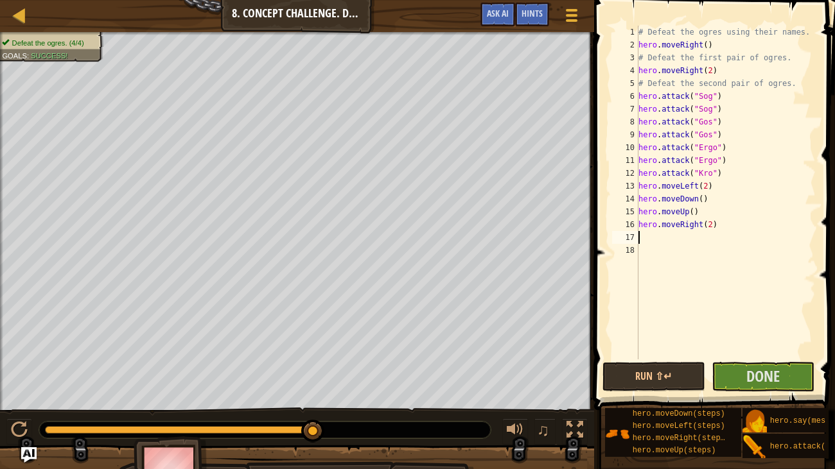
type textarea "h"
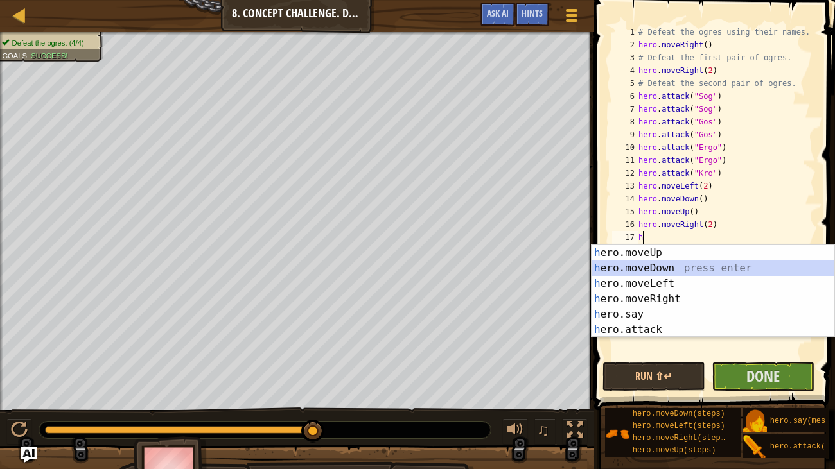
click at [705, 268] on div "h ero.moveUp press enter h ero.moveDown press enter h ero.moveLeft press enter …" at bounding box center [712, 306] width 243 height 123
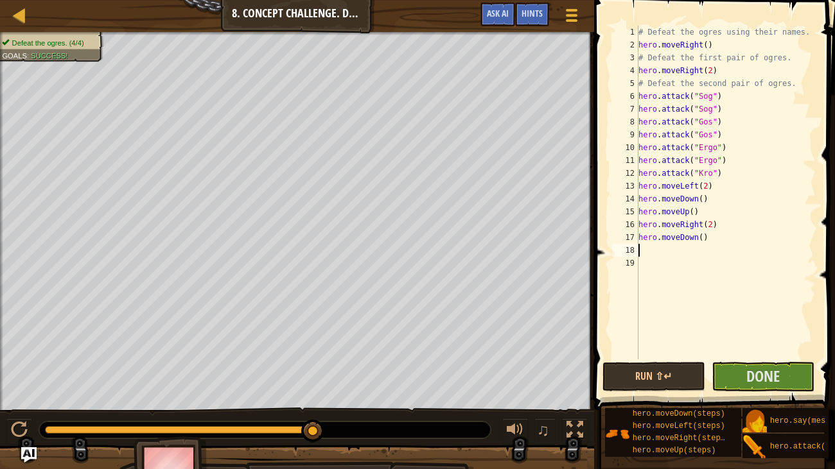
type textarea "h"
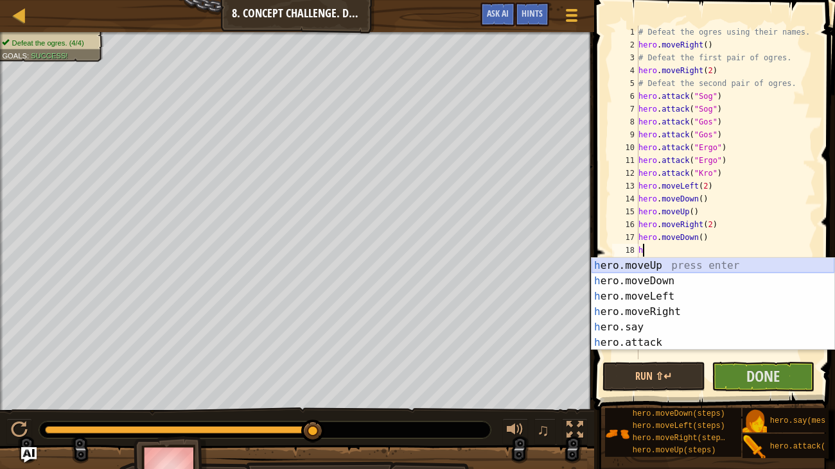
click at [673, 267] on div "h ero.moveUp press enter h ero.moveDown press enter h ero.moveLeft press enter …" at bounding box center [712, 319] width 243 height 123
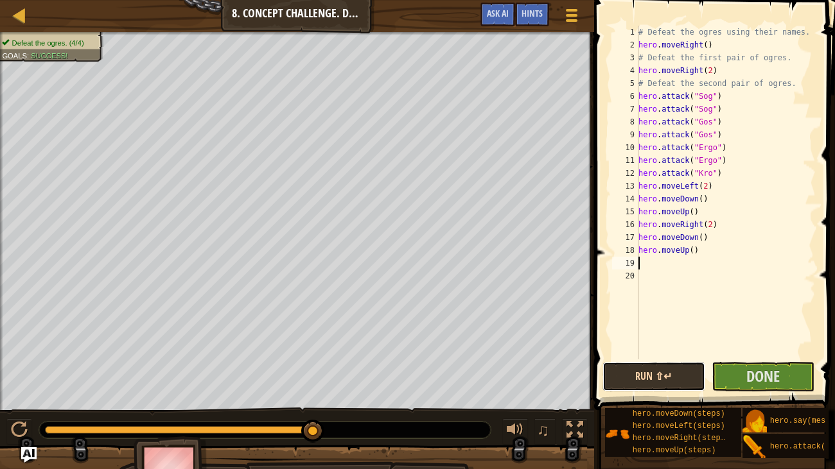
click at [665, 374] on button "Run ⇧↵" at bounding box center [653, 377] width 103 height 30
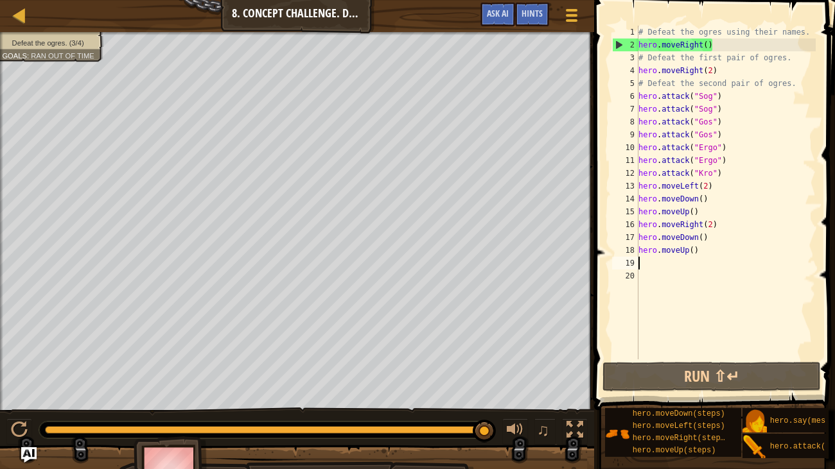
click at [736, 178] on div "# Defeat the ogres using their names. hero . moveRight ( ) # Defeat the first p…" at bounding box center [726, 206] width 180 height 360
type textarea "hero.attack("Kro")"
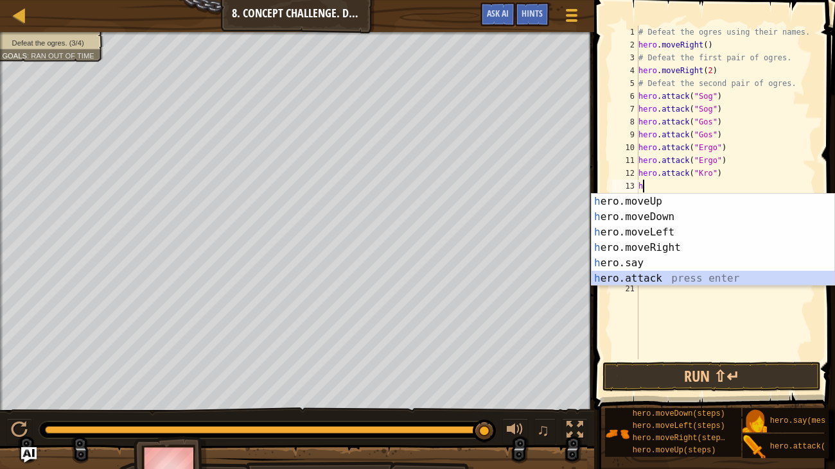
click at [660, 278] on div "h ero.moveUp press enter h ero.moveDown press enter h ero.moveLeft press enter …" at bounding box center [712, 255] width 243 height 123
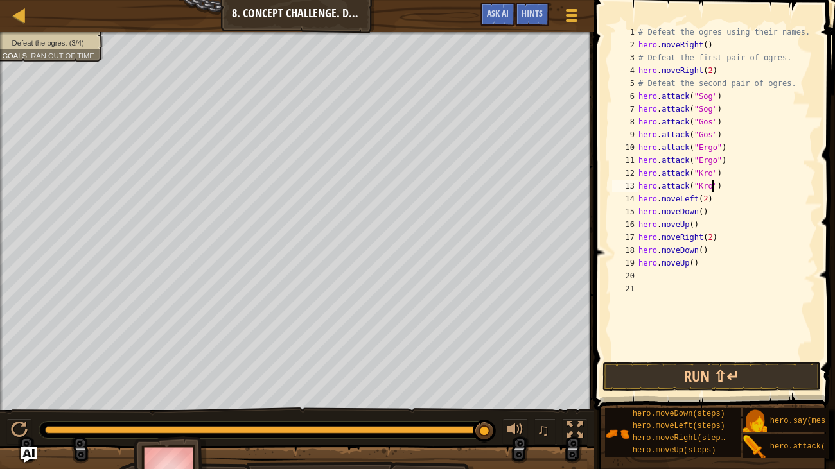
scroll to position [6, 6]
type textarea "hero.attack("Kro")"
click at [696, 375] on button "Run ⇧↵" at bounding box center [711, 377] width 218 height 30
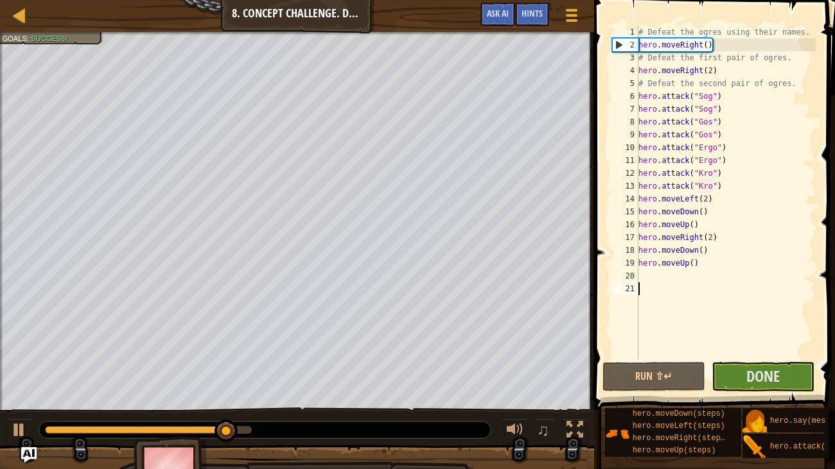
click at [660, 287] on div "# Defeat the ogres using their names. hero . moveRight ( ) # Defeat the first p…" at bounding box center [726, 206] width 180 height 360
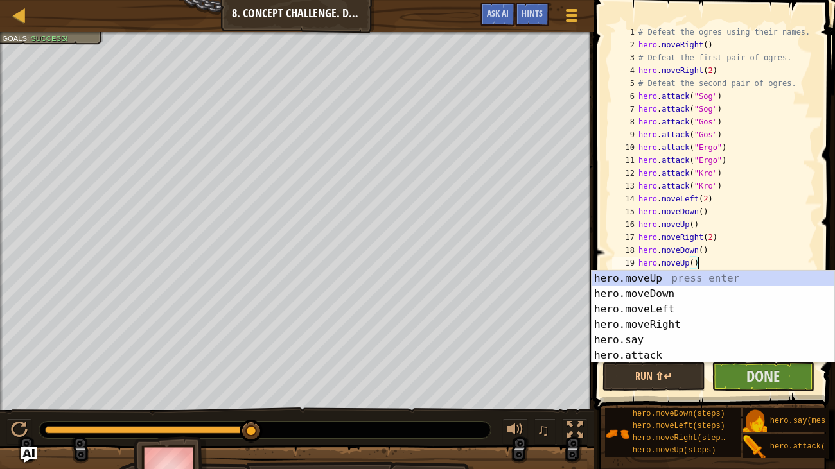
click at [742, 273] on div "hero.moveUp press enter hero.moveDown press enter hero.moveLeft press enter her…" at bounding box center [712, 332] width 243 height 123
type textarea "hero.moveUp()"
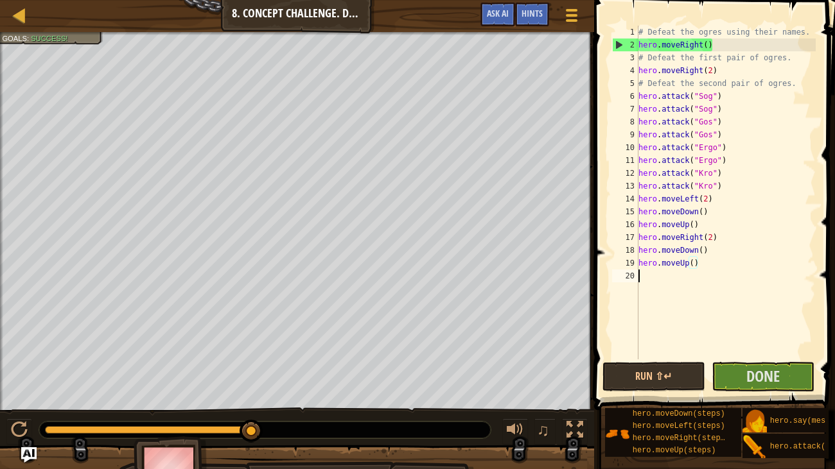
click at [656, 283] on div "# Defeat the ogres using their names. hero . moveRight ( ) # Defeat the first p…" at bounding box center [726, 206] width 180 height 360
click at [609, 389] on button "Run ⇧↵" at bounding box center [653, 377] width 103 height 30
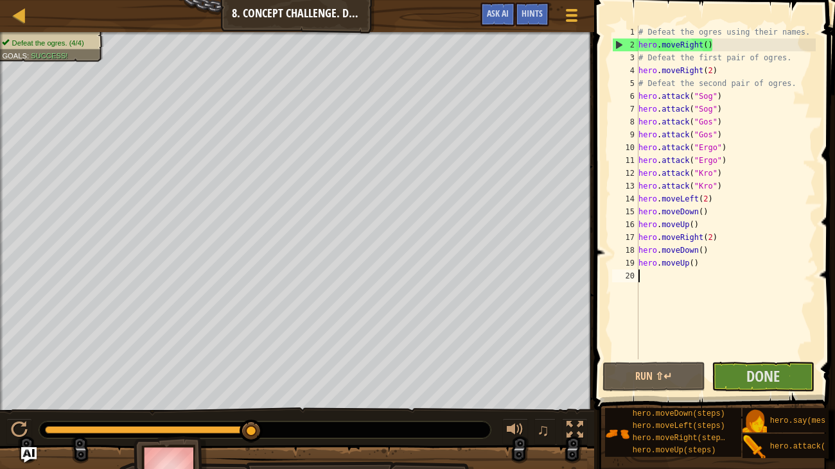
click at [617, 46] on div "2" at bounding box center [626, 45] width 26 height 13
type textarea "hero.moveRight()"
click at [750, 372] on span "Done" at bounding box center [762, 376] width 33 height 21
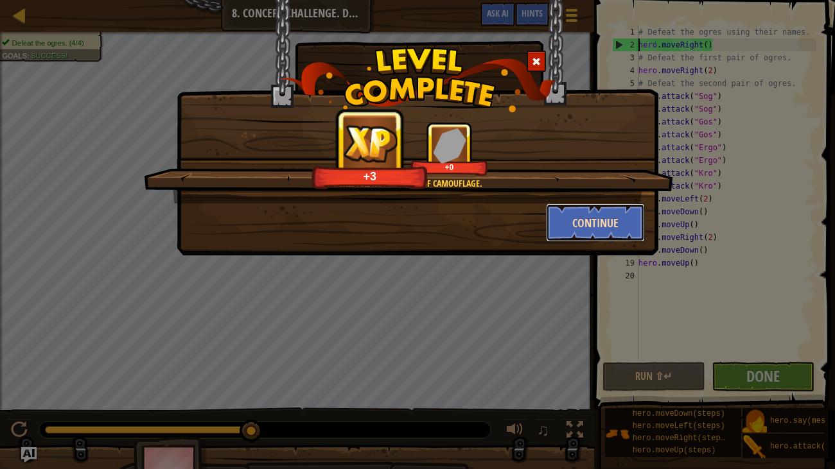
click at [568, 218] on button "Continue" at bounding box center [596, 223] width 100 height 39
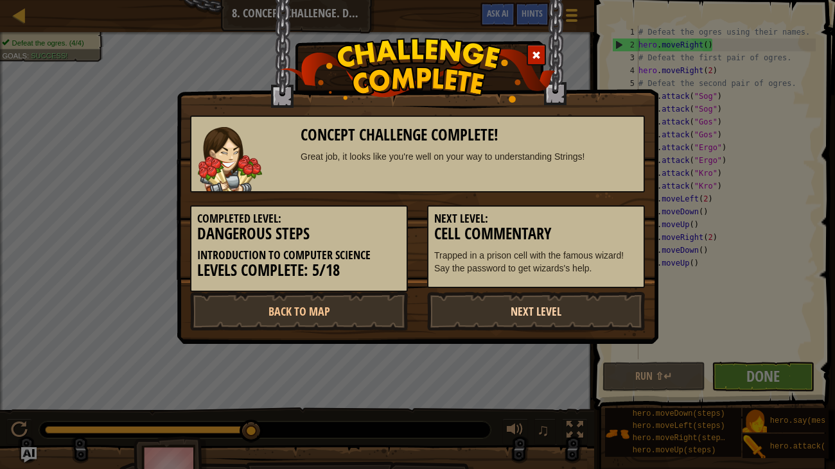
click at [513, 303] on link "Next Level" at bounding box center [536, 311] width 218 height 39
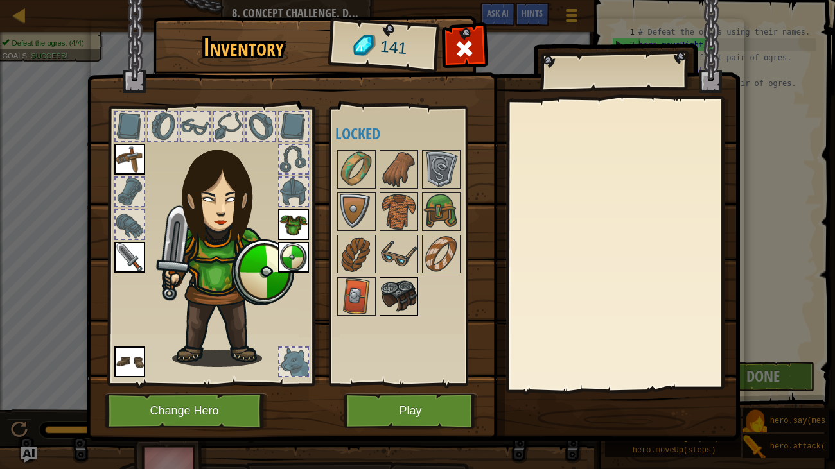
click at [390, 286] on img at bounding box center [399, 297] width 36 height 36
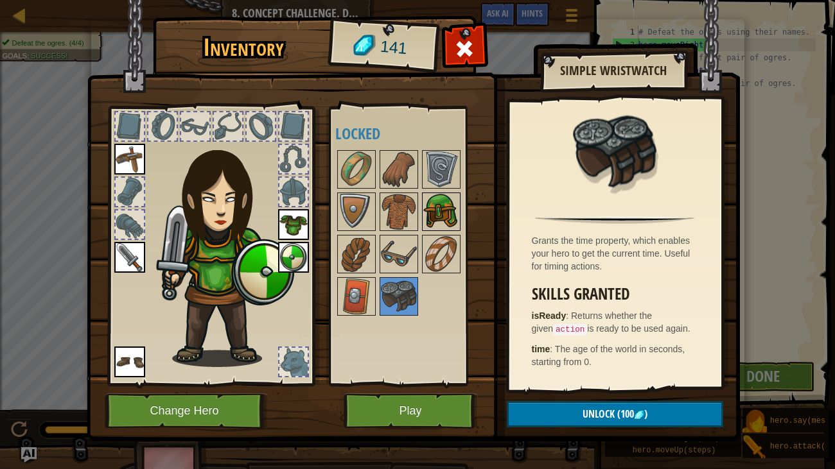
click at [448, 221] on img at bounding box center [441, 212] width 36 height 36
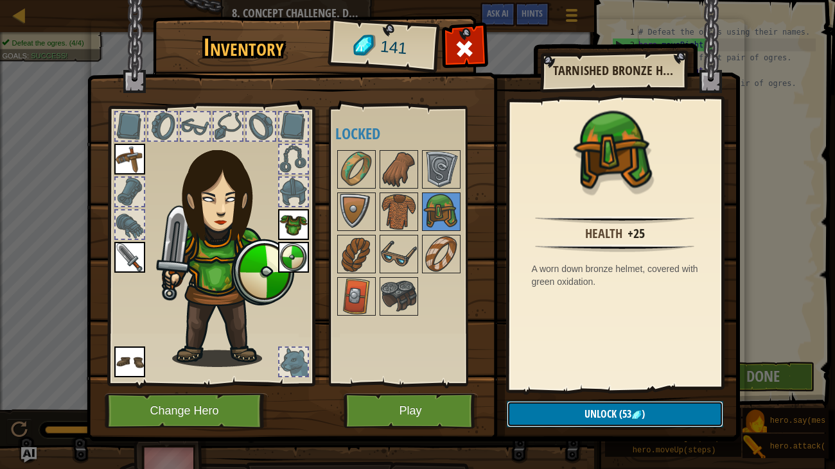
click at [604, 390] on span "Unlock" at bounding box center [600, 414] width 32 height 14
click at [604, 390] on button "Confirm" at bounding box center [615, 414] width 216 height 26
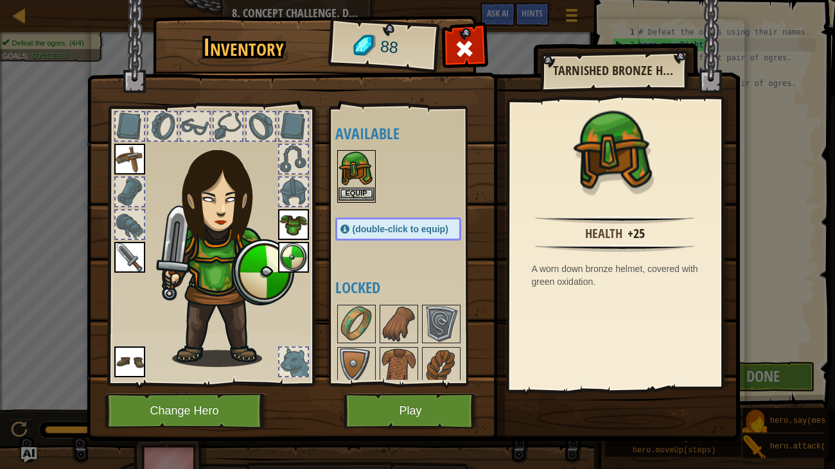
click at [353, 182] on img at bounding box center [356, 170] width 36 height 36
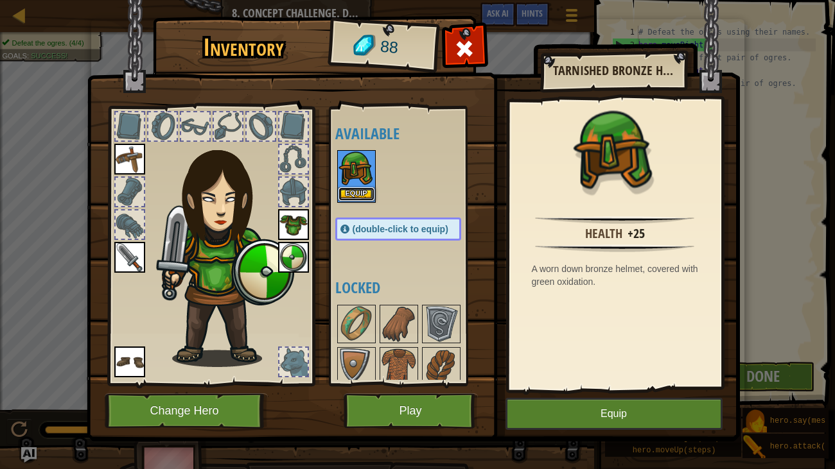
click at [356, 188] on button "Equip" at bounding box center [356, 194] width 36 height 13
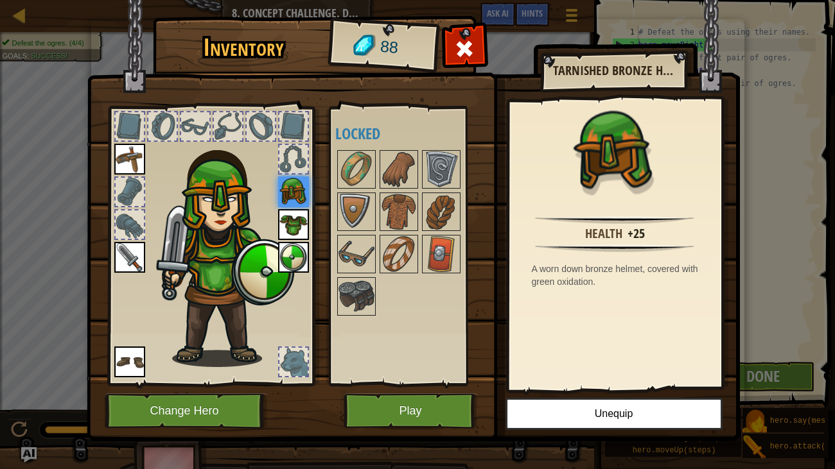
drag, startPoint x: 216, startPoint y: 182, endPoint x: 217, endPoint y: 155, distance: 27.0
click at [217, 155] on img at bounding box center [225, 249] width 138 height 236
click at [437, 218] on img at bounding box center [441, 212] width 36 height 36
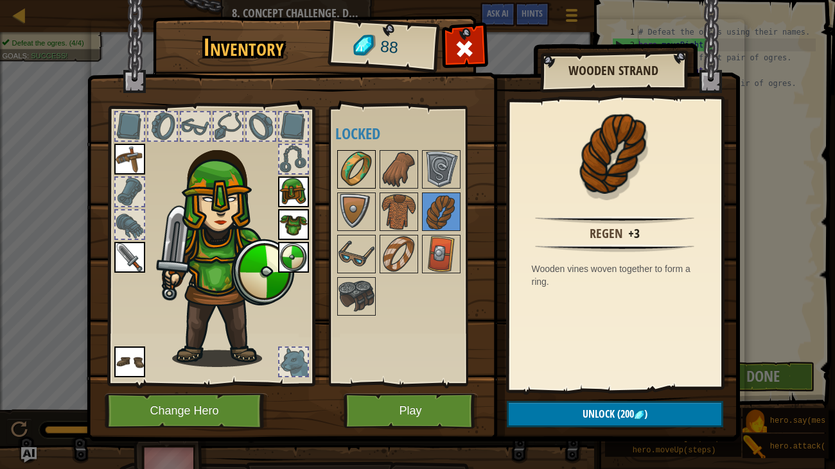
click at [356, 168] on img at bounding box center [356, 170] width 36 height 36
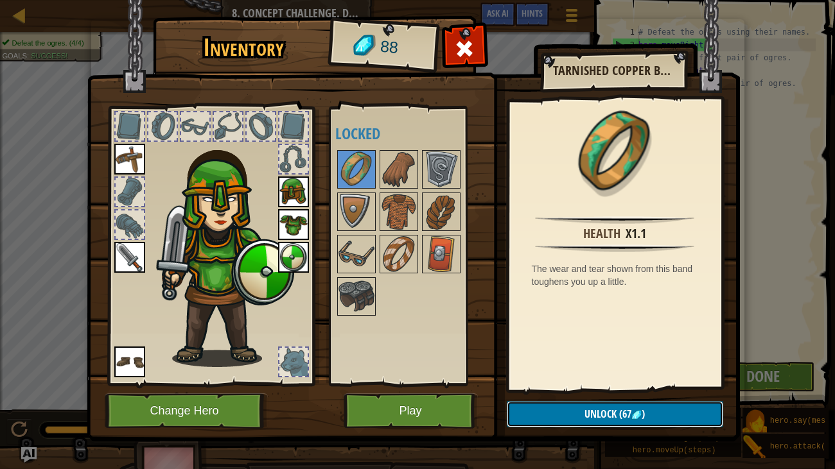
click at [615, 390] on span "Unlock" at bounding box center [600, 414] width 32 height 14
click at [615, 390] on button "Confirm" at bounding box center [615, 414] width 216 height 26
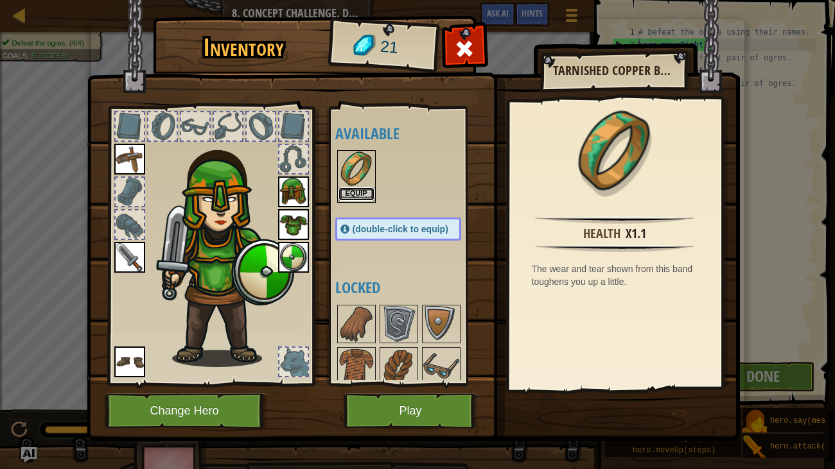
click at [356, 190] on button "Equip" at bounding box center [356, 194] width 36 height 13
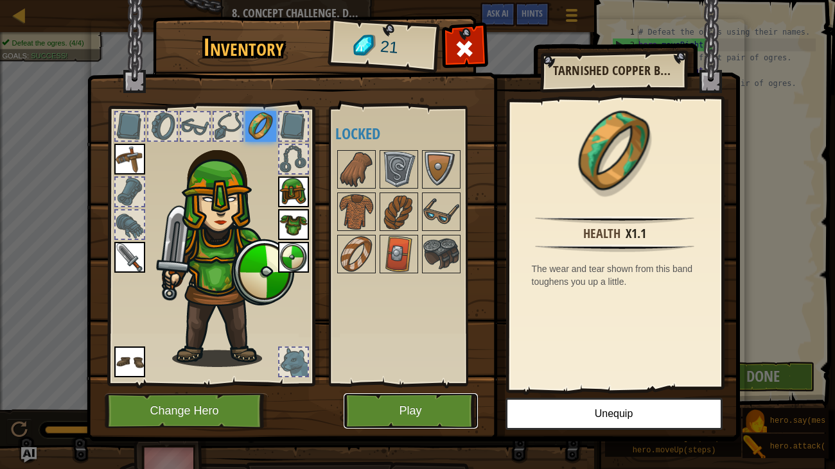
click at [407, 390] on button "Play" at bounding box center [411, 411] width 134 height 35
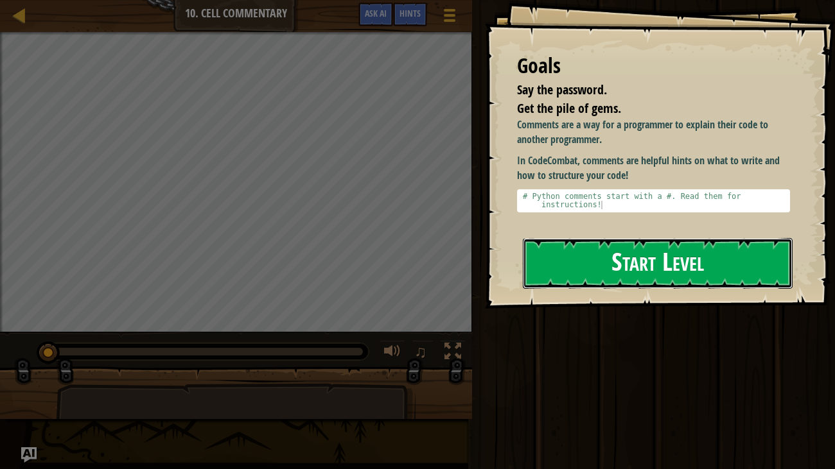
click at [584, 243] on button "Start Level" at bounding box center [658, 263] width 270 height 51
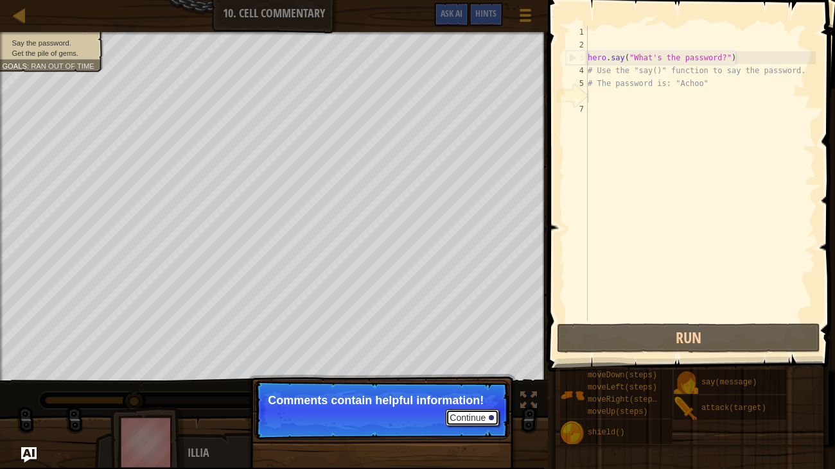
click at [459, 390] on button "Continue" at bounding box center [472, 418] width 53 height 17
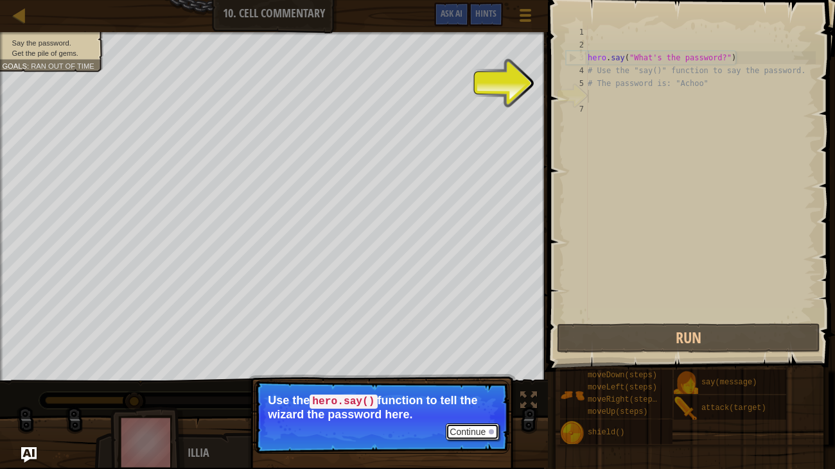
click at [474, 390] on button "Continue" at bounding box center [472, 432] width 53 height 17
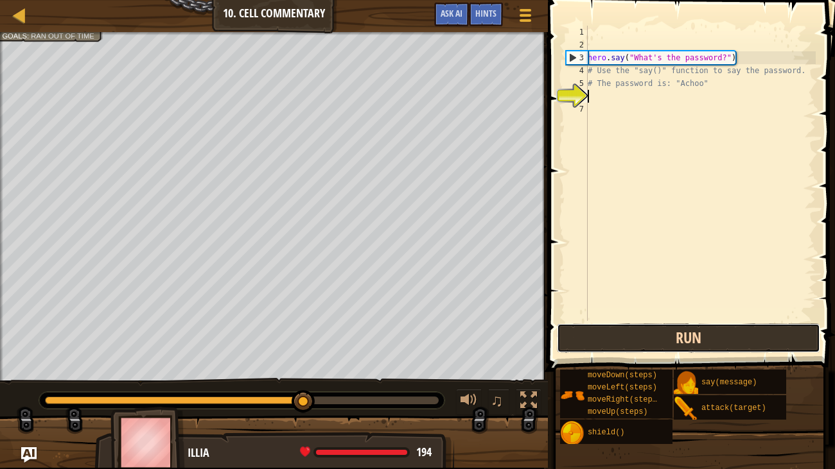
click at [606, 333] on button "Run" at bounding box center [688, 339] width 263 height 30
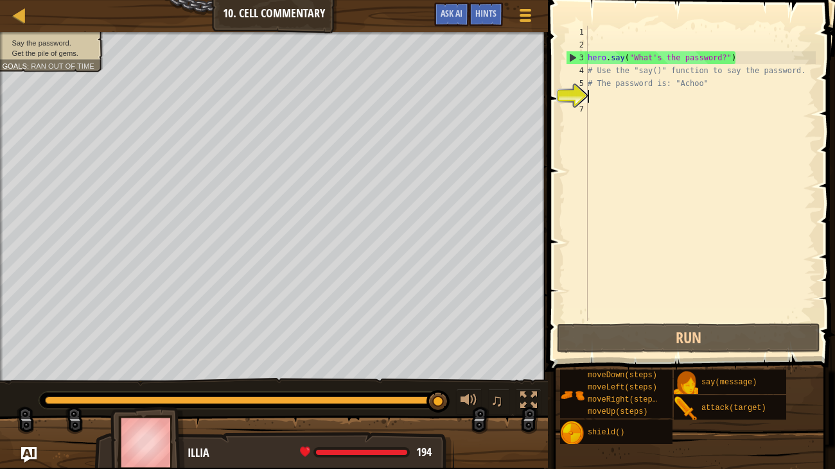
click at [650, 37] on div "hero . say ( "What's the password?" ) # Use the "say()" function to say the pas…" at bounding box center [700, 186] width 231 height 321
click at [649, 46] on div "hero . say ( "What's the password?" ) # Use the "say()" function to say the pas…" at bounding box center [700, 186] width 231 height 321
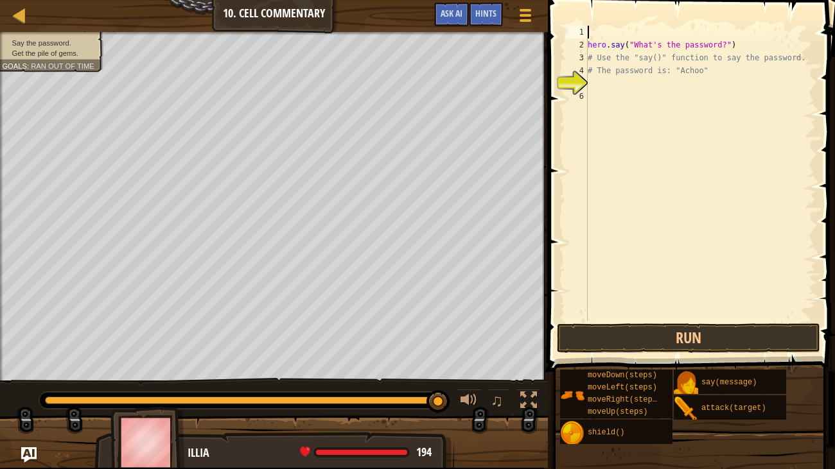
click at [644, 96] on div "hero . say ( "What's the password?" ) # Use the "say()" function to say the pas…" at bounding box center [700, 186] width 231 height 321
click at [610, 30] on div "hero . say ( "What's the password?" ) # Use the "say()" function to say the pas…" at bounding box center [700, 186] width 231 height 321
click at [586, 46] on div "2" at bounding box center [577, 45] width 22 height 13
type textarea "hero.say("What's the password?")"
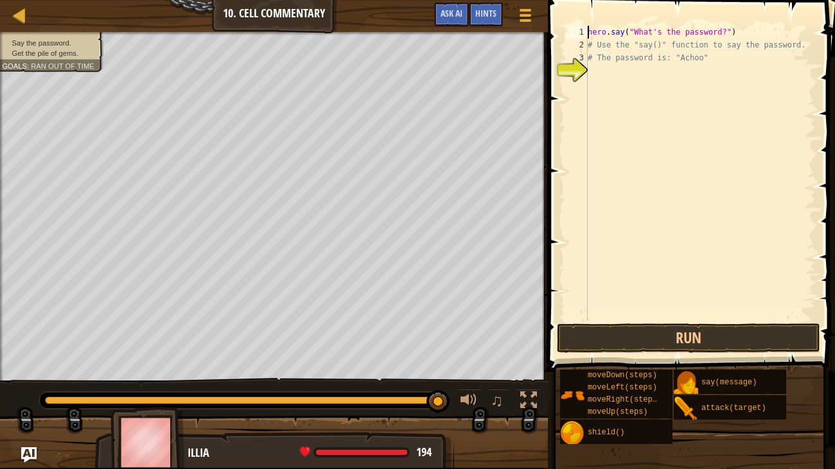
click at [606, 74] on div "hero . say ( "What's the password?" ) # Use the "say()" function to say the pas…" at bounding box center [700, 186] width 231 height 321
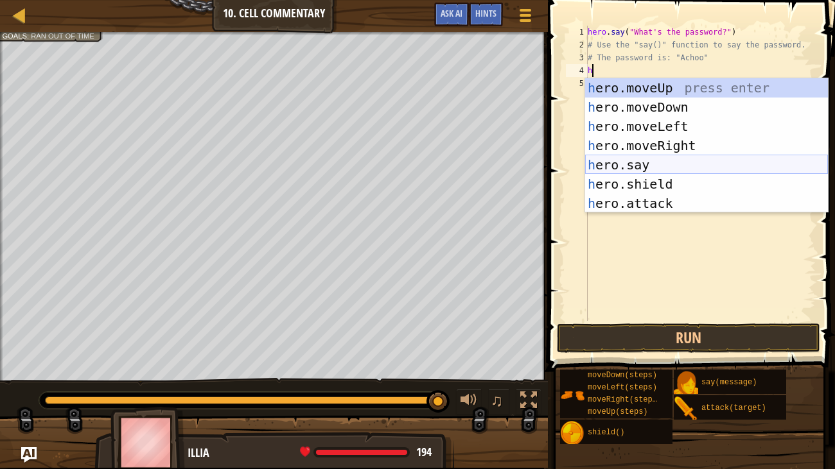
click at [644, 167] on div "h ero.moveUp press enter h ero.moveDown press enter h ero.moveLeft press enter …" at bounding box center [706, 164] width 243 height 173
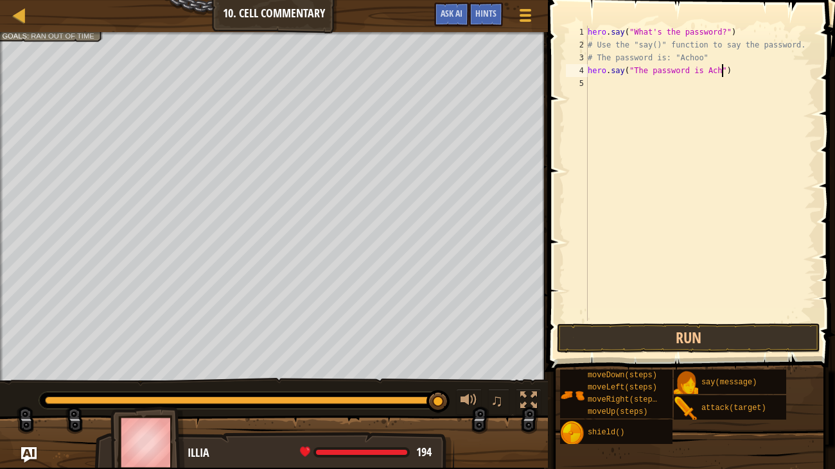
scroll to position [6, 12]
type textarea "hero.say("The password is Achoo")"
click at [670, 338] on button "Run" at bounding box center [688, 339] width 263 height 30
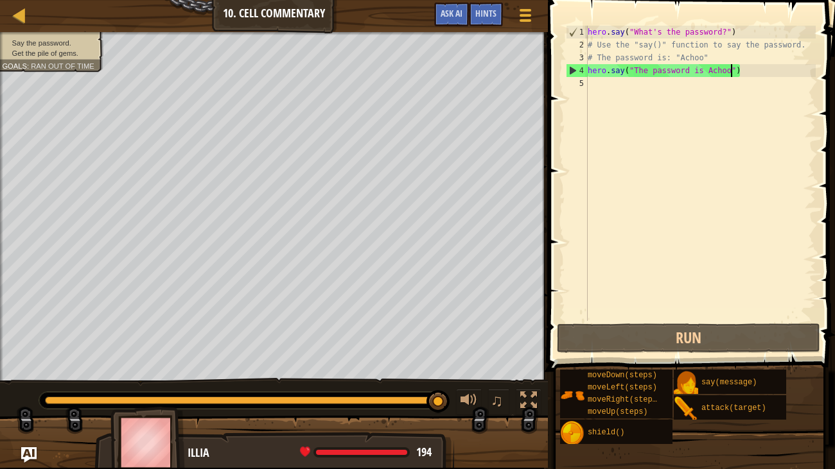
click at [651, 86] on div "hero . say ( "What's the password?" ) # Use the "say()" function to say the pas…" at bounding box center [700, 186] width 231 height 321
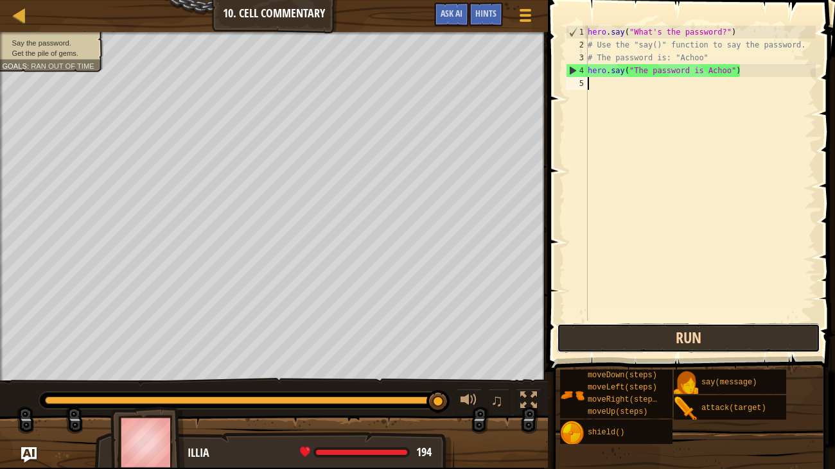
click at [614, 326] on button "Run" at bounding box center [688, 339] width 263 height 30
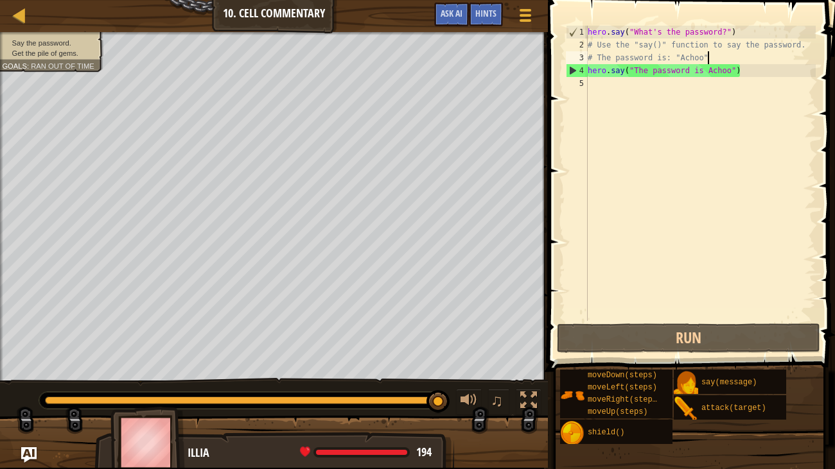
click at [737, 61] on div "hero . say ( "What's the password?" ) # Use the "say()" function to say the pas…" at bounding box center [700, 186] width 231 height 321
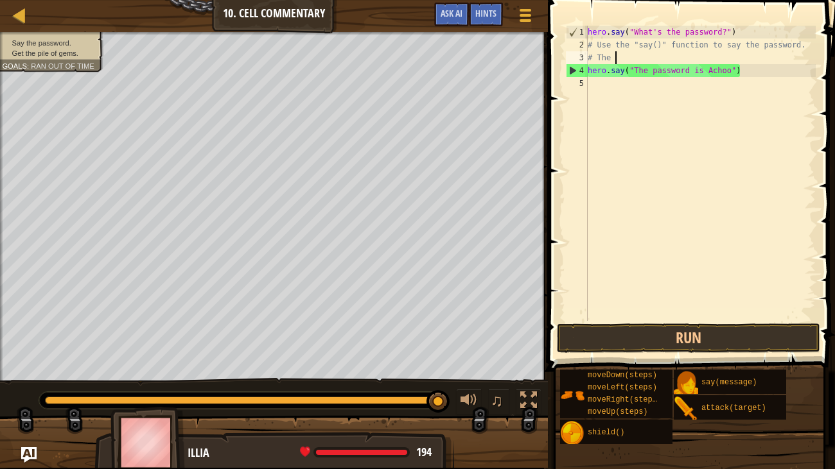
type textarea "#"
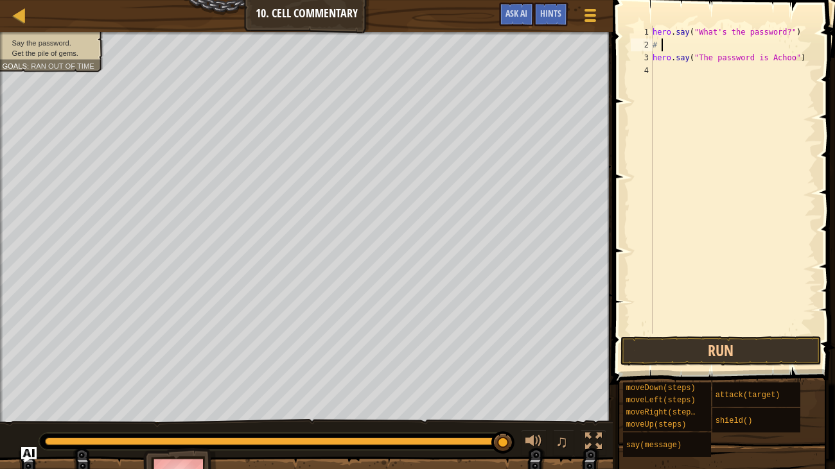
type textarea "#"
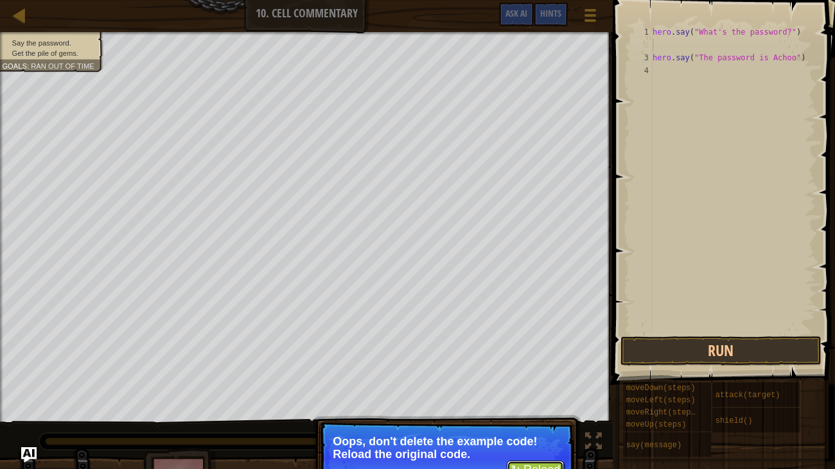
click at [537, 390] on button "↻ Reload" at bounding box center [535, 470] width 57 height 19
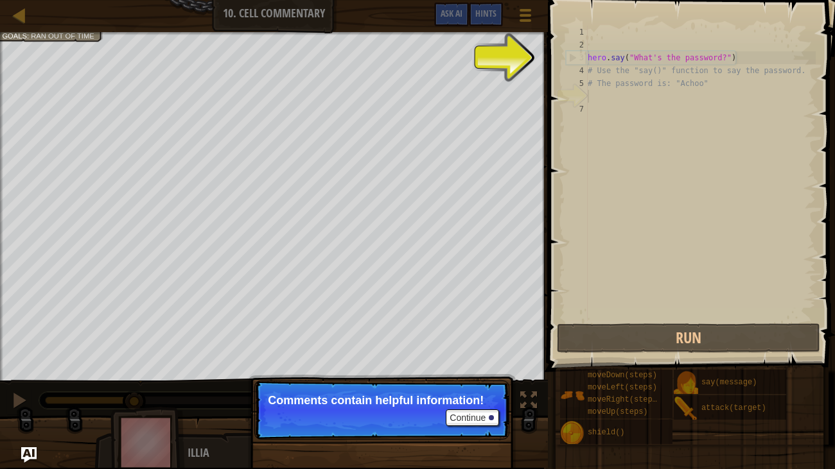
click at [635, 94] on div "hero . say ( "What's the password?" ) # Use the "say()" function to say the pas…" at bounding box center [700, 186] width 231 height 321
click at [591, 60] on div "hero . say ( "What's the password?" ) # Use the "say()" function to say the pas…" at bounding box center [700, 186] width 231 height 321
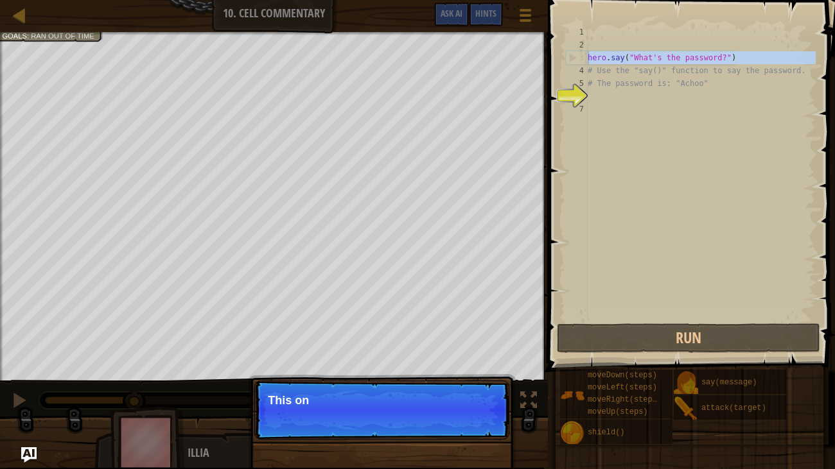
click at [575, 60] on div "3" at bounding box center [576, 57] width 21 height 13
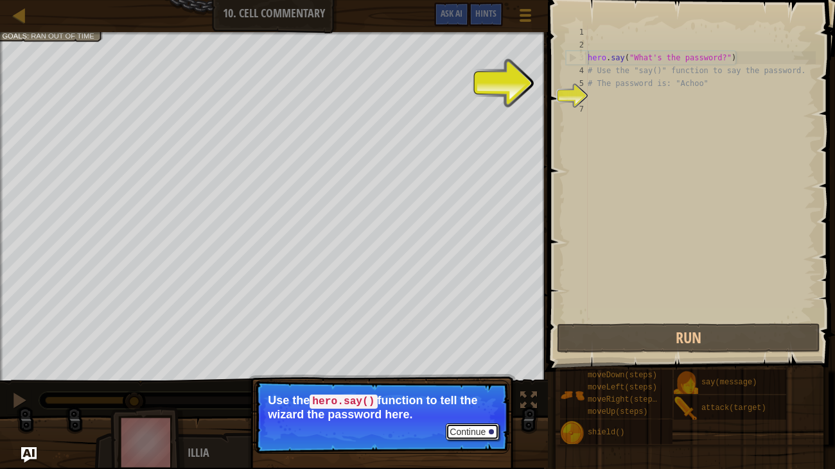
click at [468, 390] on button "Continue" at bounding box center [472, 432] width 53 height 17
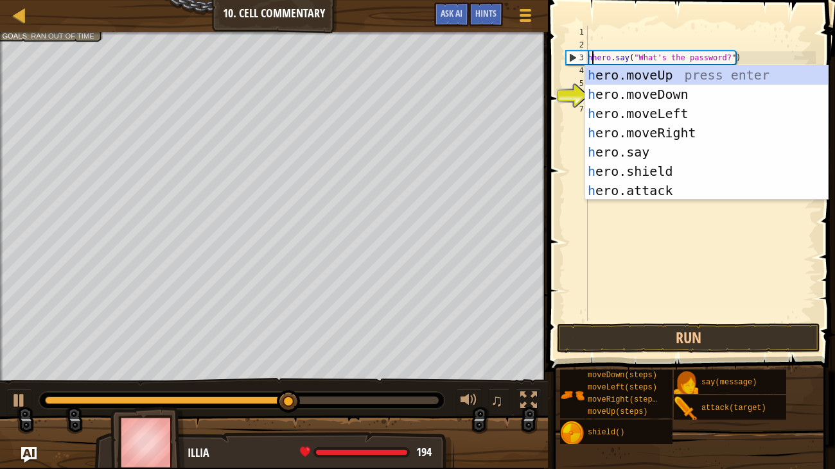
type textarea "hero.say("What's the password?")"
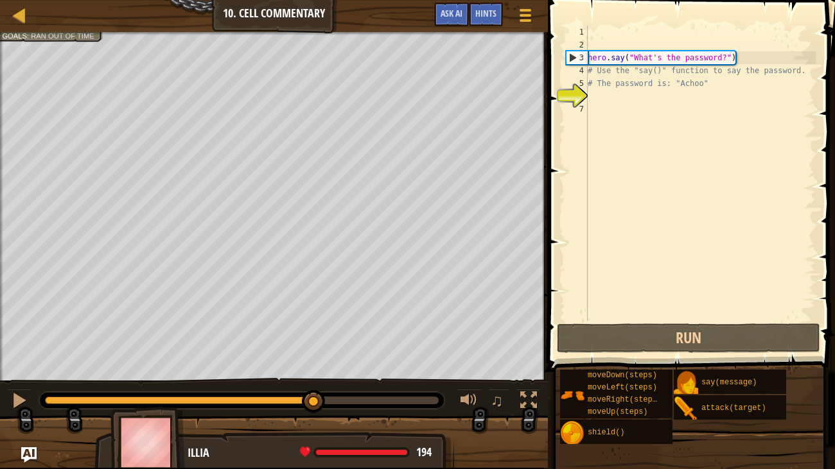
click at [607, 94] on div "hero . say ( "What's the password?" ) # Use the "say()" function to say the pas…" at bounding box center [700, 186] width 231 height 321
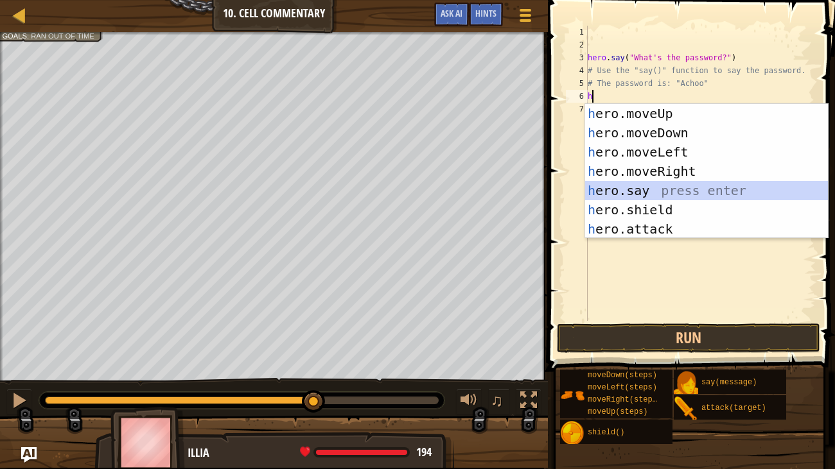
click at [663, 195] on div "h ero.moveUp press enter h ero.moveDown press enter h ero.moveLeft press enter …" at bounding box center [706, 190] width 243 height 173
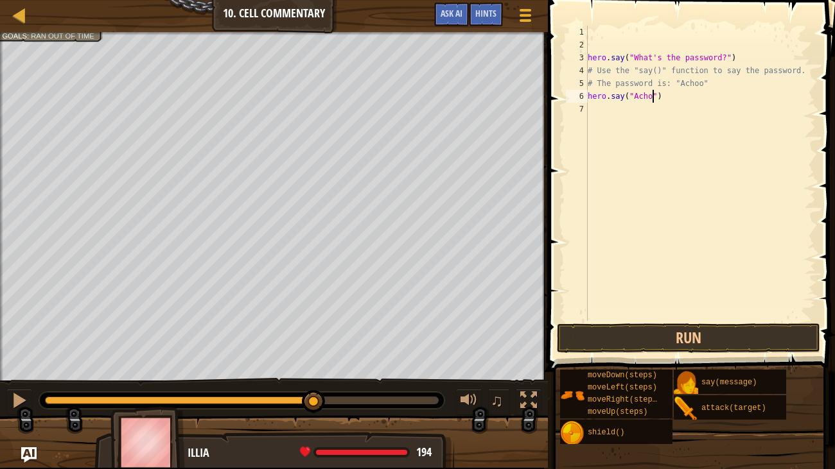
scroll to position [6, 5]
type textarea "hero.say("Achoo")"
click at [712, 327] on button "Run" at bounding box center [688, 339] width 263 height 30
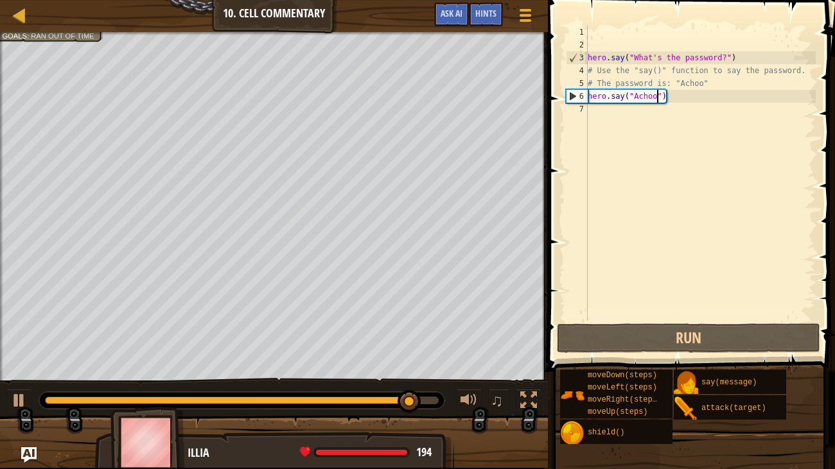
click at [621, 112] on div "hero . say ( "What's the password?" ) # Use the "say()" function to say the pas…" at bounding box center [700, 186] width 231 height 321
type textarea "h"
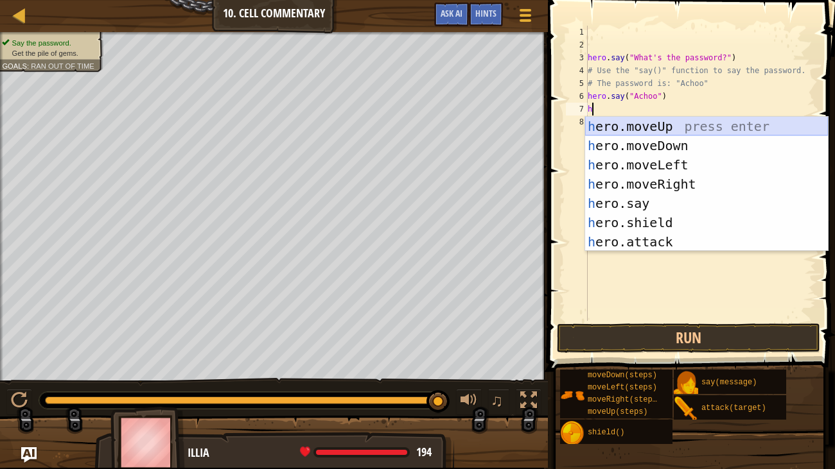
click at [654, 128] on div "h ero.moveUp press enter h ero.moveDown press enter h ero.moveLeft press enter …" at bounding box center [706, 203] width 243 height 173
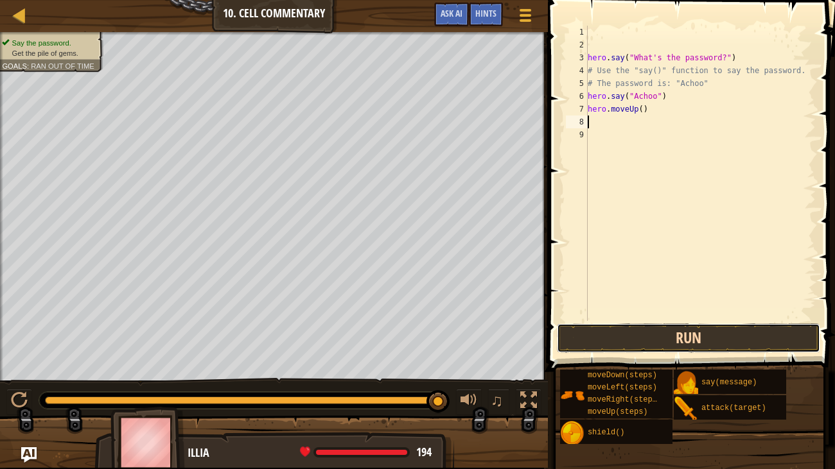
click at [638, 329] on button "Run" at bounding box center [688, 339] width 263 height 30
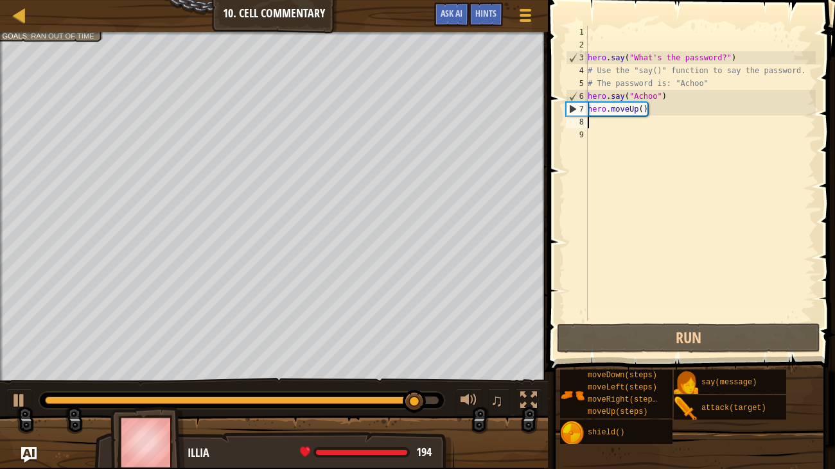
click at [646, 111] on div "hero . say ( "What's the password?" ) # Use the "say()" function to say the pas…" at bounding box center [700, 186] width 231 height 321
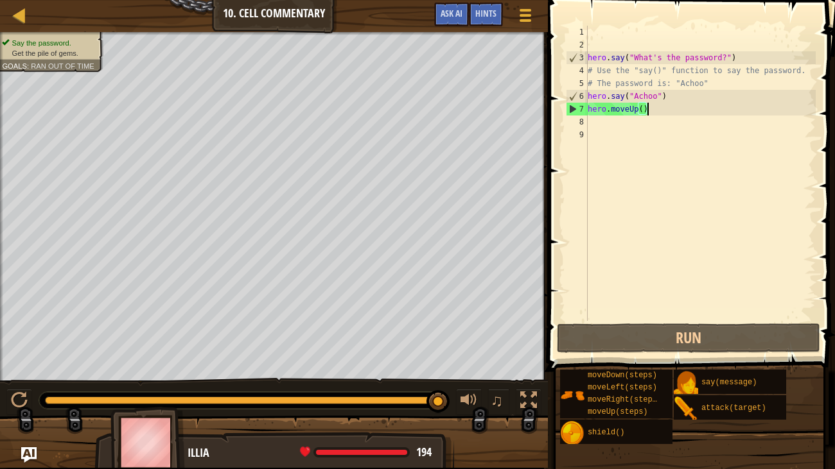
click at [642, 111] on div "hero . say ( "What's the password?" ) # Use the "say()" function to say the pas…" at bounding box center [700, 186] width 231 height 321
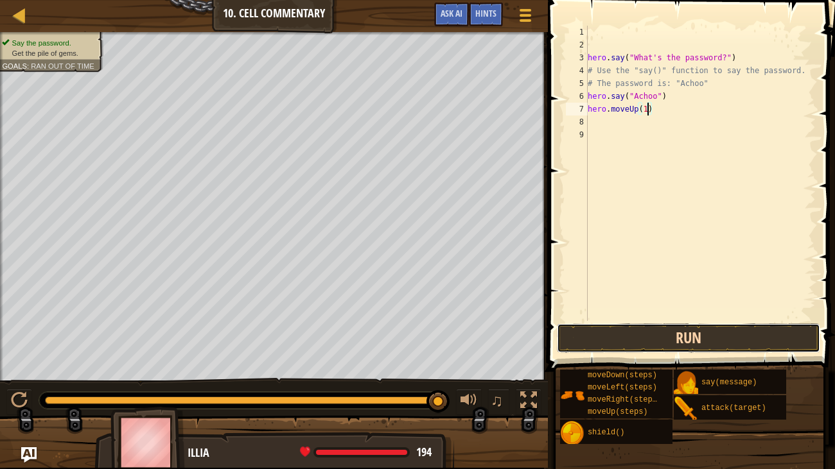
click at [722, 337] on button "Run" at bounding box center [688, 339] width 263 height 30
type textarea "hero.moveUp(2)"
click at [681, 336] on button "Run" at bounding box center [688, 339] width 263 height 30
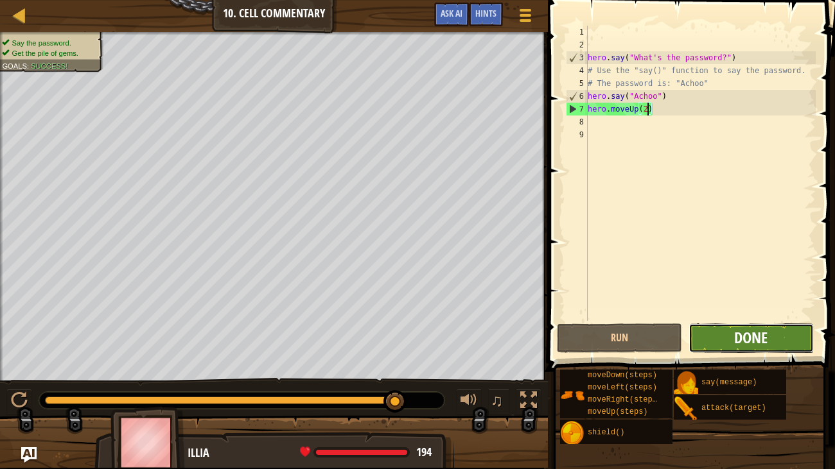
click at [759, 335] on span "Done" at bounding box center [750, 338] width 33 height 21
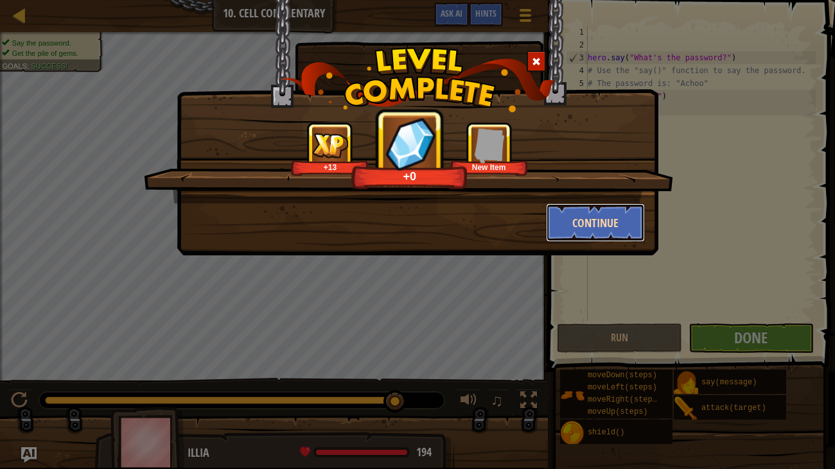
click at [578, 225] on button "Continue" at bounding box center [596, 223] width 100 height 39
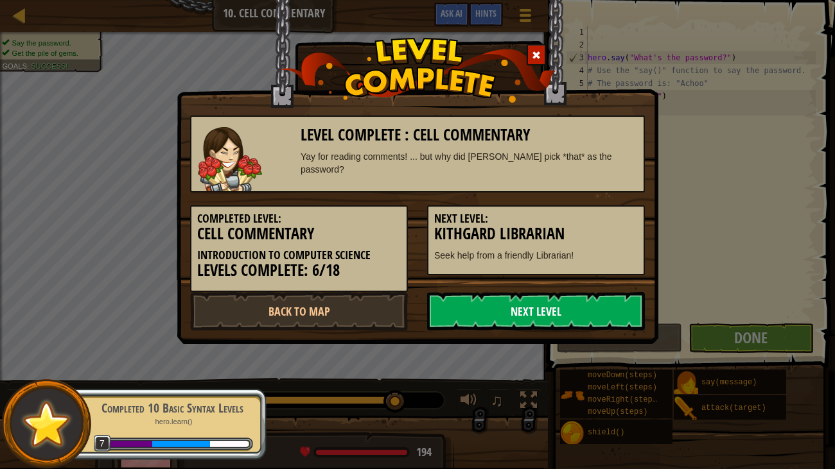
click at [554, 307] on link "Next Level" at bounding box center [536, 311] width 218 height 39
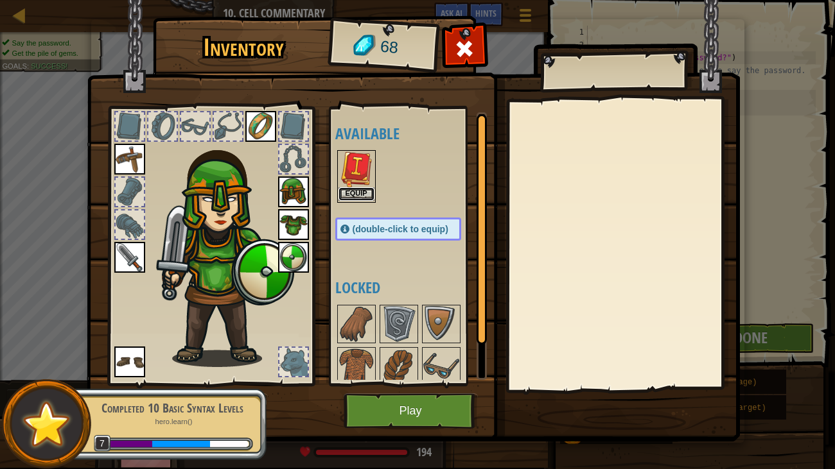
click at [359, 188] on button "Equip" at bounding box center [356, 194] width 36 height 13
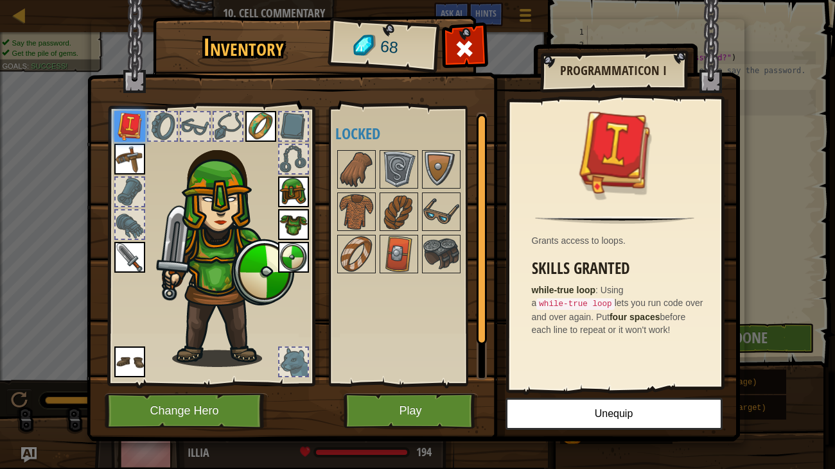
click at [304, 178] on img at bounding box center [293, 192] width 31 height 31
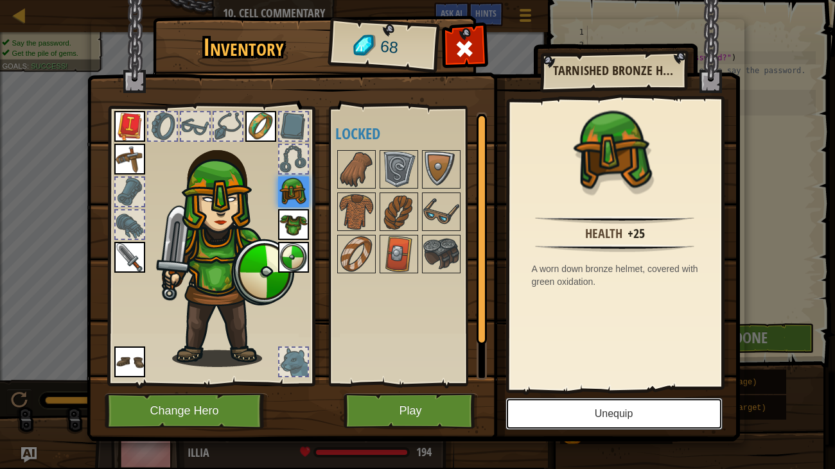
click at [573, 390] on button "Unequip" at bounding box center [613, 414] width 217 height 32
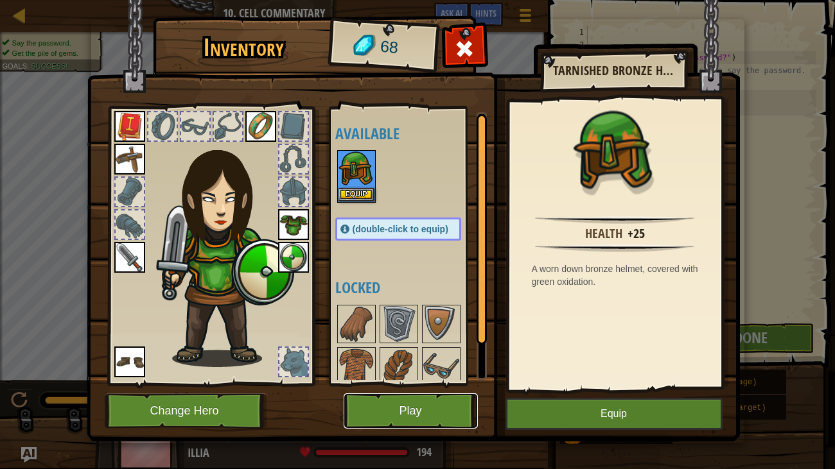
click at [389, 390] on button "Play" at bounding box center [411, 411] width 134 height 35
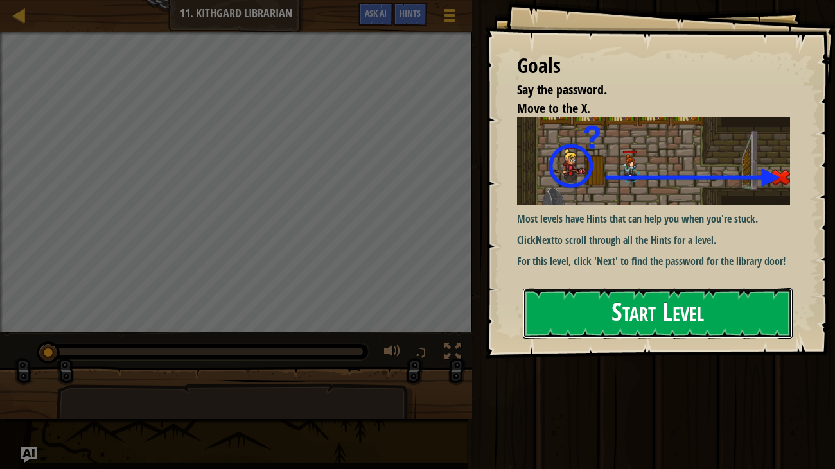
click at [534, 306] on button "Start Level" at bounding box center [658, 313] width 270 height 51
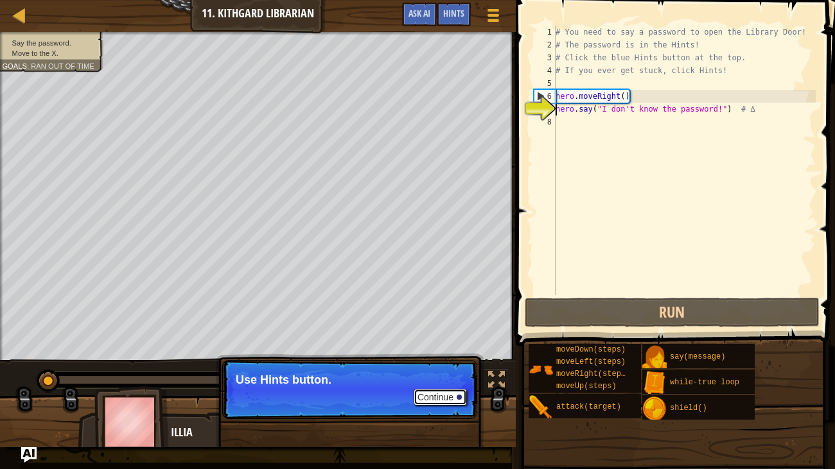
click at [414, 390] on button "Continue" at bounding box center [440, 397] width 53 height 17
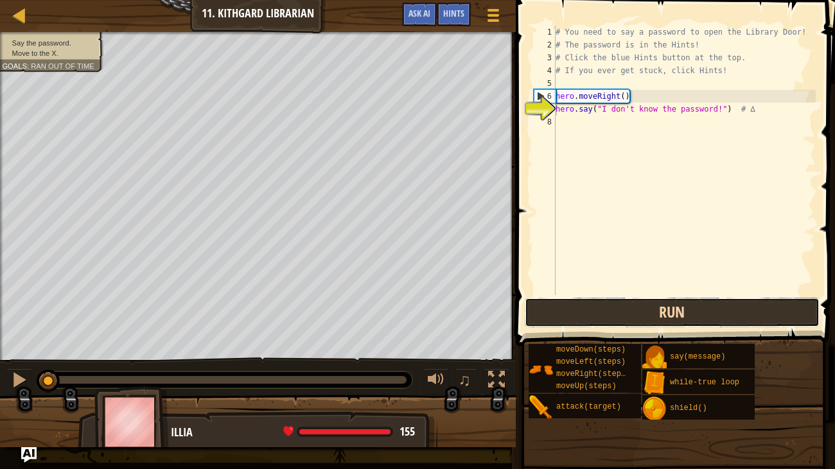
click at [600, 315] on button "Run" at bounding box center [672, 313] width 295 height 30
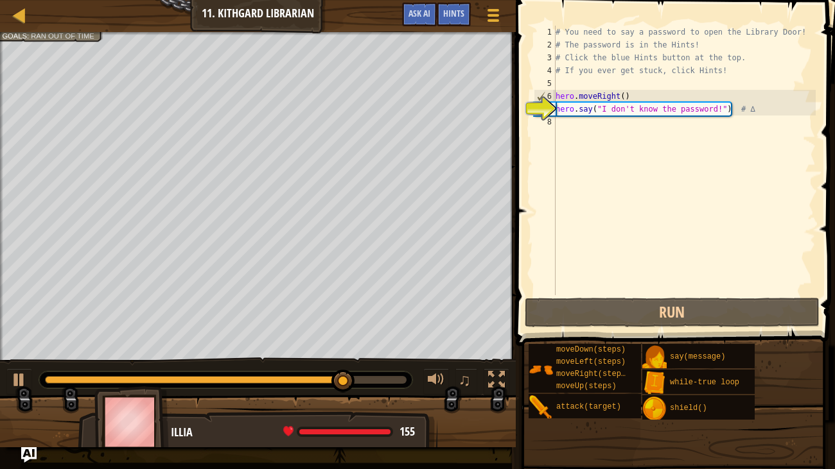
click at [560, 80] on div "# You need to say a password to open the Library Door! # The password is in the…" at bounding box center [684, 173] width 263 height 295
type textarea "# If you ever get stuck, click Hints!"
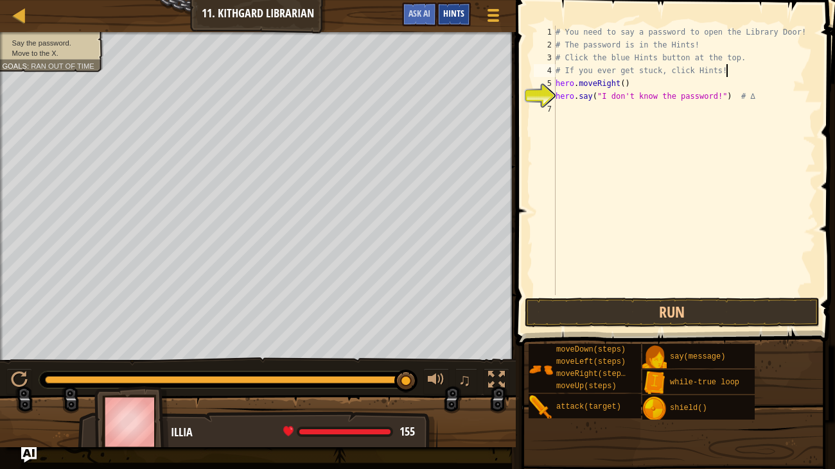
click at [457, 9] on span "Hints" at bounding box center [453, 13] width 21 height 12
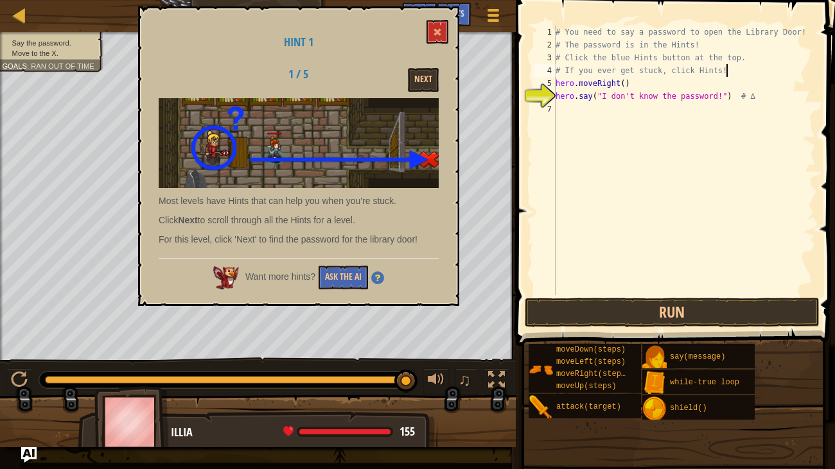
click at [661, 110] on div "# You need to say a password to open the Library Door! # The password is in the…" at bounding box center [684, 173] width 263 height 295
type textarea "h"
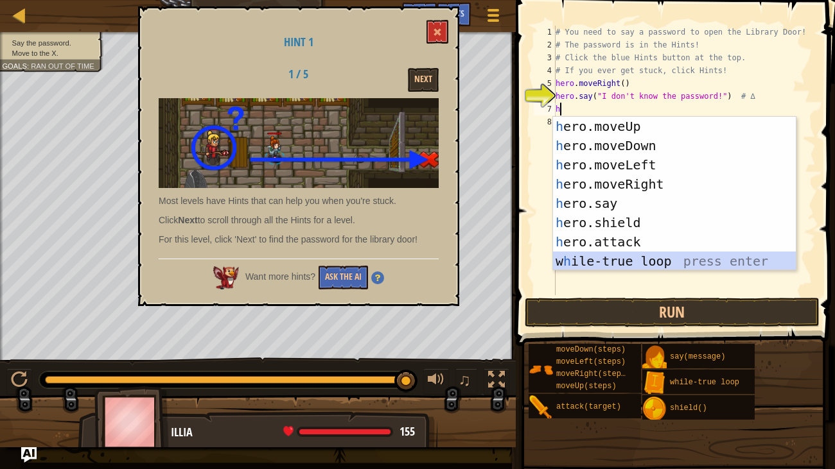
click at [669, 263] on div "h ero.moveUp press enter h ero.moveDown press enter h ero.moveLeft press enter …" at bounding box center [674, 213] width 243 height 193
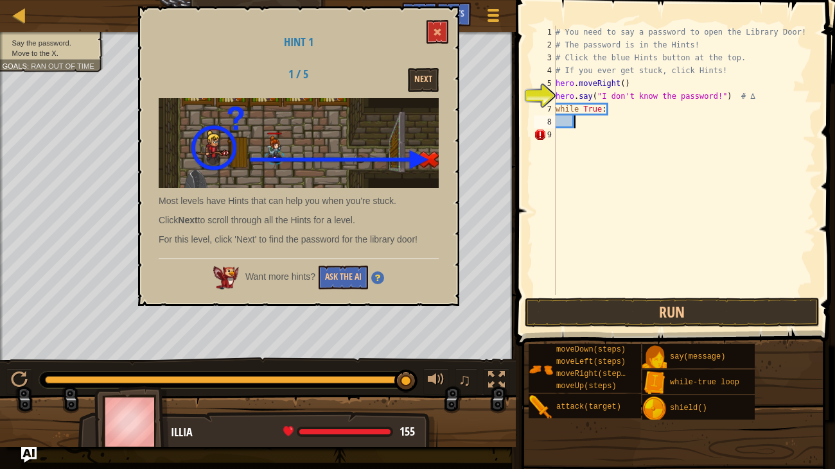
type textarea "\"
type textarea "w"
click at [437, 26] on button at bounding box center [437, 32] width 22 height 24
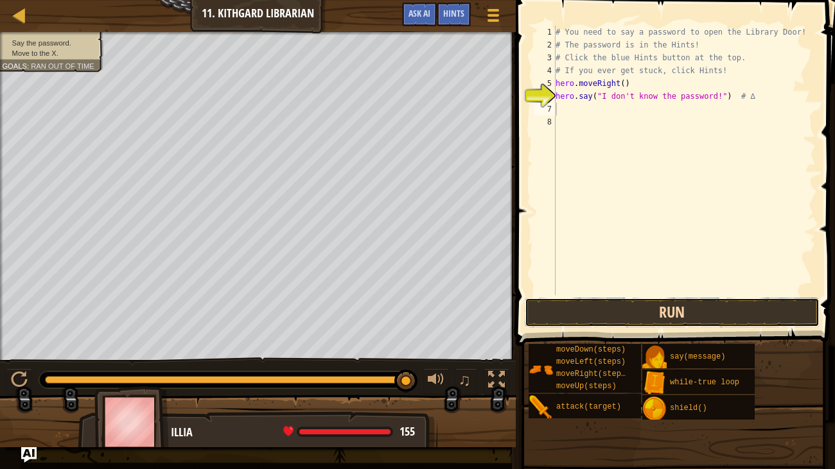
click at [599, 307] on button "Run" at bounding box center [672, 313] width 295 height 30
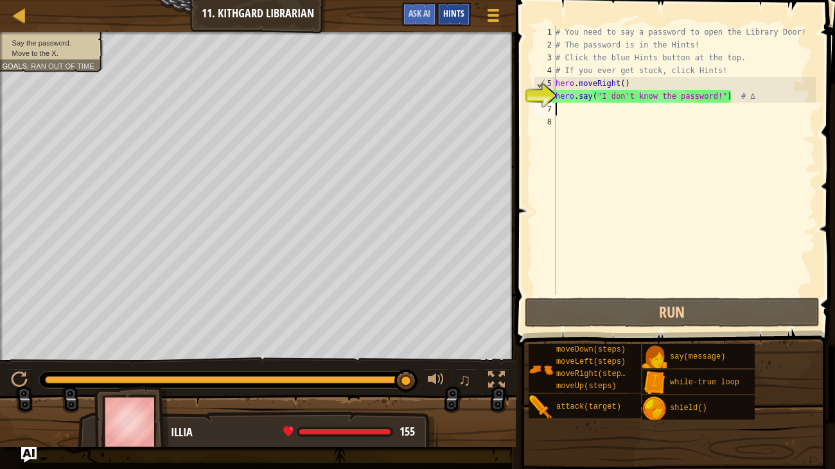
click at [459, 14] on span "Hints" at bounding box center [453, 13] width 21 height 12
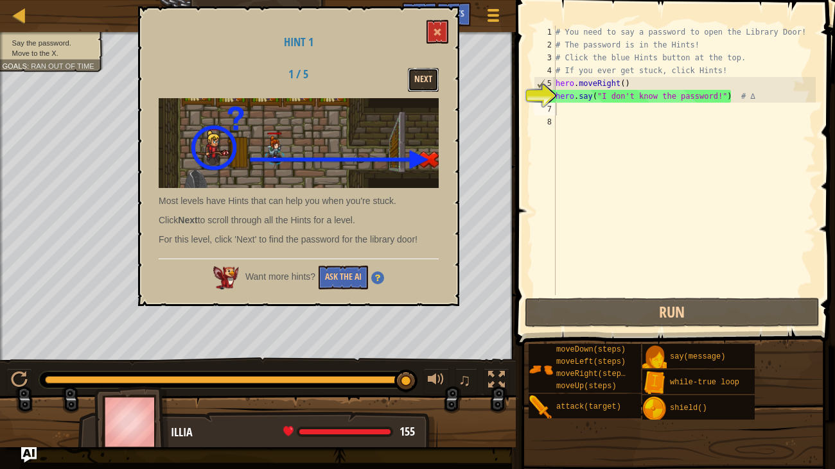
click at [422, 78] on button "Next" at bounding box center [423, 80] width 31 height 24
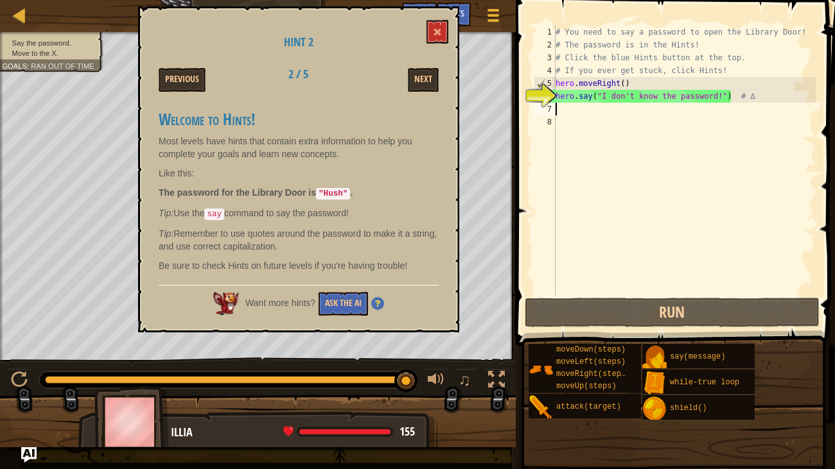
click at [590, 114] on div "# You need to say a password to open the Library Door! # The password is in the…" at bounding box center [684, 173] width 263 height 295
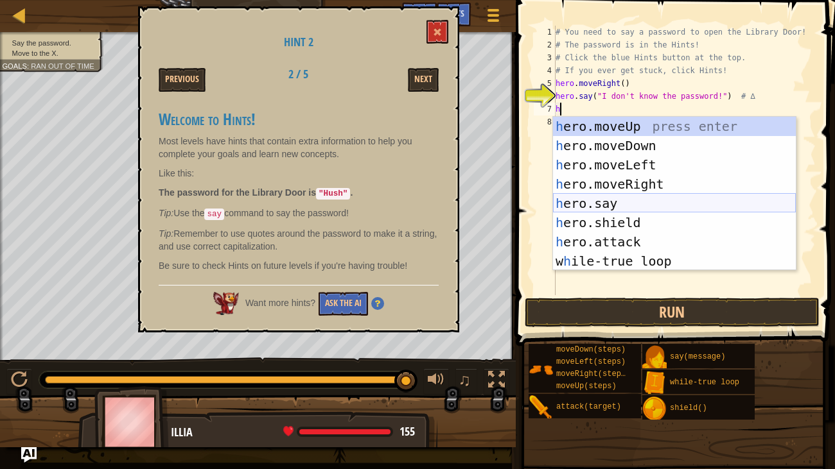
click at [609, 199] on div "h ero.moveUp press enter h ero.moveDown press enter h ero.moveLeft press enter …" at bounding box center [674, 213] width 243 height 193
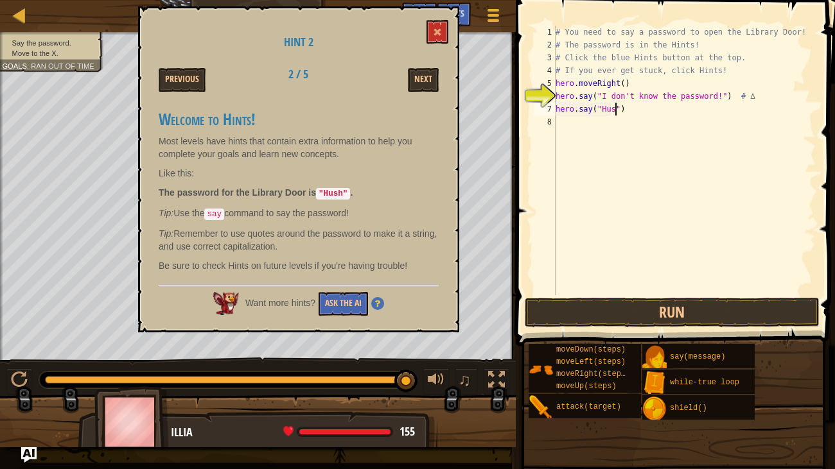
scroll to position [6, 4]
type textarea "hero.say("Hush")"
click at [645, 126] on div "# You need to say a password to open the Library Door! # The password is in the…" at bounding box center [684, 173] width 263 height 295
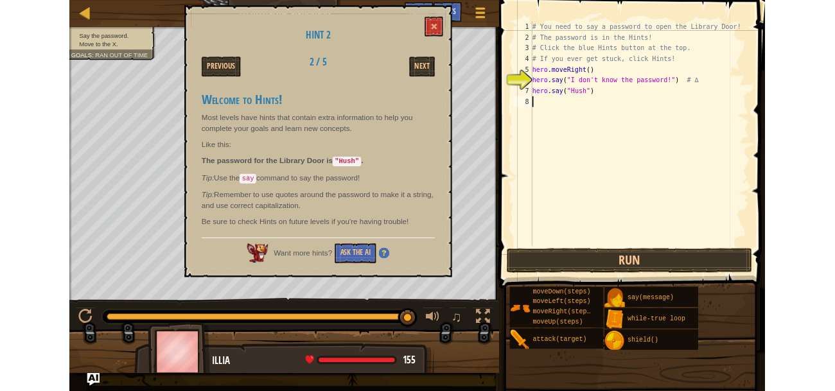
scroll to position [6, 0]
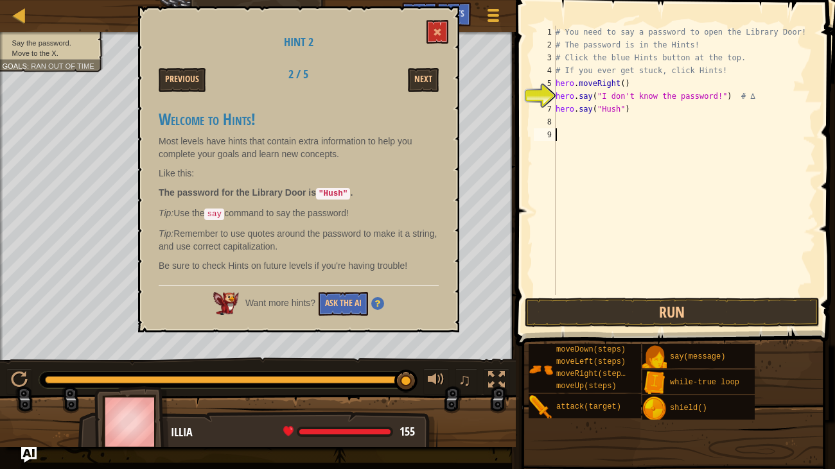
type textarea "\"
type textarea "hero.say("Hush")"
click at [639, 302] on button "Run" at bounding box center [672, 313] width 295 height 30
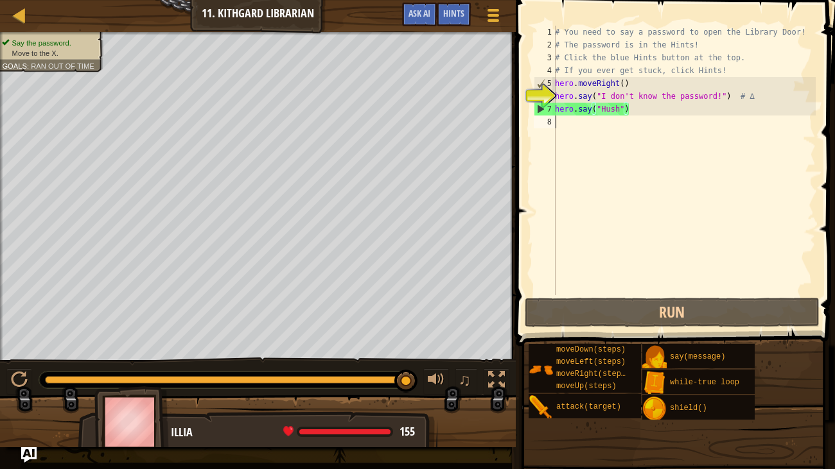
click at [568, 128] on div "# You need to say a password to open the Library Door! # The password is in the…" at bounding box center [683, 173] width 263 height 295
type textarea "h"
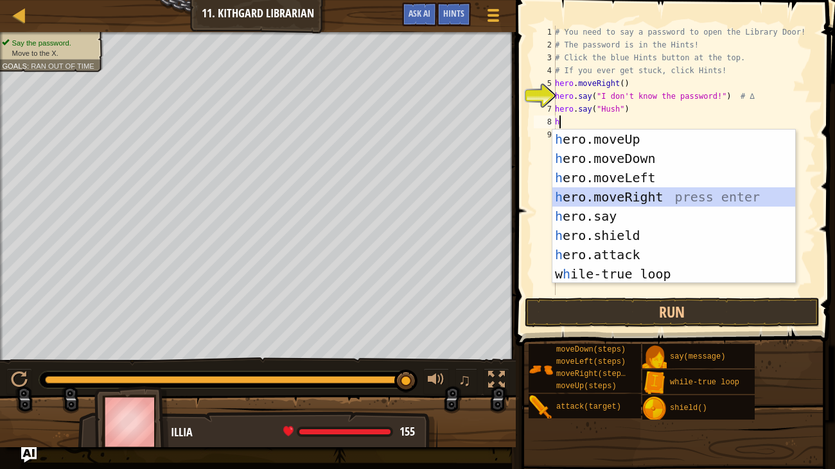
click at [627, 195] on div "h ero.moveUp press enter h ero.moveDown press enter h ero.moveLeft press enter …" at bounding box center [673, 226] width 243 height 193
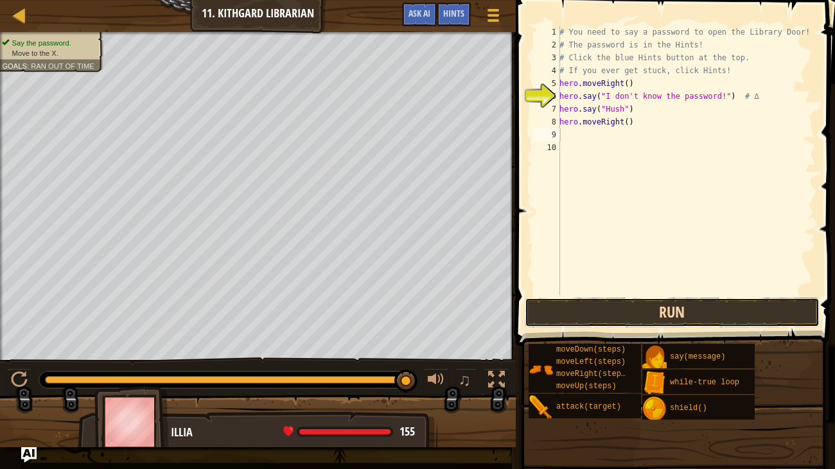
click at [620, 311] on button "Run" at bounding box center [672, 313] width 295 height 30
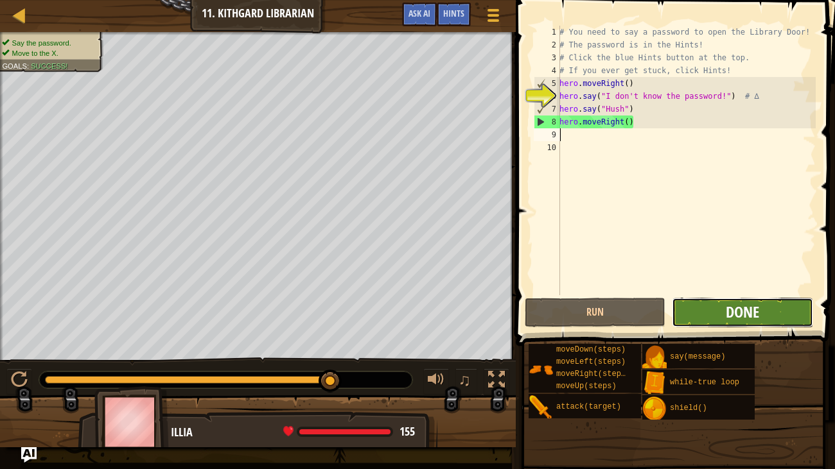
click at [744, 301] on button "Done" at bounding box center [742, 313] width 141 height 30
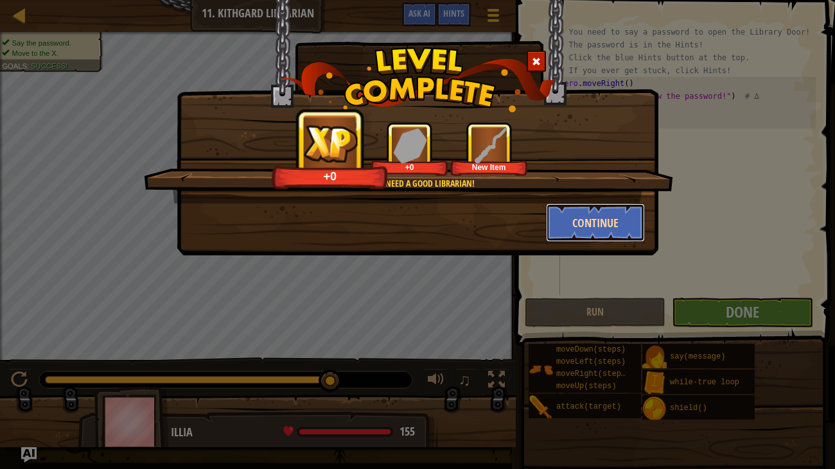
click at [623, 216] on button "Continue" at bounding box center [596, 223] width 100 height 39
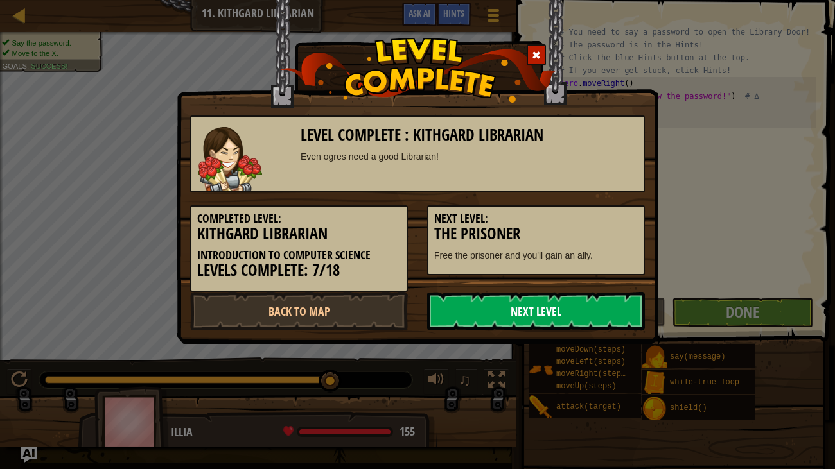
click at [588, 305] on link "Next Level" at bounding box center [536, 311] width 218 height 39
